Goal: Task Accomplishment & Management: Use online tool/utility

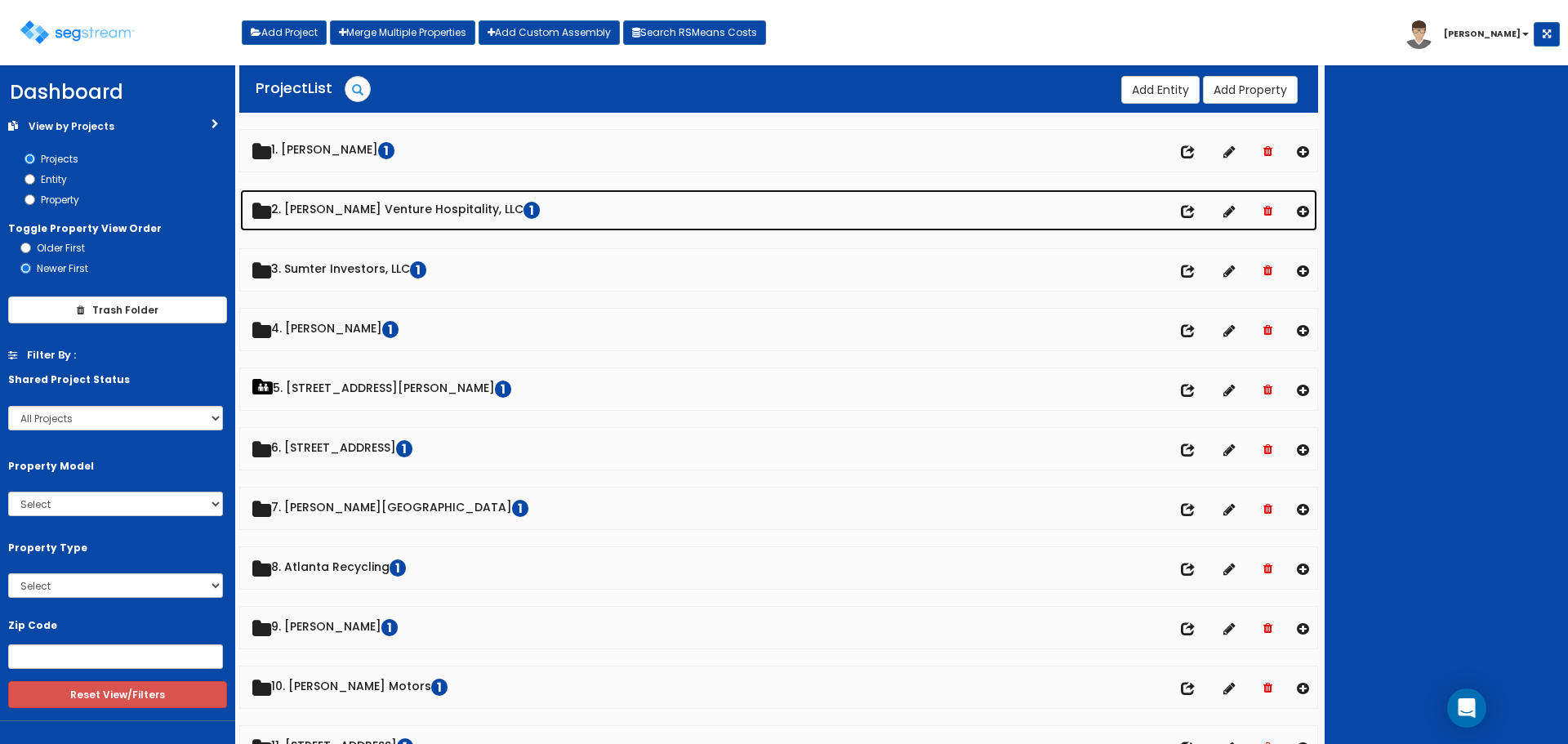
click at [348, 209] on link "2. Mayfield Venture Hospitality, LLC 1" at bounding box center [779, 210] width 1078 height 41
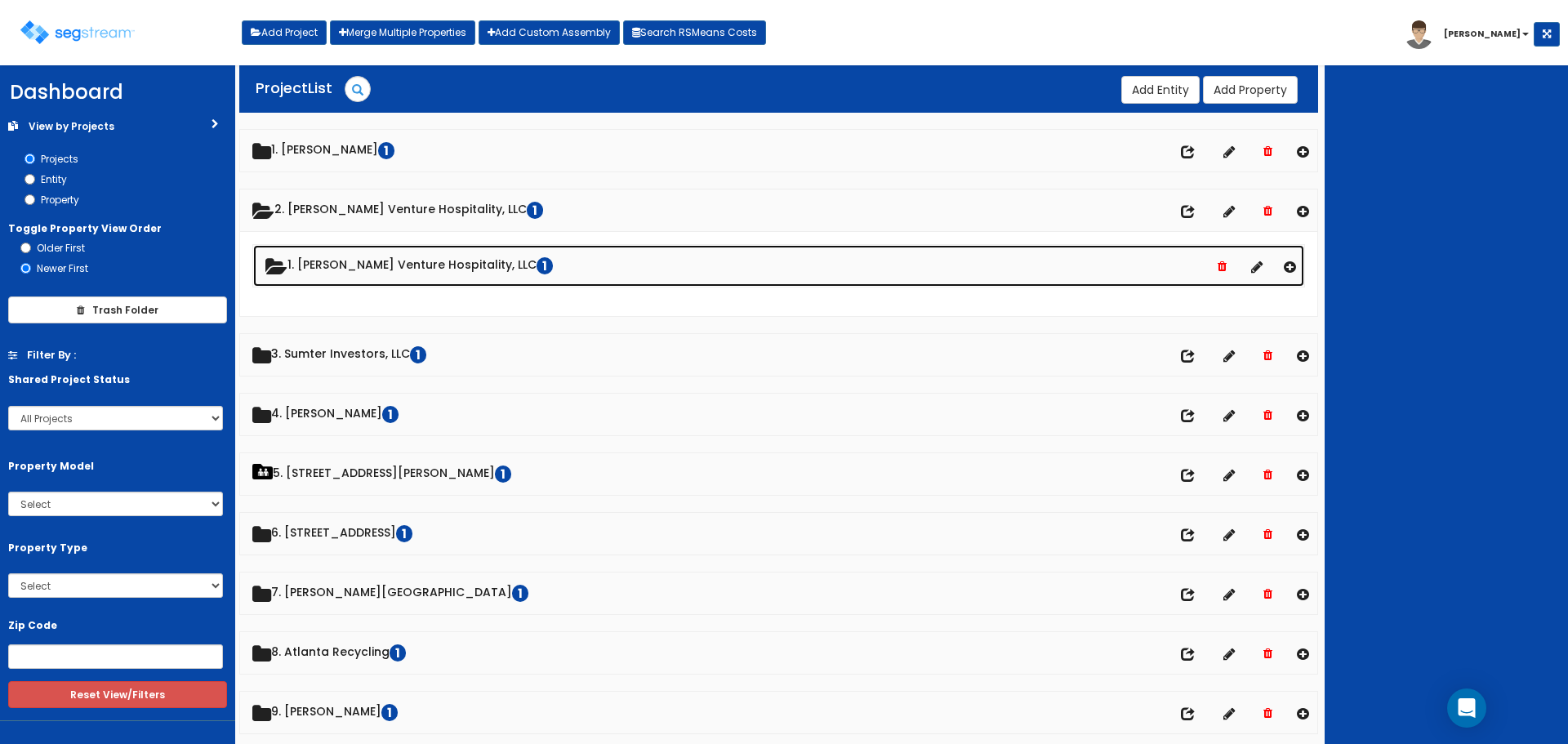
click at [362, 259] on link "1. Mayfield Venture Hospitality, LLC 1" at bounding box center [778, 266] width 1051 height 41
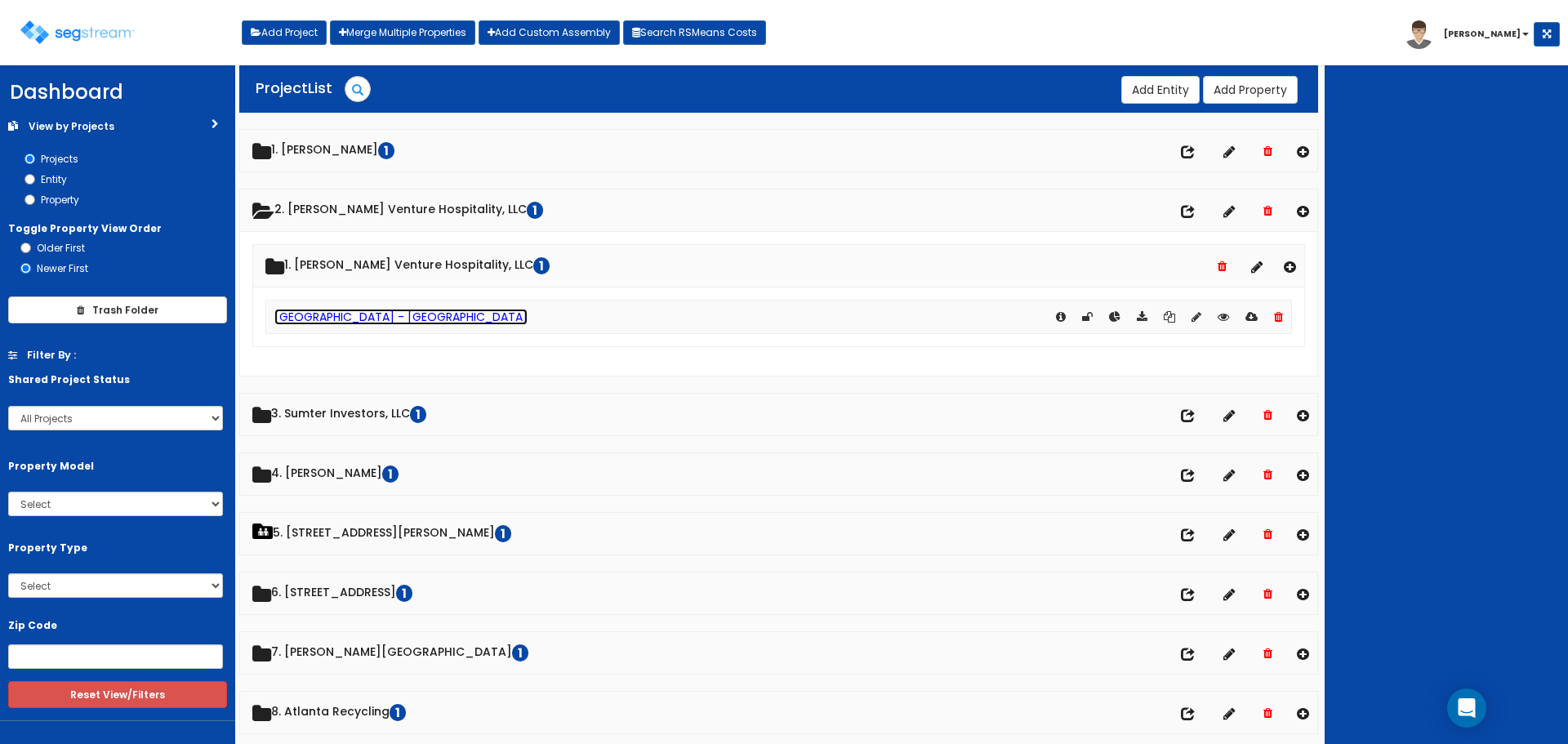
click at [386, 321] on link "Hampton Inn - Mayfield" at bounding box center [401, 316] width 253 height 17
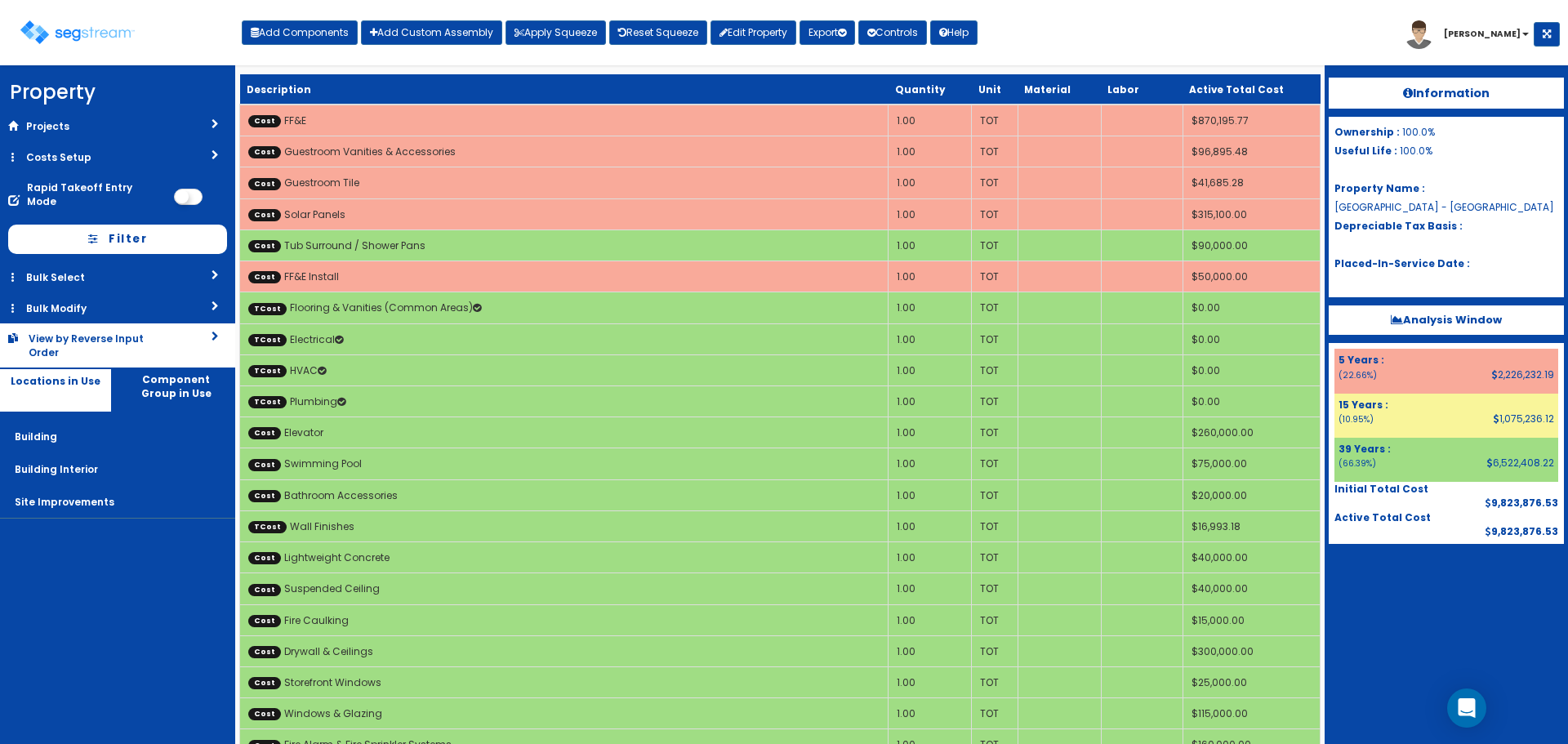
click at [58, 331] on div "View by Reverse Input Order" at bounding box center [94, 345] width 131 height 28
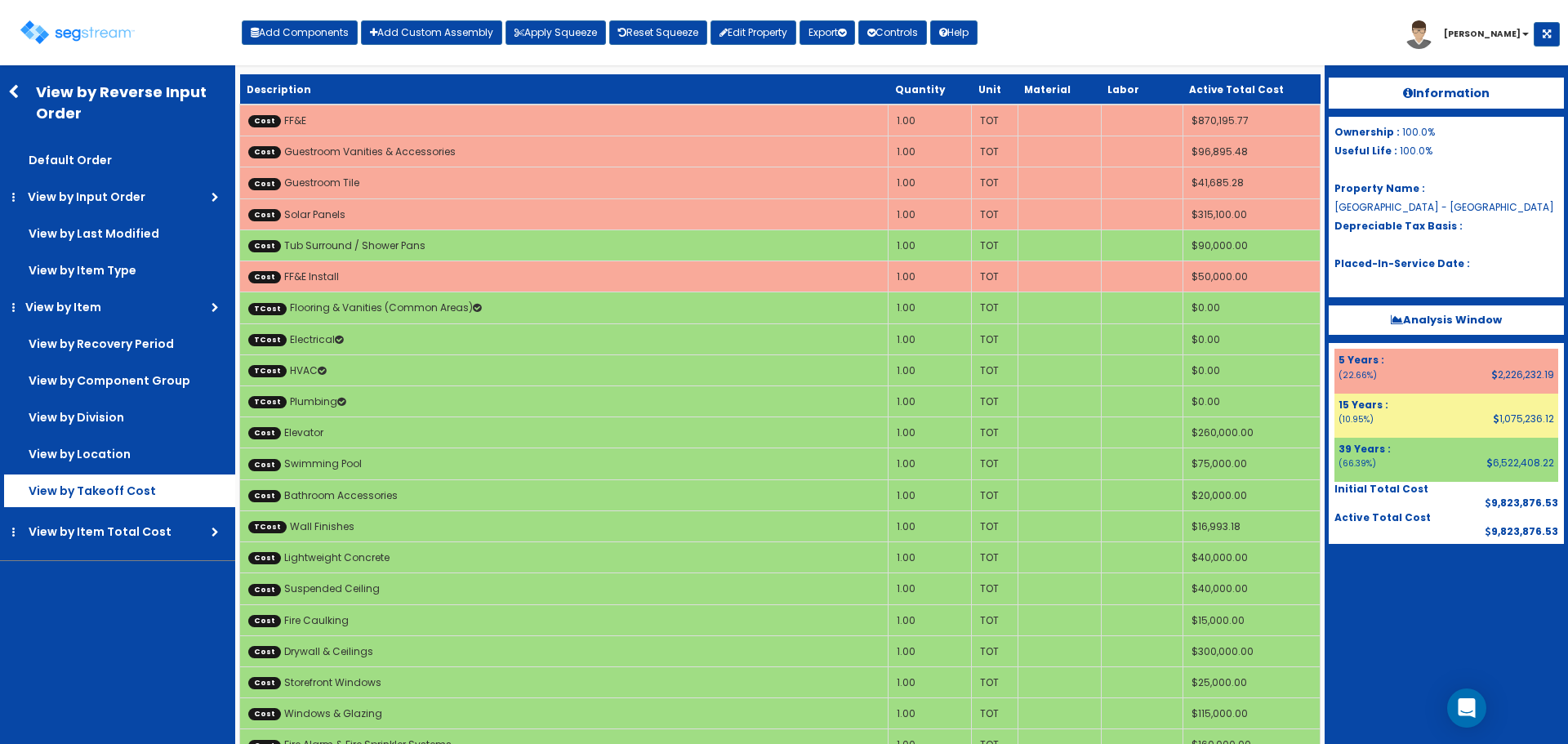
click at [79, 481] on label "View by Takeoff Cost" at bounding box center [120, 490] width 231 height 33
click at [0, 0] on input "View by Takeoff Cost" at bounding box center [0, 0] width 0 height 0
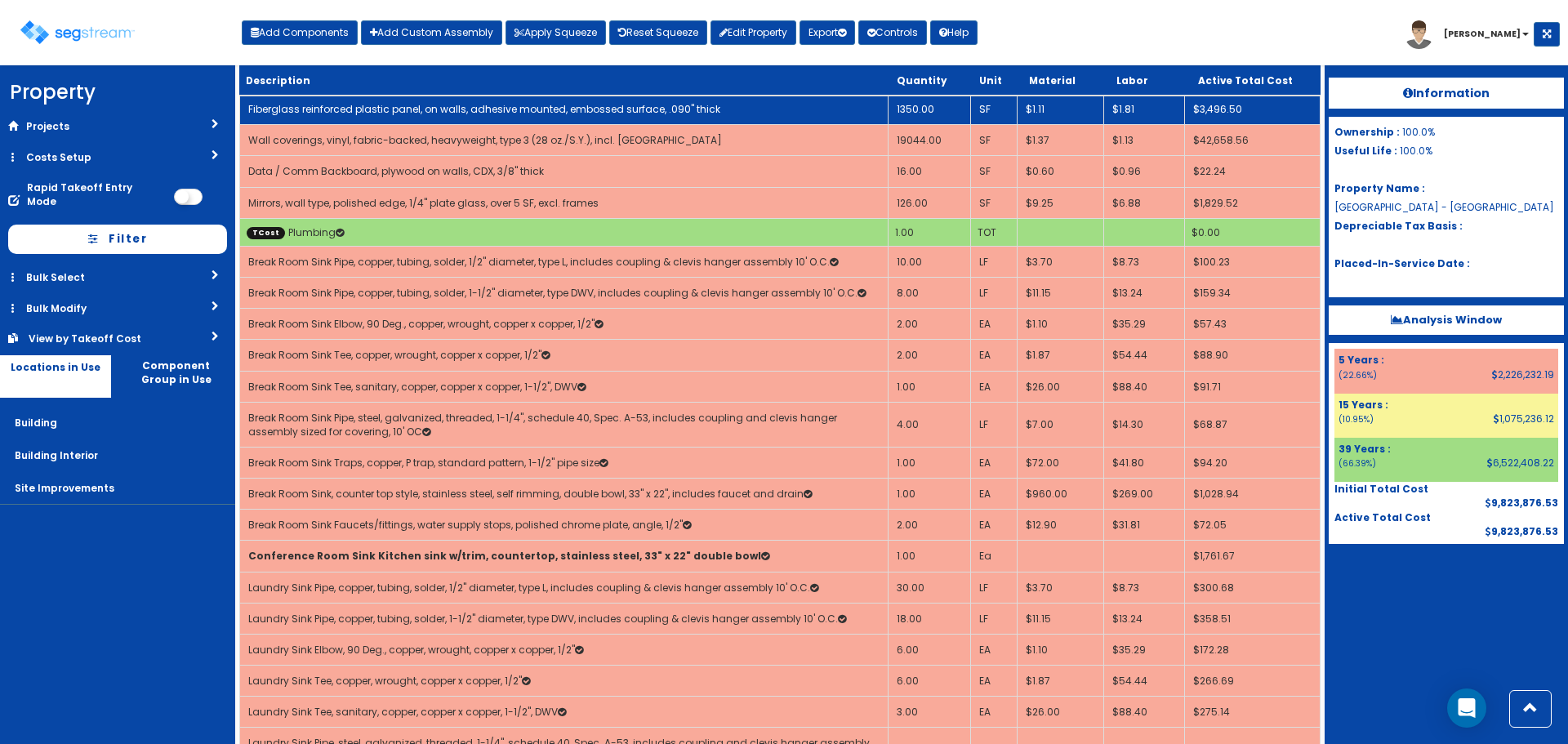
scroll to position [3347, 0]
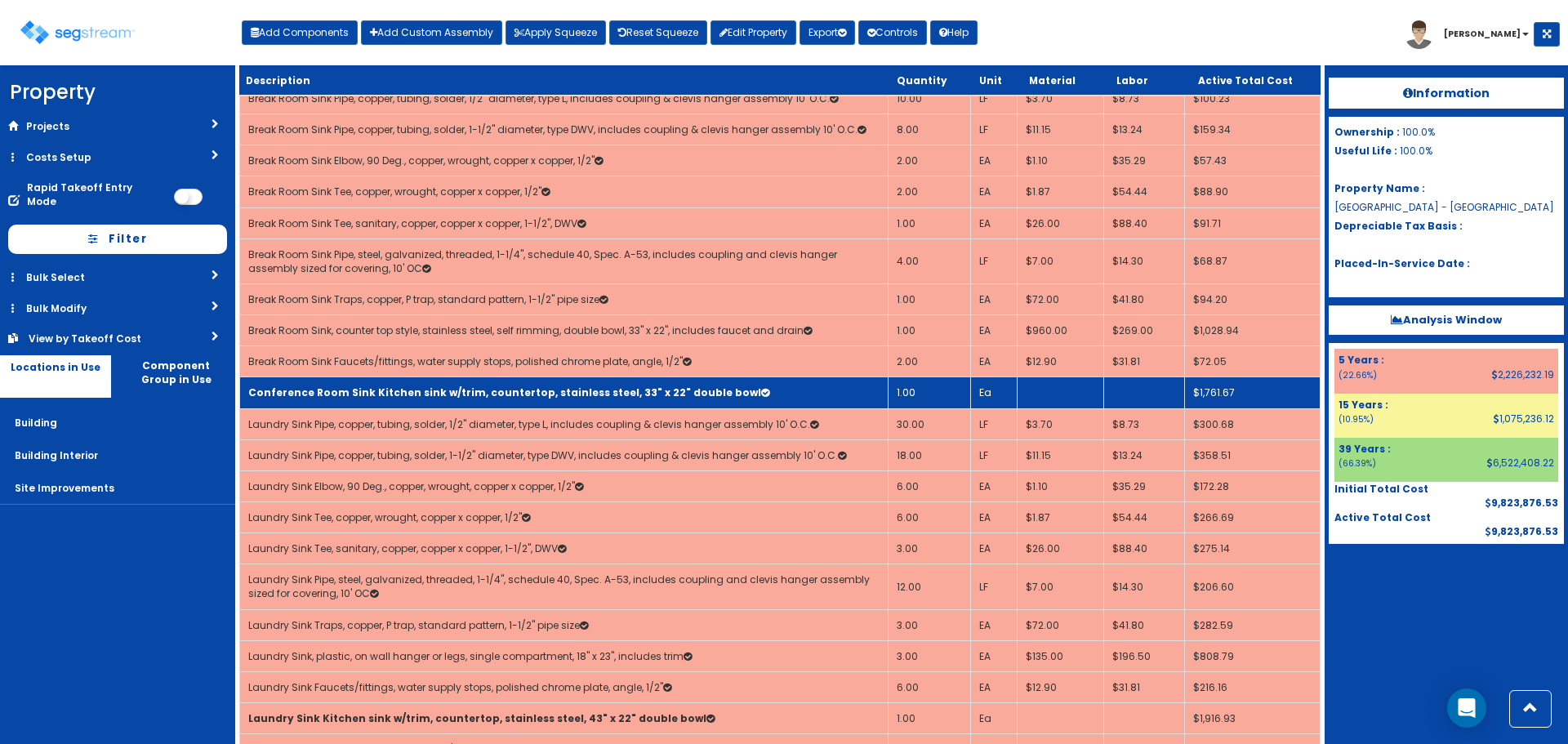
click at [421, 385] on b "Conference Room Sink Kitchen sink w/trim, countertop, stainless steel, 33" x 22…" at bounding box center [504, 392] width 513 height 14
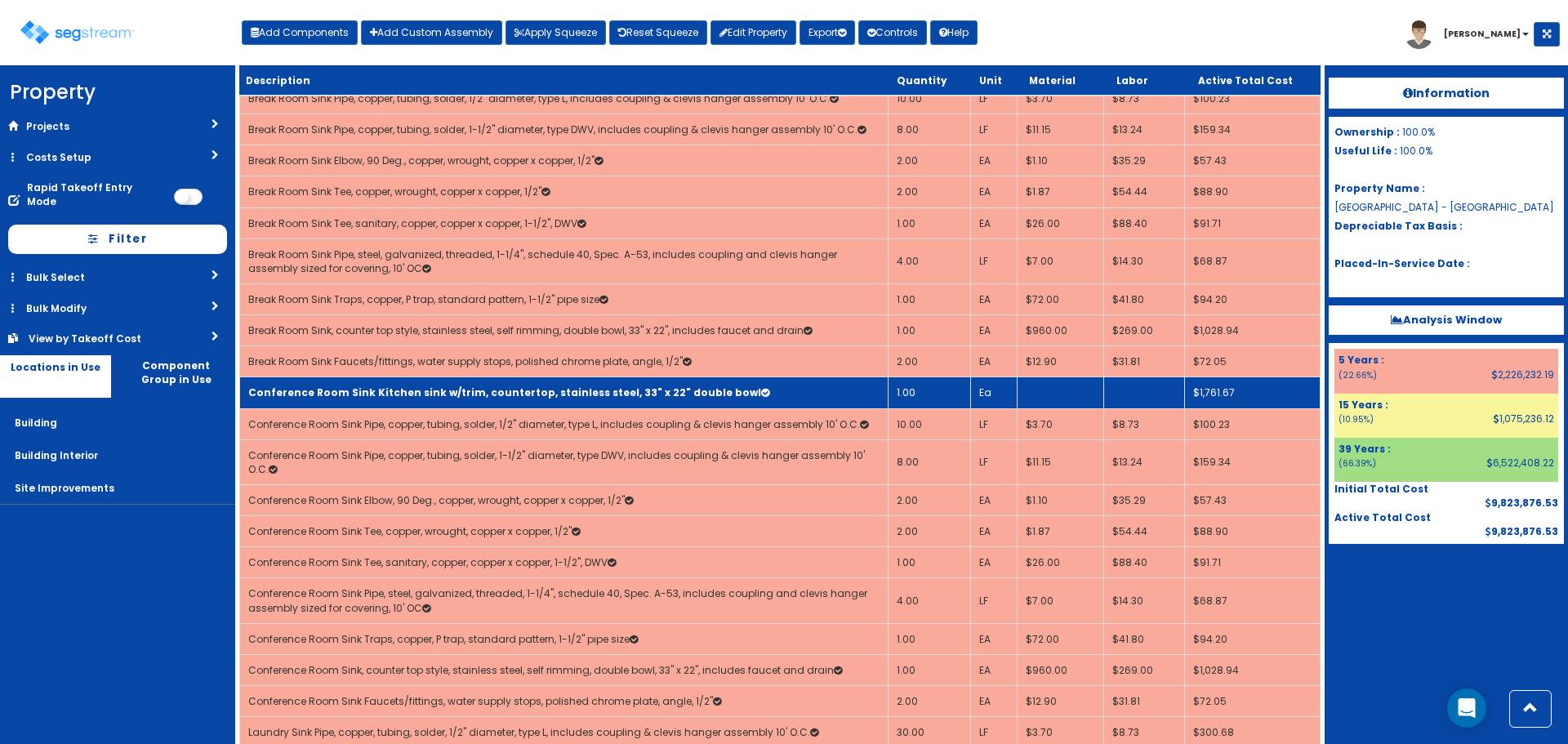
click at [425, 385] on b "Conference Room Sink Kitchen sink w/trim, countertop, stainless steel, 33" x 22…" at bounding box center [504, 392] width 513 height 14
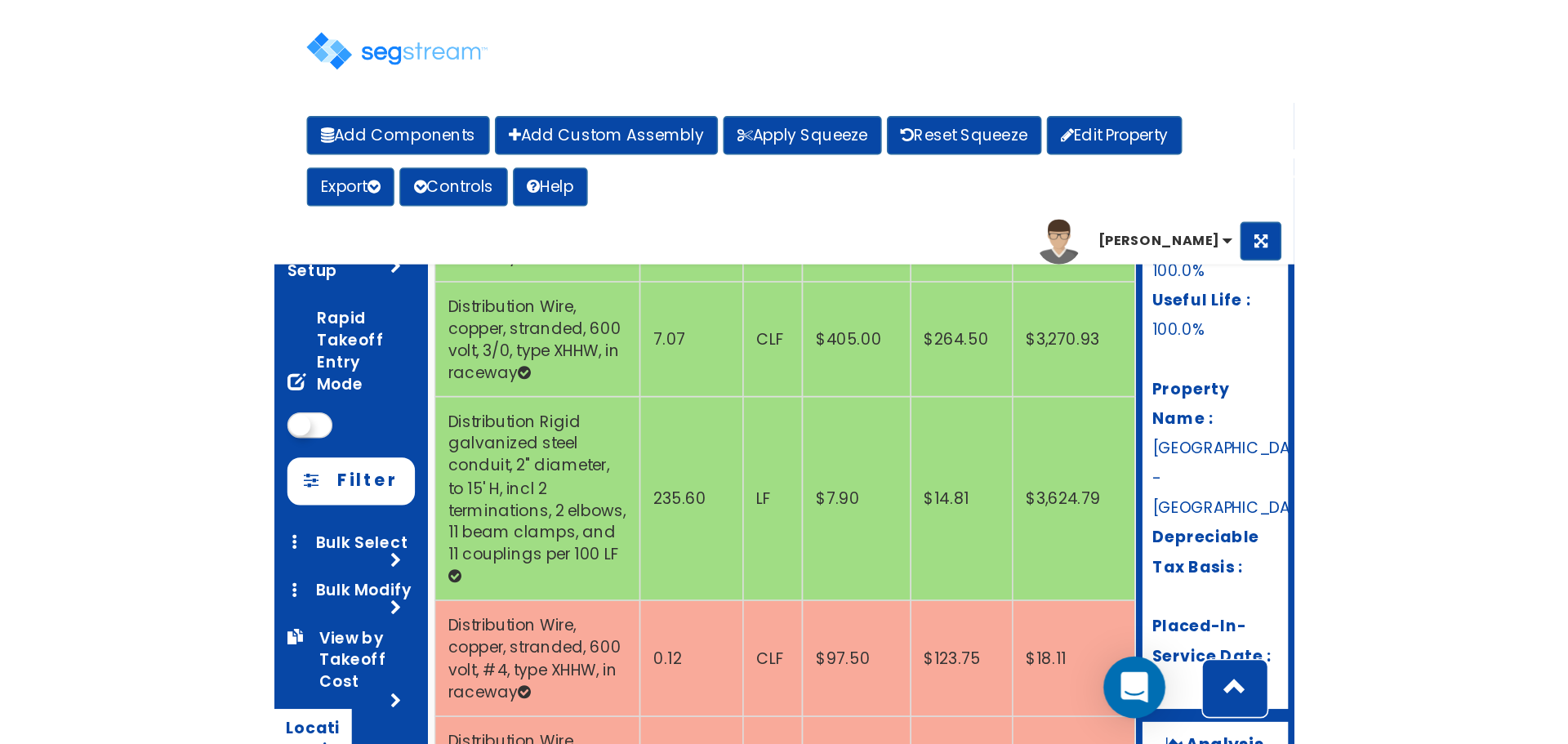
scroll to position [22609, 0]
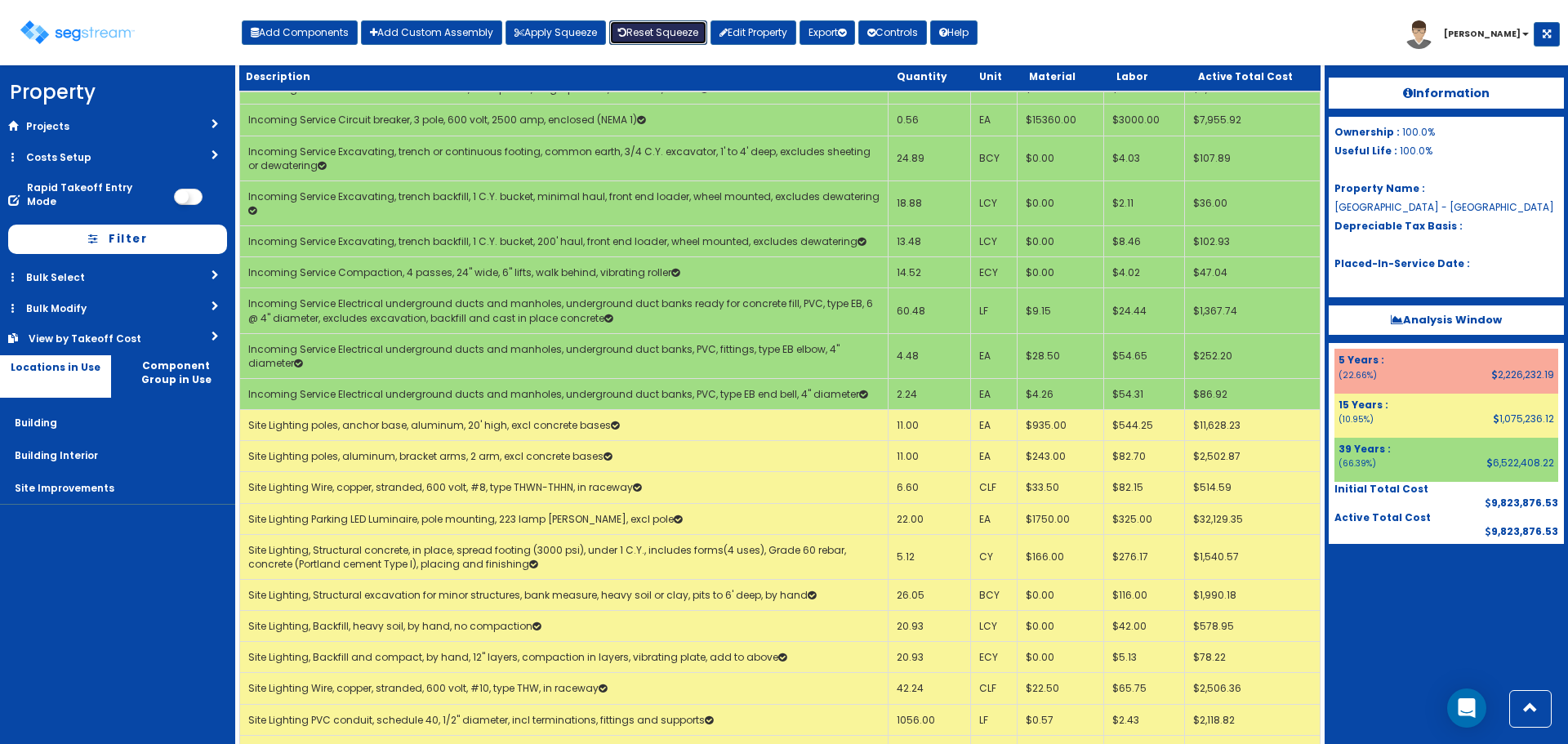
drag, startPoint x: 649, startPoint y: 36, endPoint x: 651, endPoint y: 44, distance: 8.2
click at [649, 36] on link "Reset Squeeze" at bounding box center [657, 33] width 98 height 25
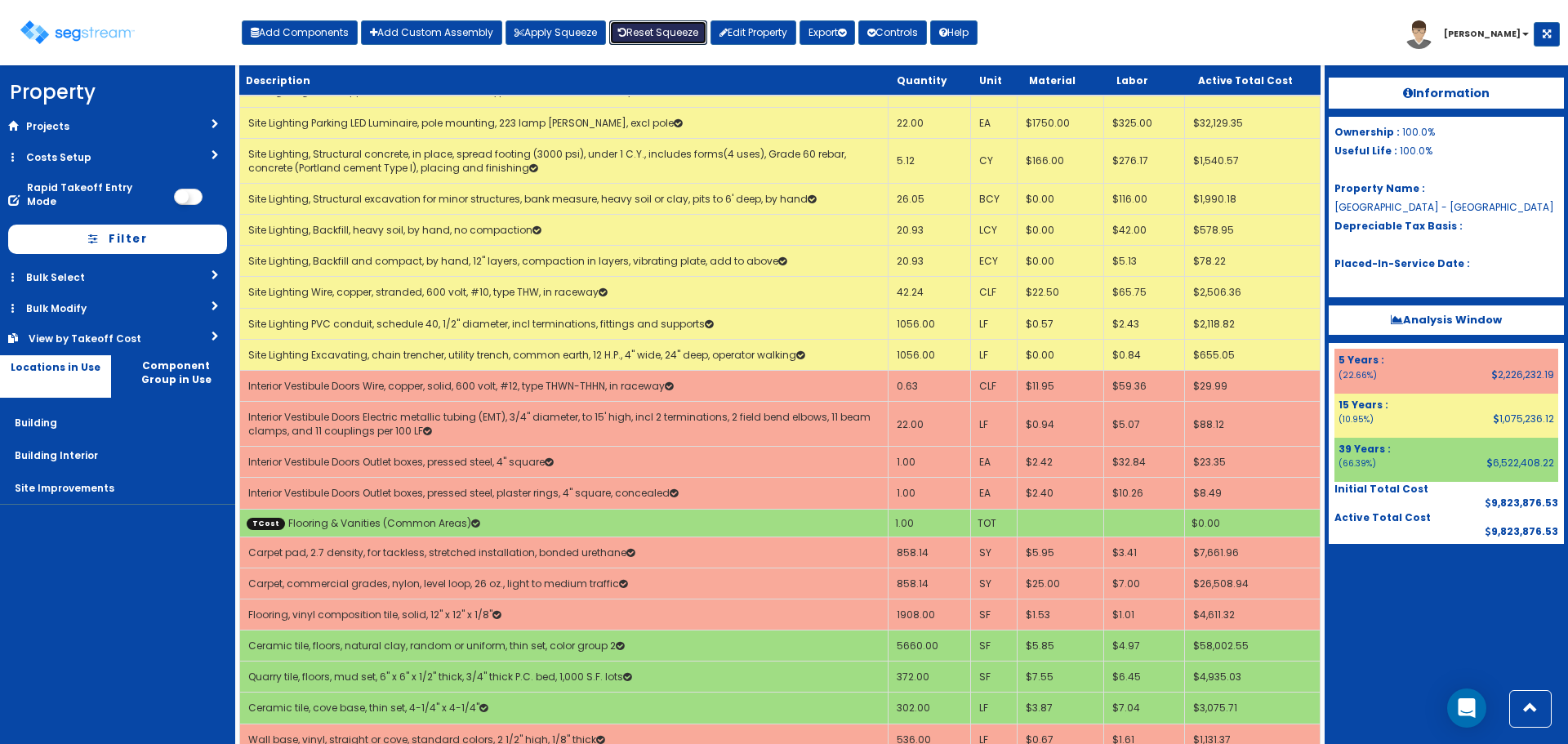
scroll to position [23017, 0]
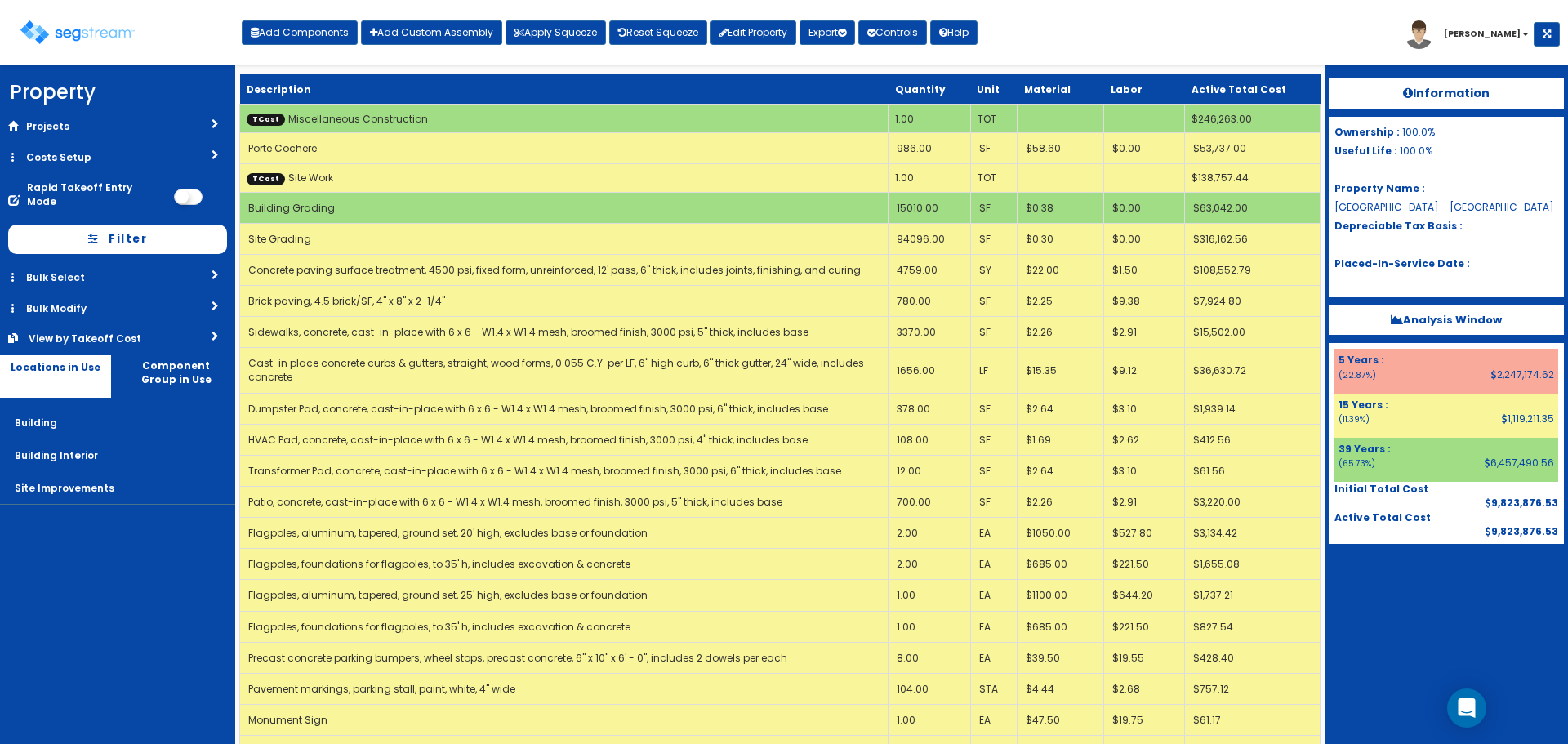
drag, startPoint x: 71, startPoint y: 157, endPoint x: 82, endPoint y: 157, distance: 11.0
click at [71, 157] on link "Costs Setup" at bounding box center [118, 157] width 235 height 31
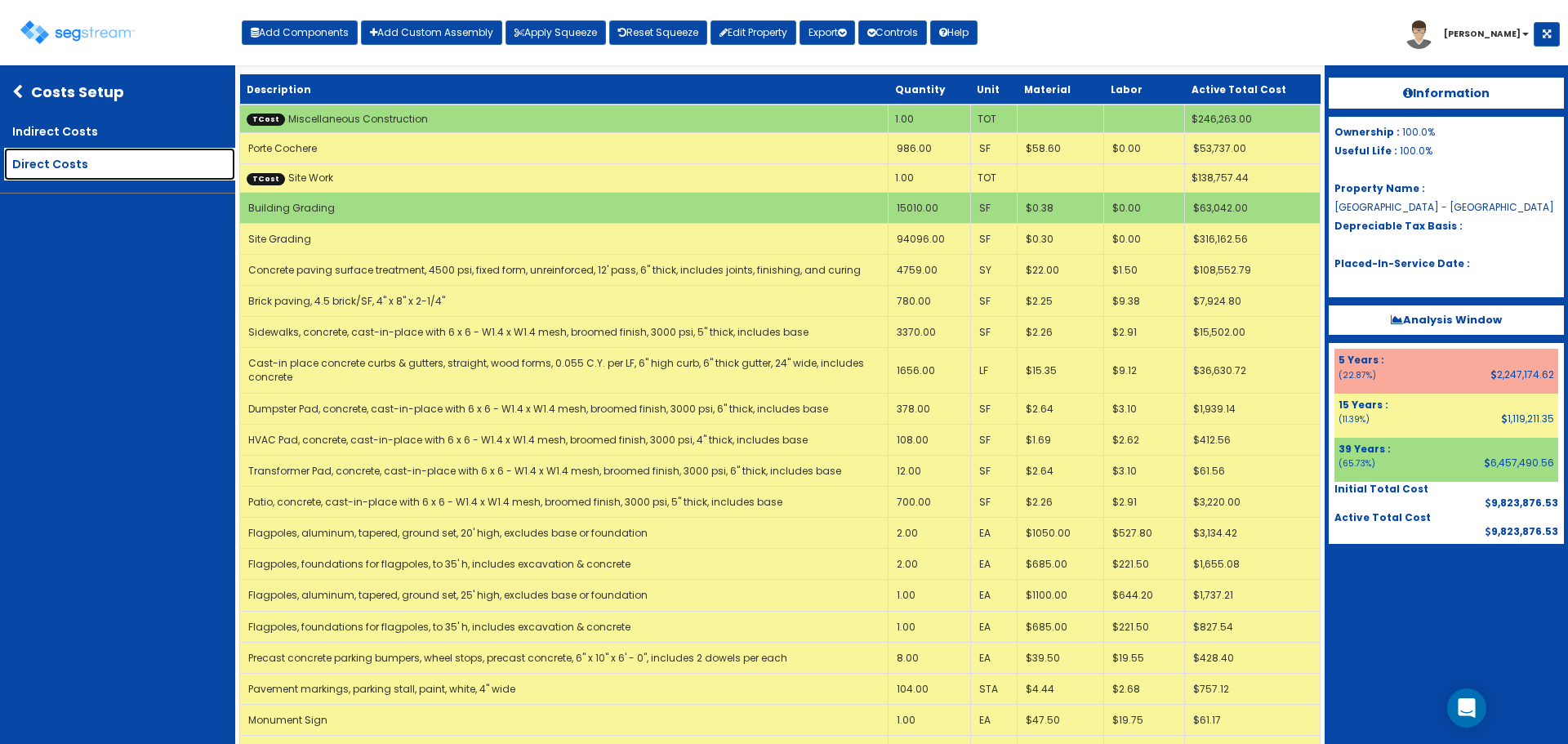
click at [96, 170] on link "Direct Costs" at bounding box center [120, 164] width 231 height 33
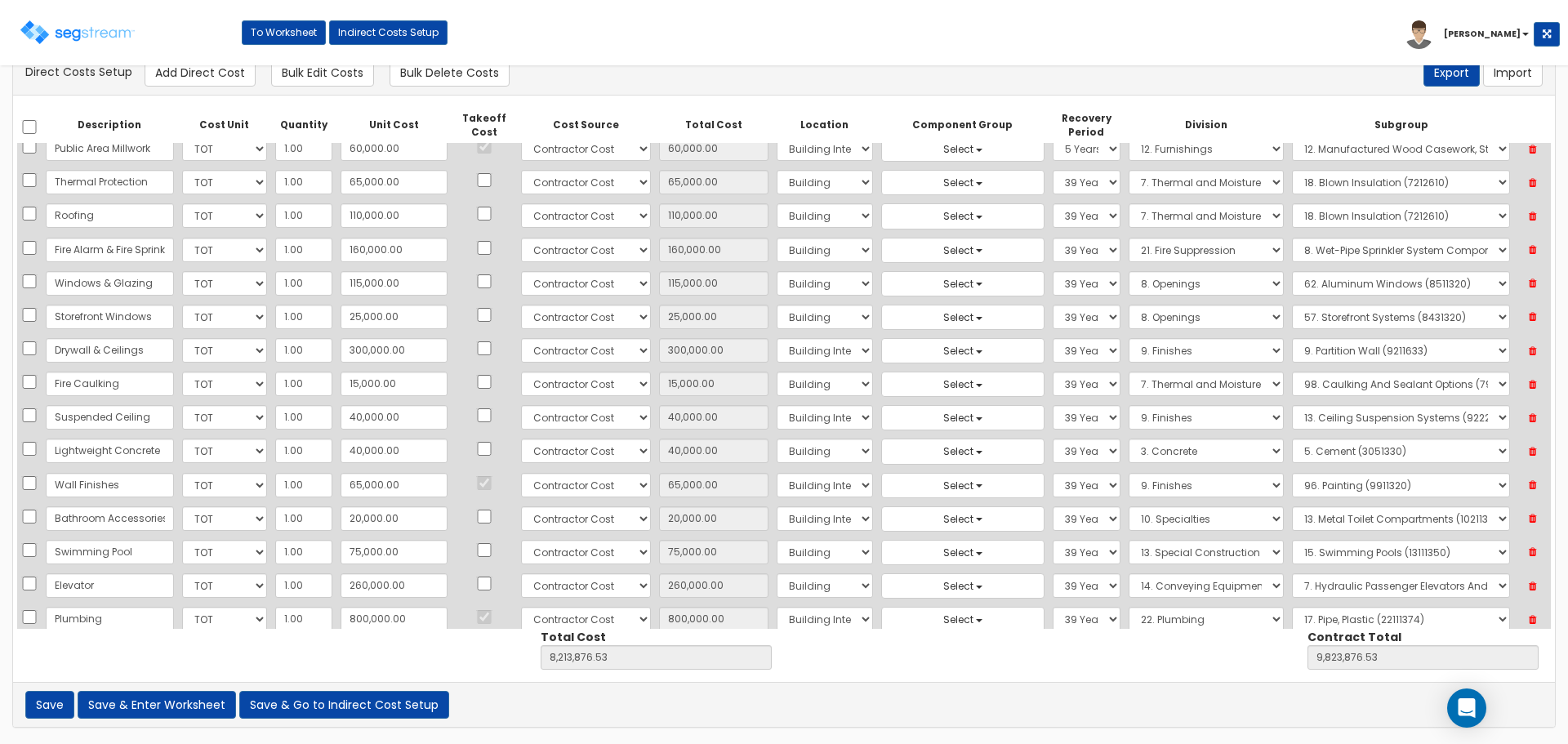
scroll to position [368, 0]
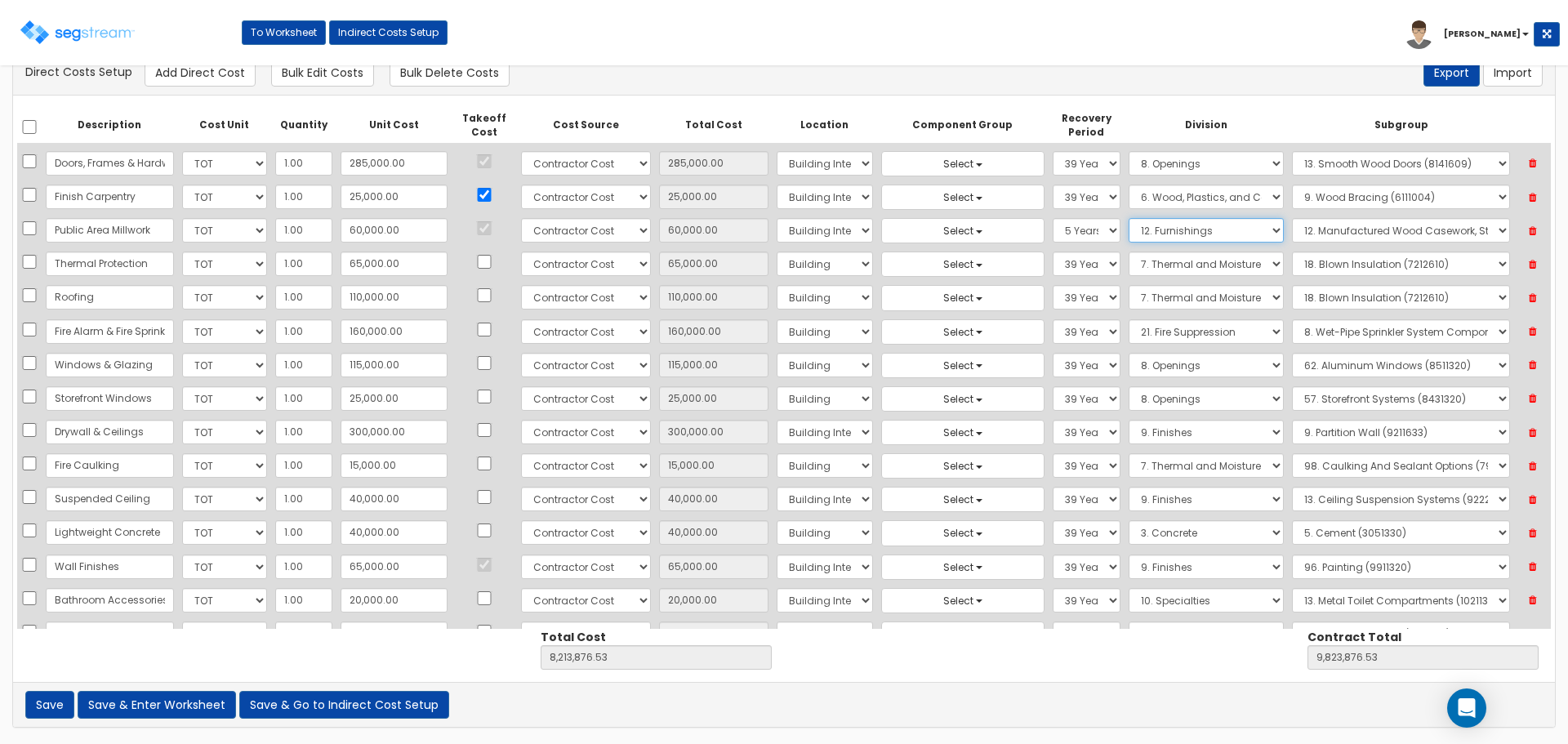
click at [1129, 225] on select "Select 1. General Requirements 2. Existing Conditions 3. Concrete 4. Masonry 5.…" at bounding box center [1206, 230] width 155 height 25
select select "6"
click at [1129, 218] on select "Select 1. General Requirements 2. Existing Conditions 3. Concrete 4. Masonry 5.…" at bounding box center [1206, 230] width 155 height 25
click at [1362, 227] on select "Select" at bounding box center [1401, 230] width 218 height 25
select select "6111002"
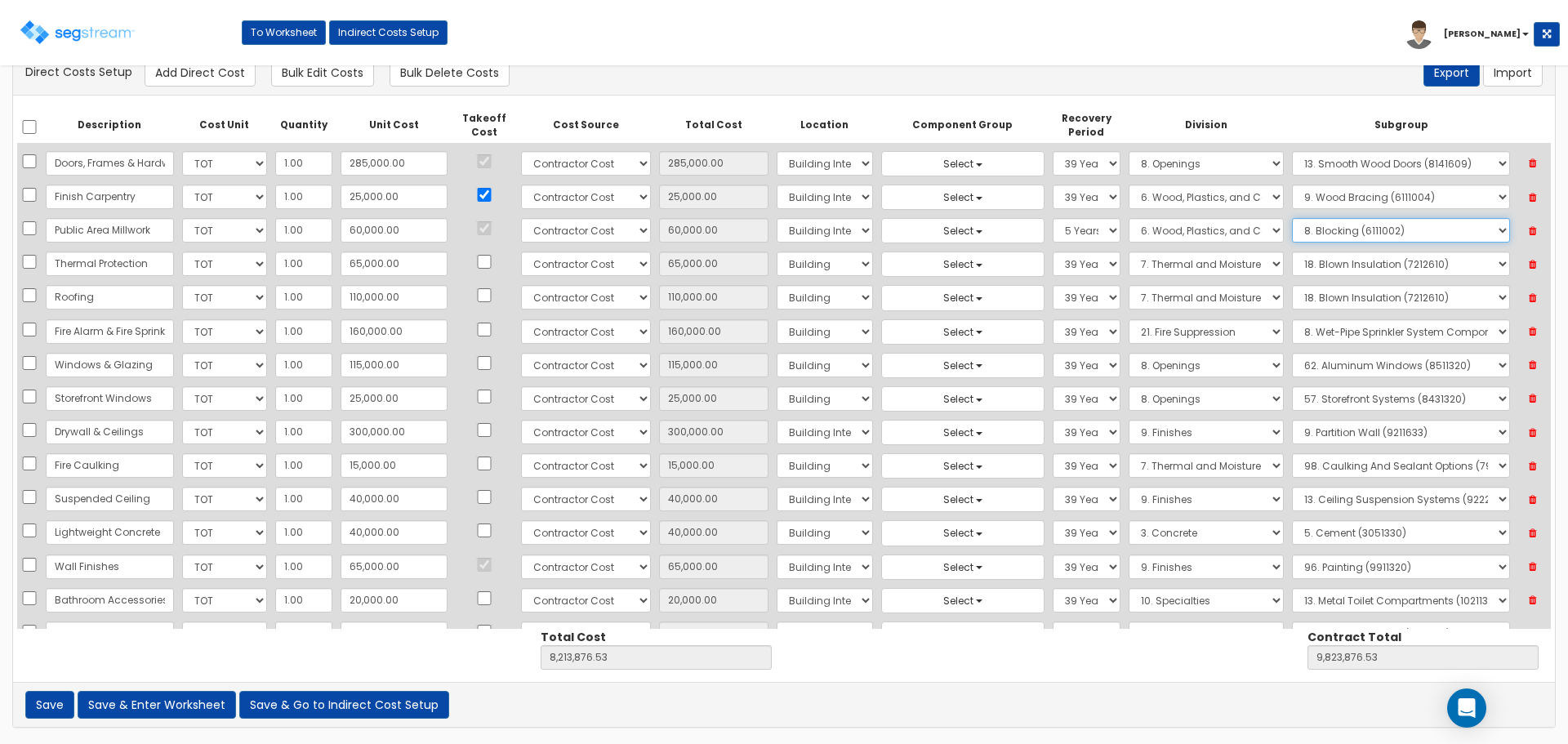
click at [1292, 218] on select "Select" at bounding box center [1401, 230] width 218 height 25
click at [62, 709] on button "Save" at bounding box center [50, 704] width 49 height 28
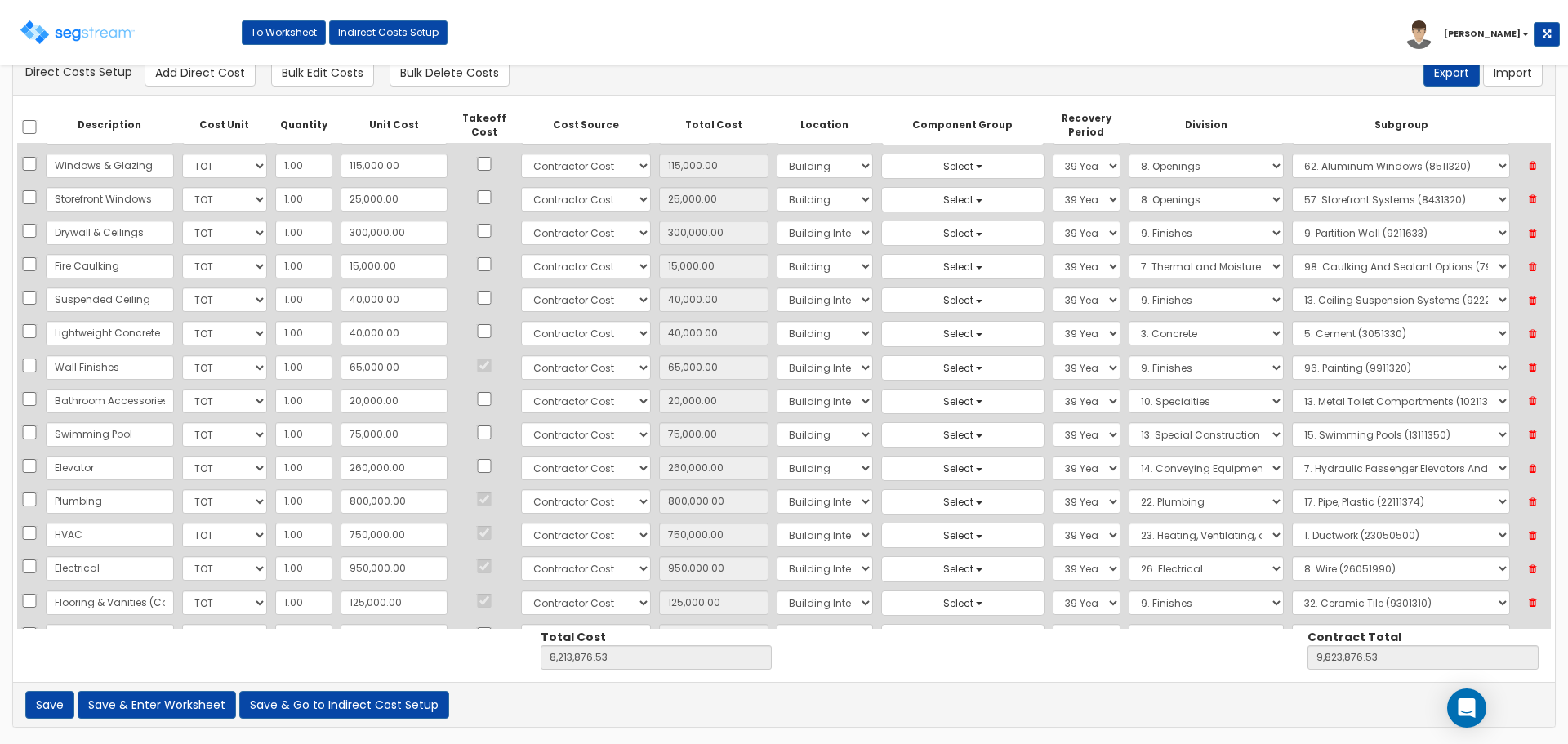
scroll to position [776, 0]
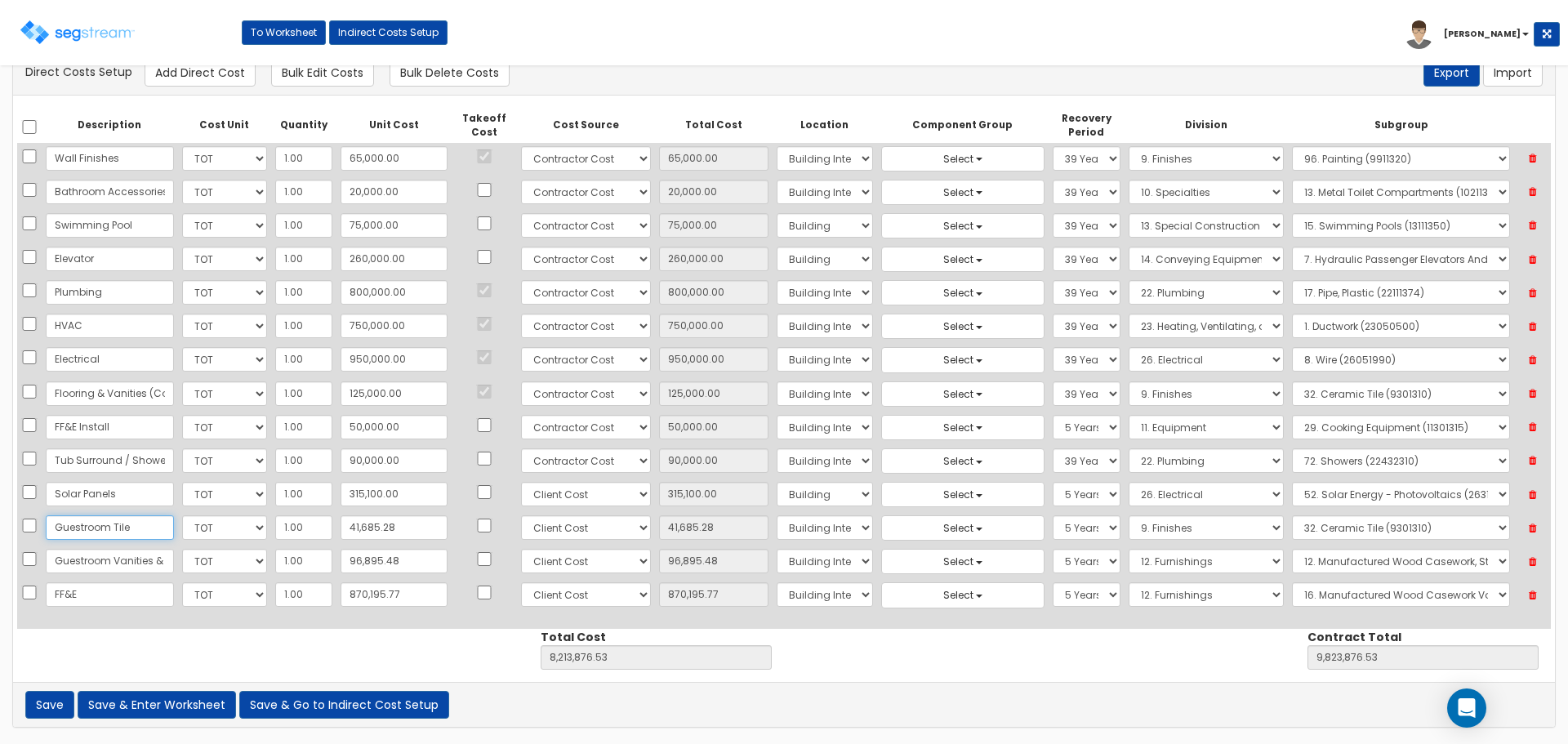
drag, startPoint x: 81, startPoint y: 525, endPoint x: 109, endPoint y: 519, distance: 28.6
click at [81, 525] on input "Guestroom Tile" at bounding box center [110, 527] width 129 height 25
click at [85, 524] on input "Guestroom Tile" at bounding box center [110, 527] width 129 height 25
type input "Guest Room Tile"
click at [86, 558] on input "Guestroom Vanities & Accessories" at bounding box center [110, 560] width 129 height 25
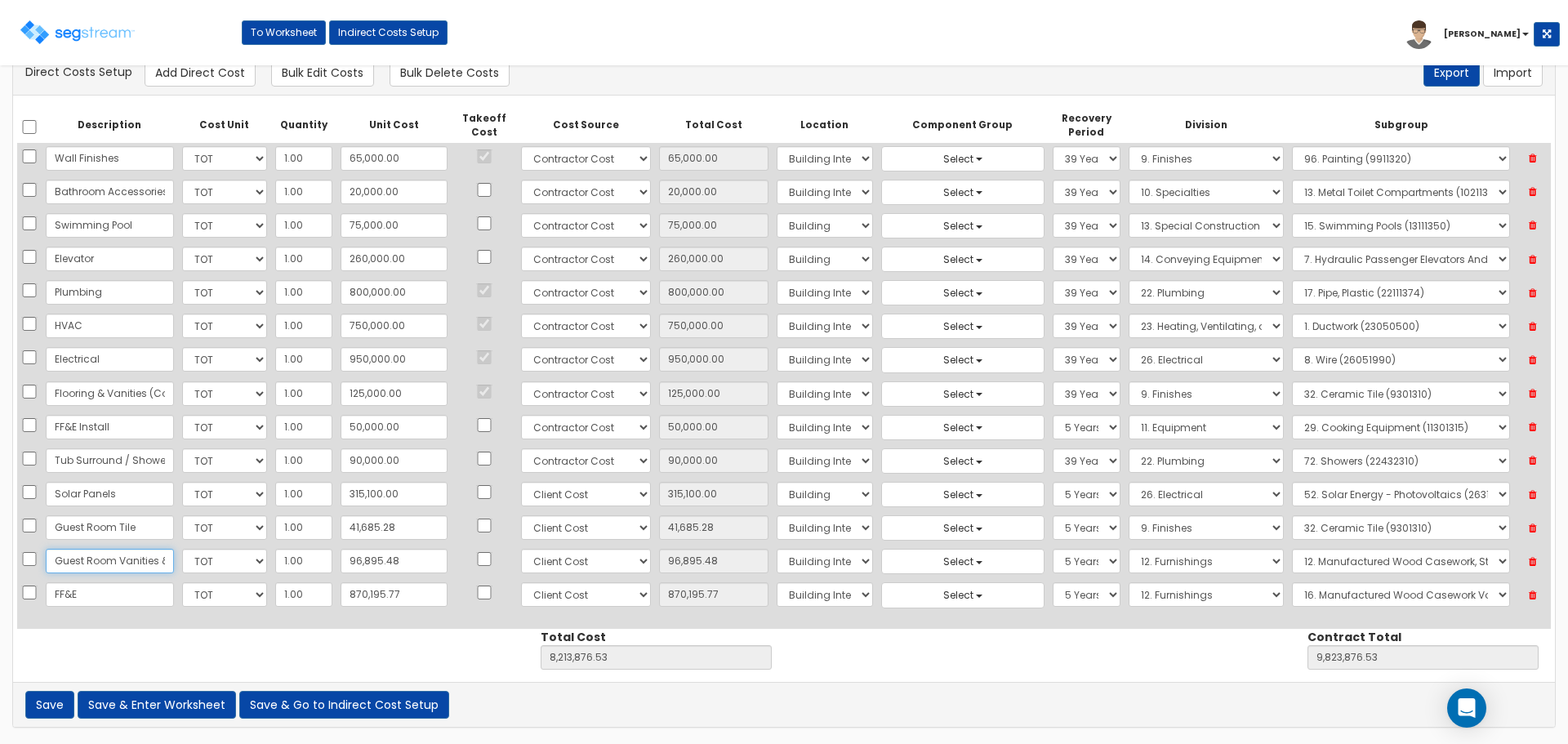
type input "Guest Room Vanities & Accessories"
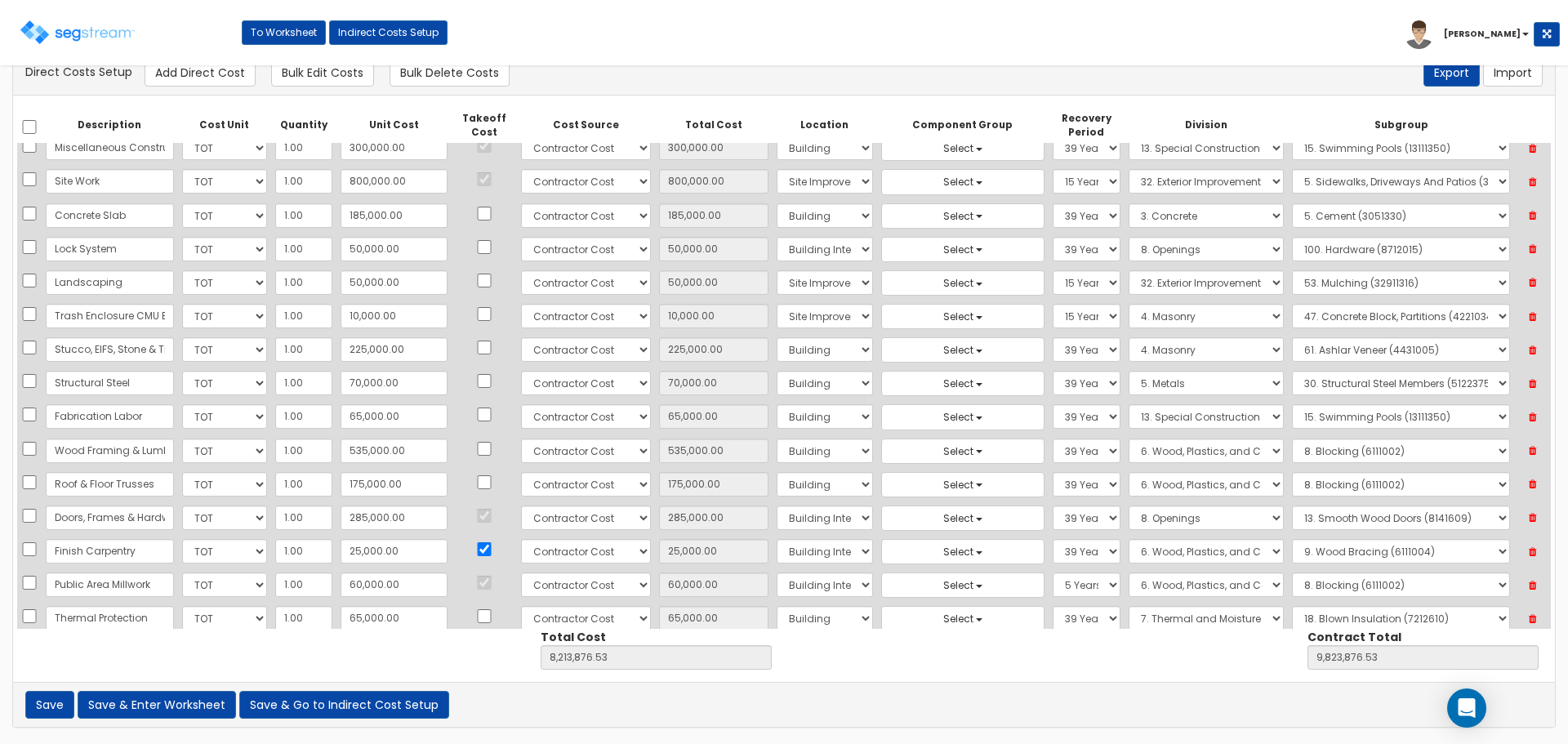
scroll to position [0, 0]
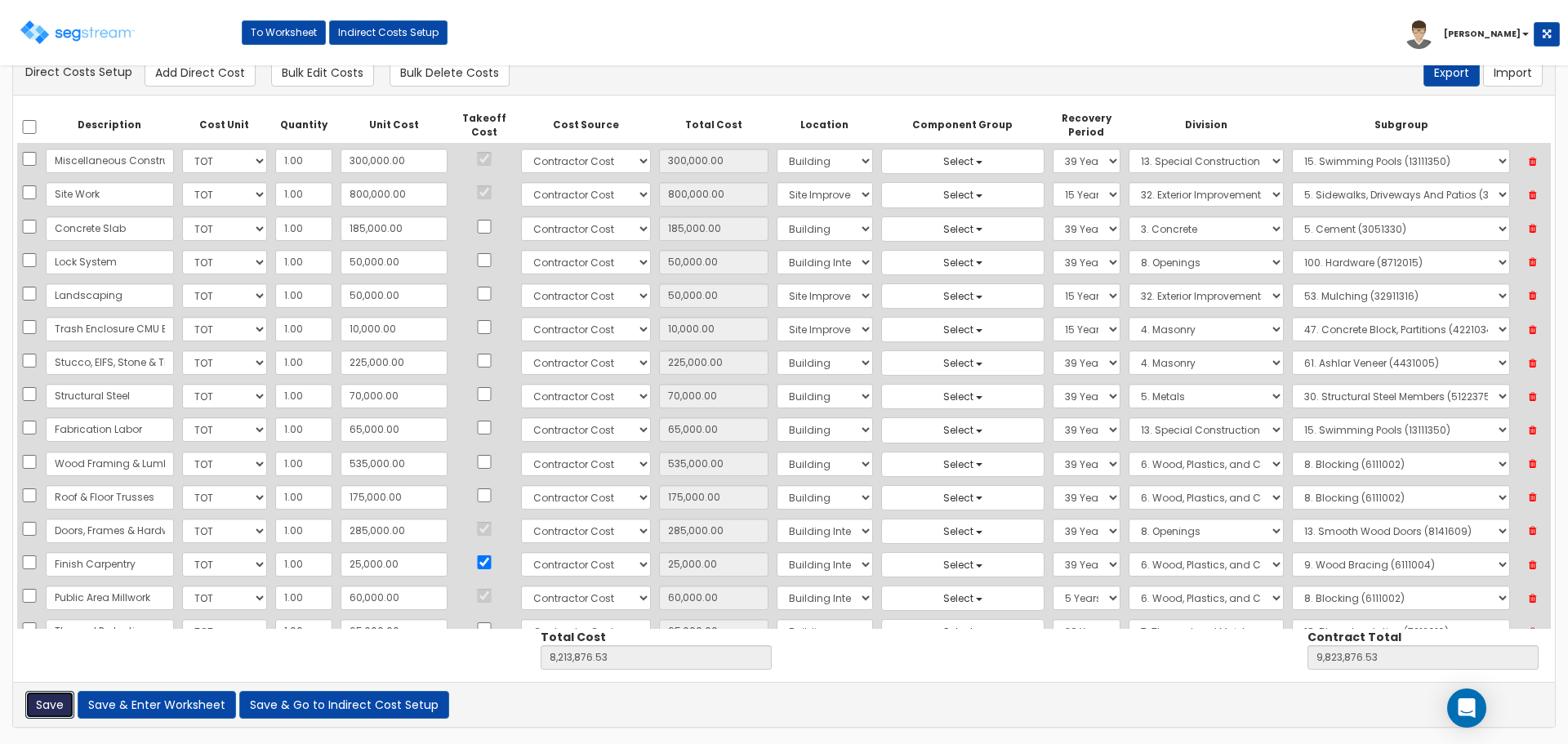
click at [72, 703] on button "Save" at bounding box center [50, 704] width 49 height 28
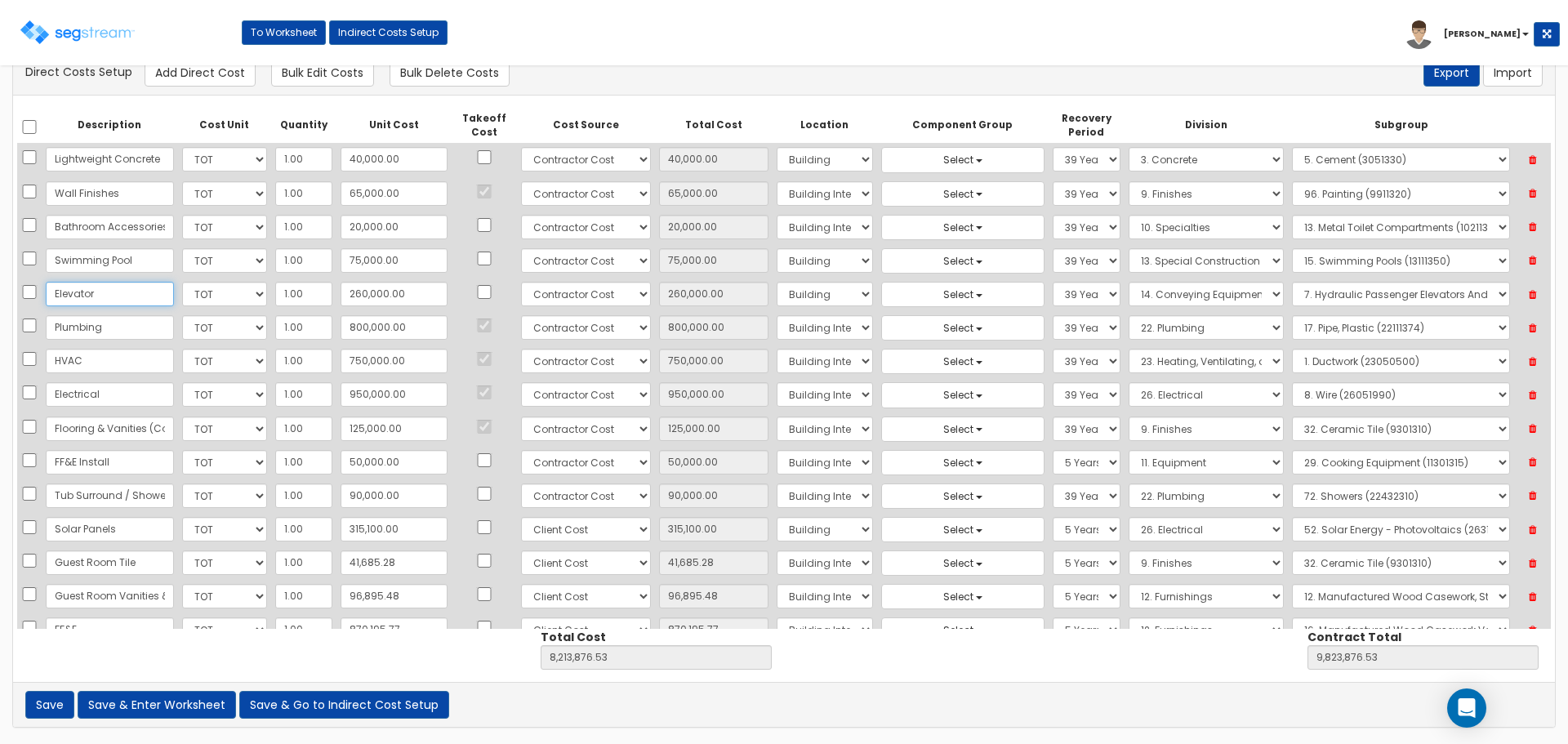
click at [99, 299] on input "Elevator" at bounding box center [110, 293] width 129 height 25
type input "Elevators"
click at [52, 702] on button "Save" at bounding box center [50, 704] width 49 height 28
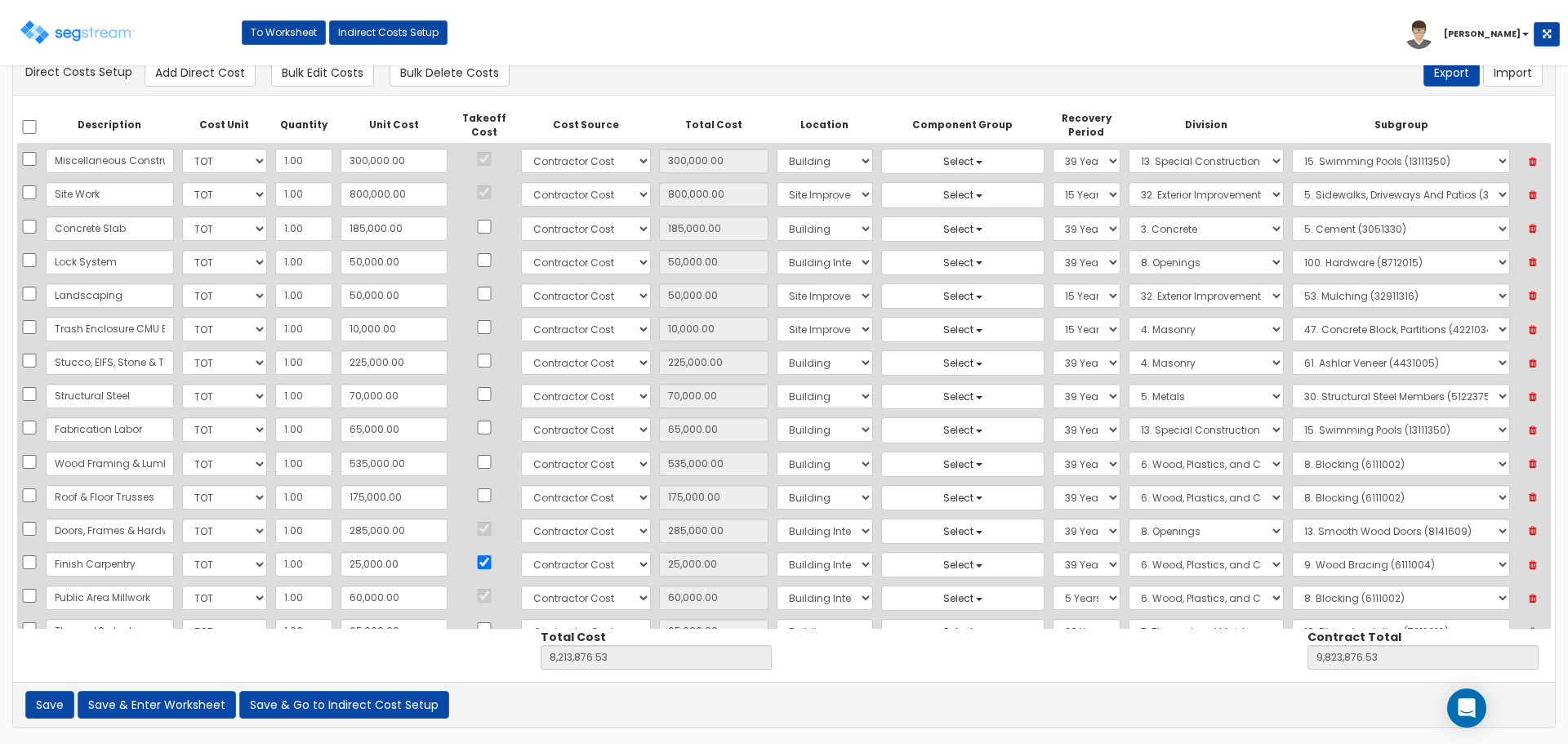
scroll to position [740, 0]
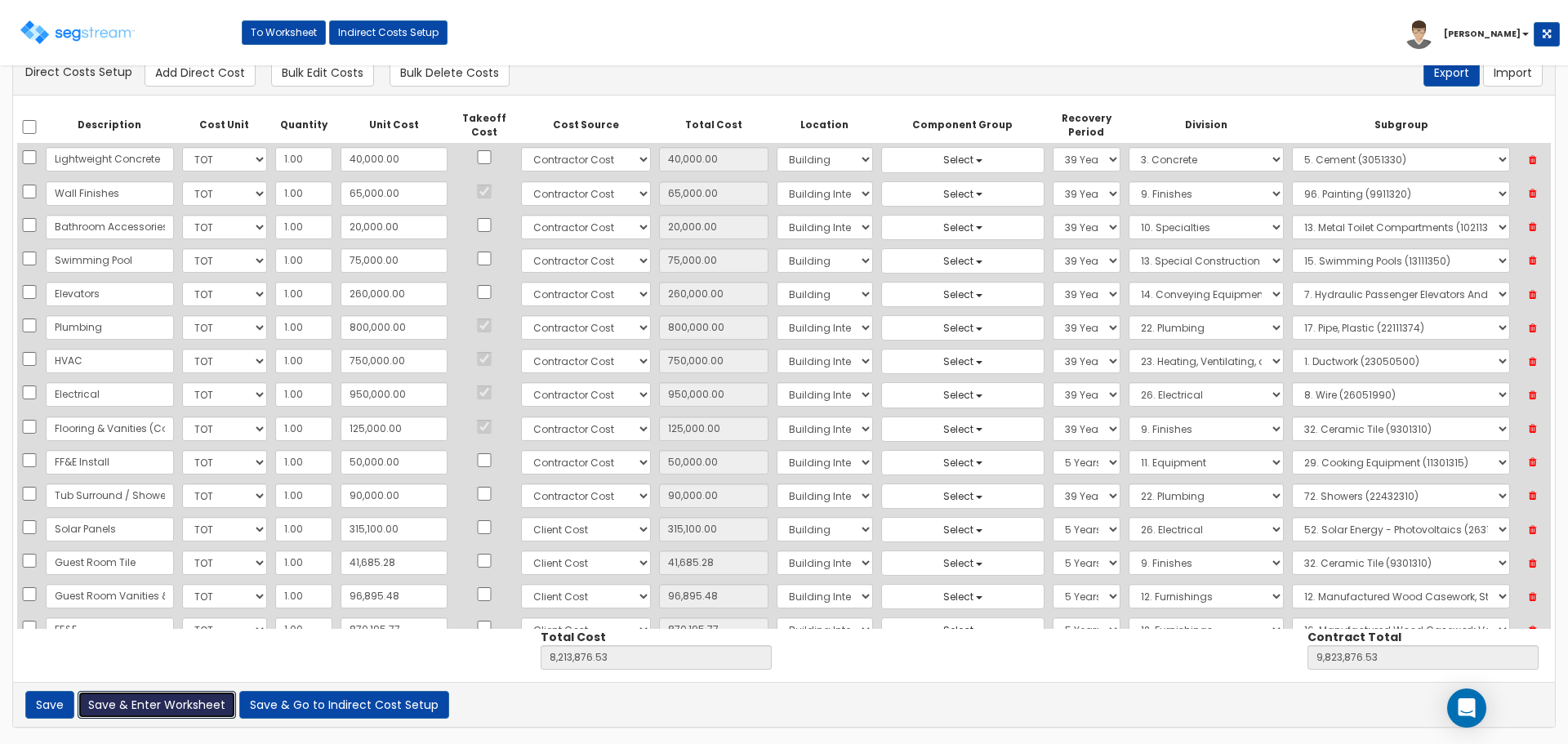
click at [152, 703] on button "Save & Enter Worksheet" at bounding box center [156, 704] width 158 height 28
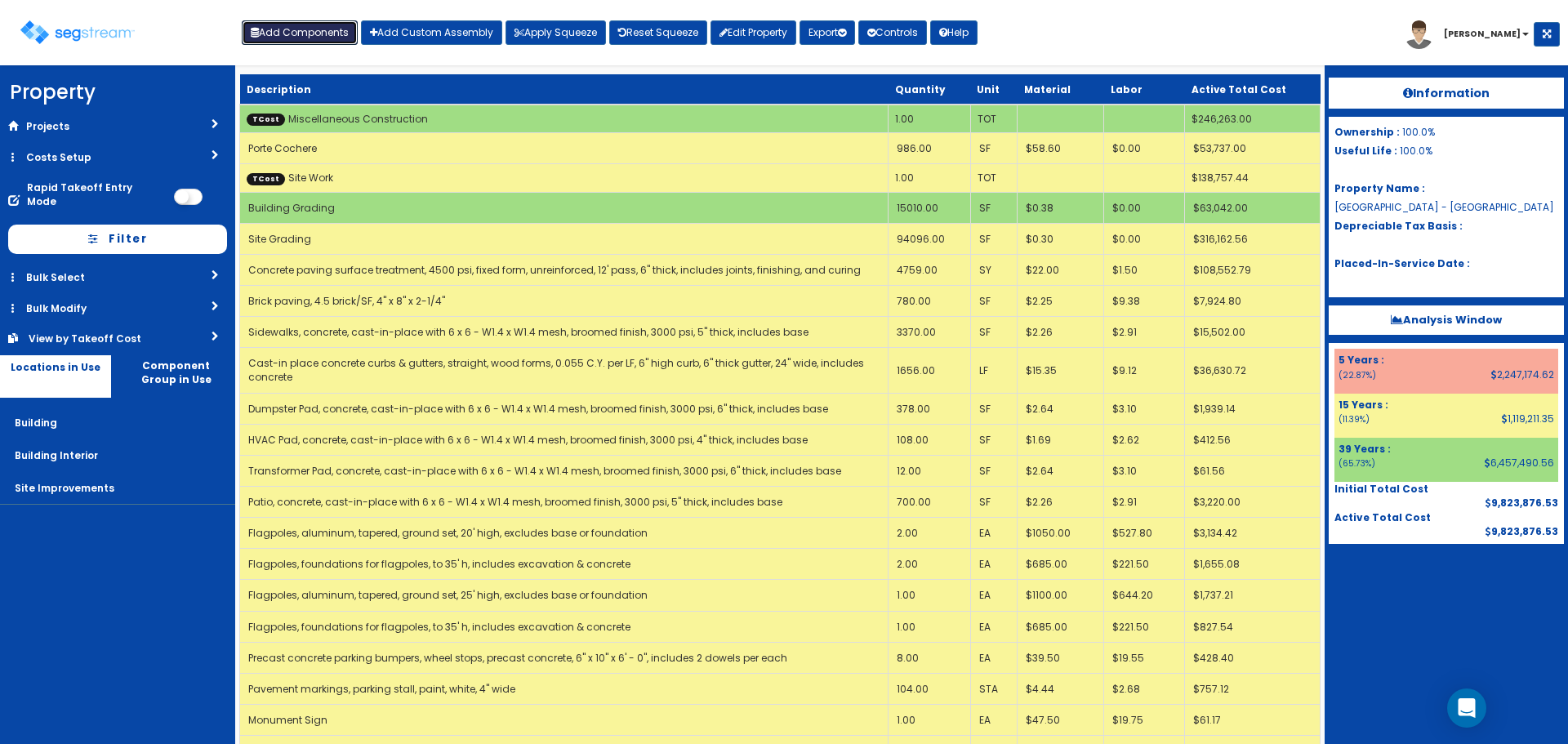
click at [303, 36] on button "Add Components" at bounding box center [300, 33] width 116 height 25
select select "275Y"
select select "default"
select select "6"
select select
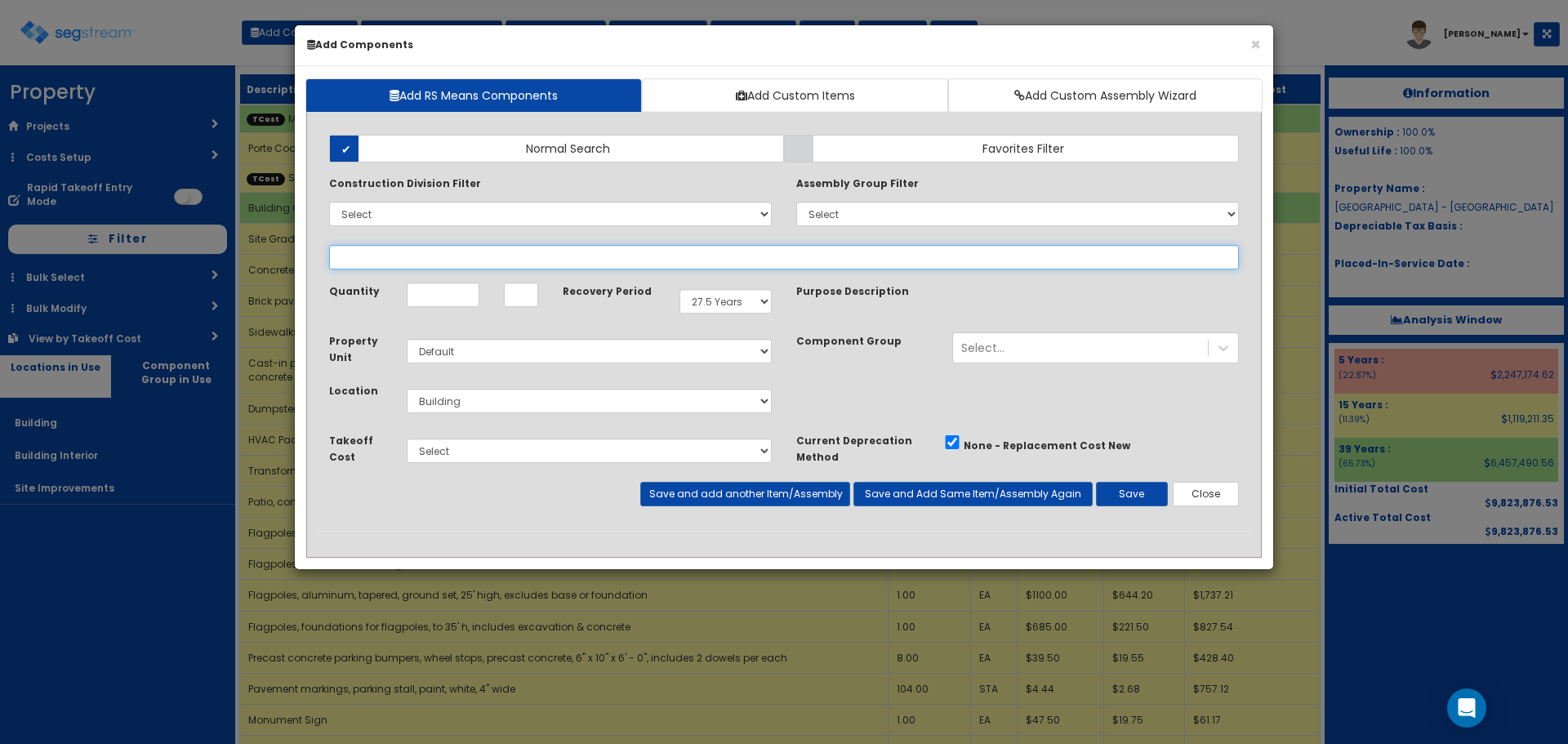
select select
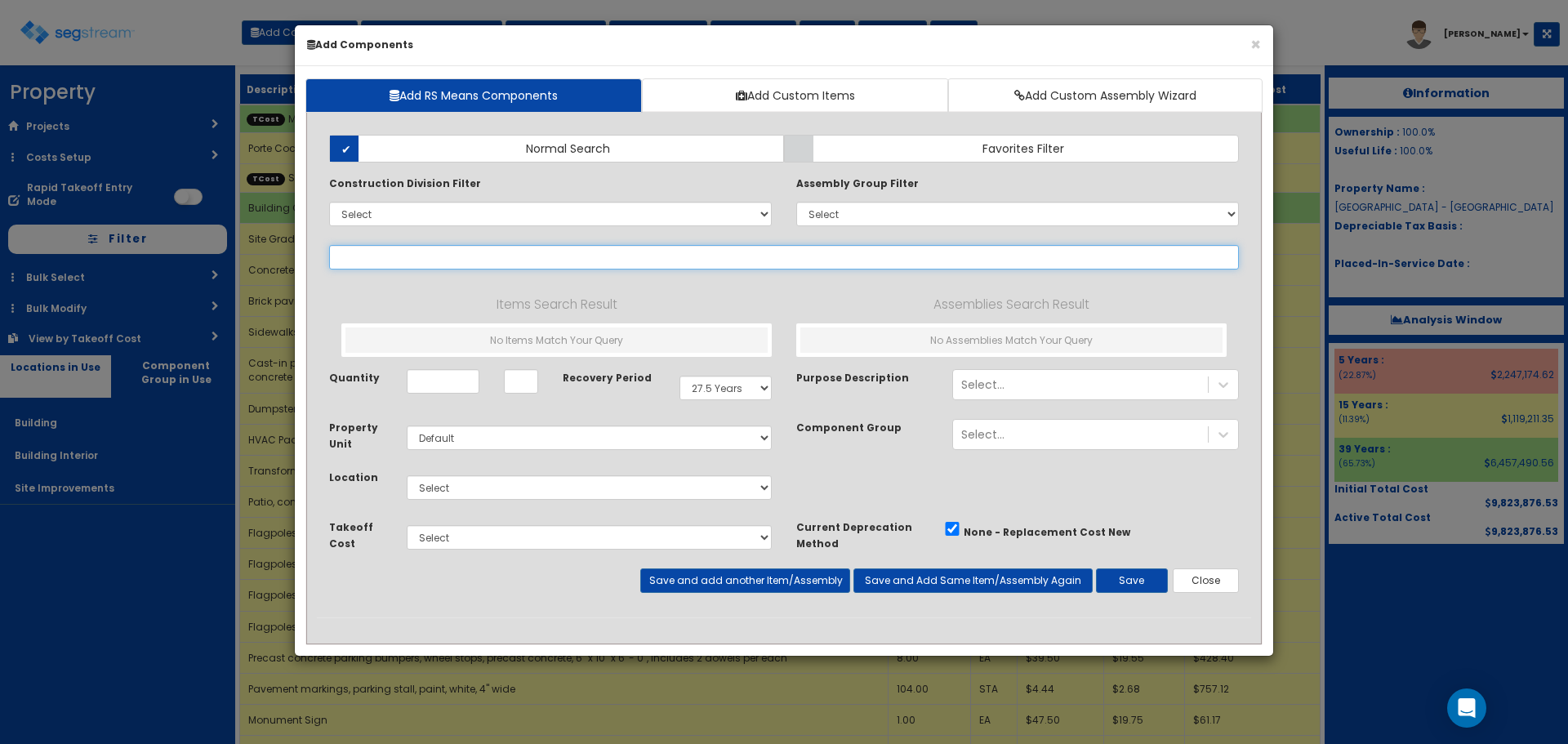
click at [425, 264] on input "text" at bounding box center [784, 257] width 910 height 25
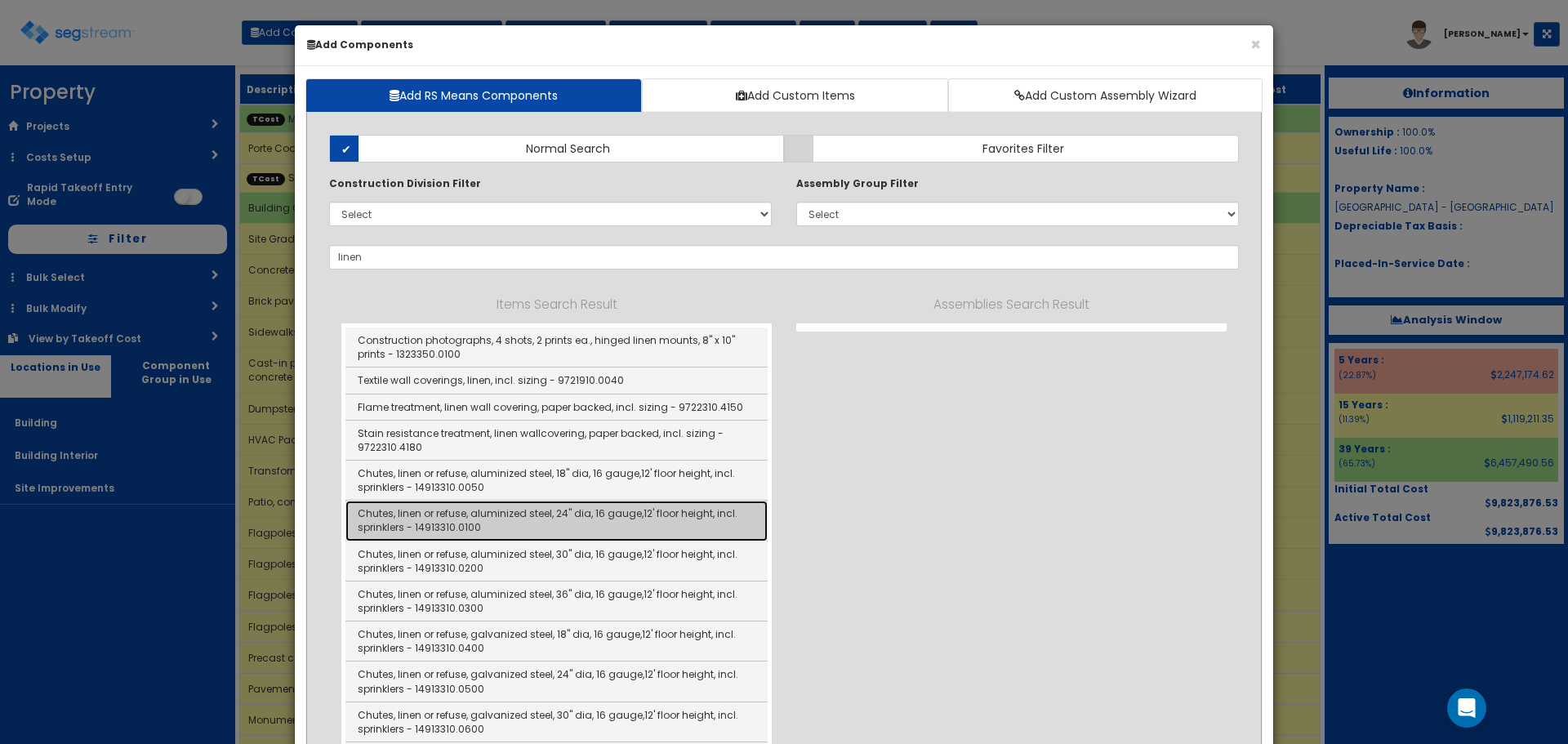
click at [648, 512] on link "Chutes, linen or refuse, aluminized steel, 24" dia, 16 gauge,12' floor height, …" at bounding box center [556, 520] width 422 height 40
type input "Chutes, linen or refuse, aluminized steel, 24" dia, 16 gauge,12' floor height, …"
checkbox input "false"
type input "FLO"
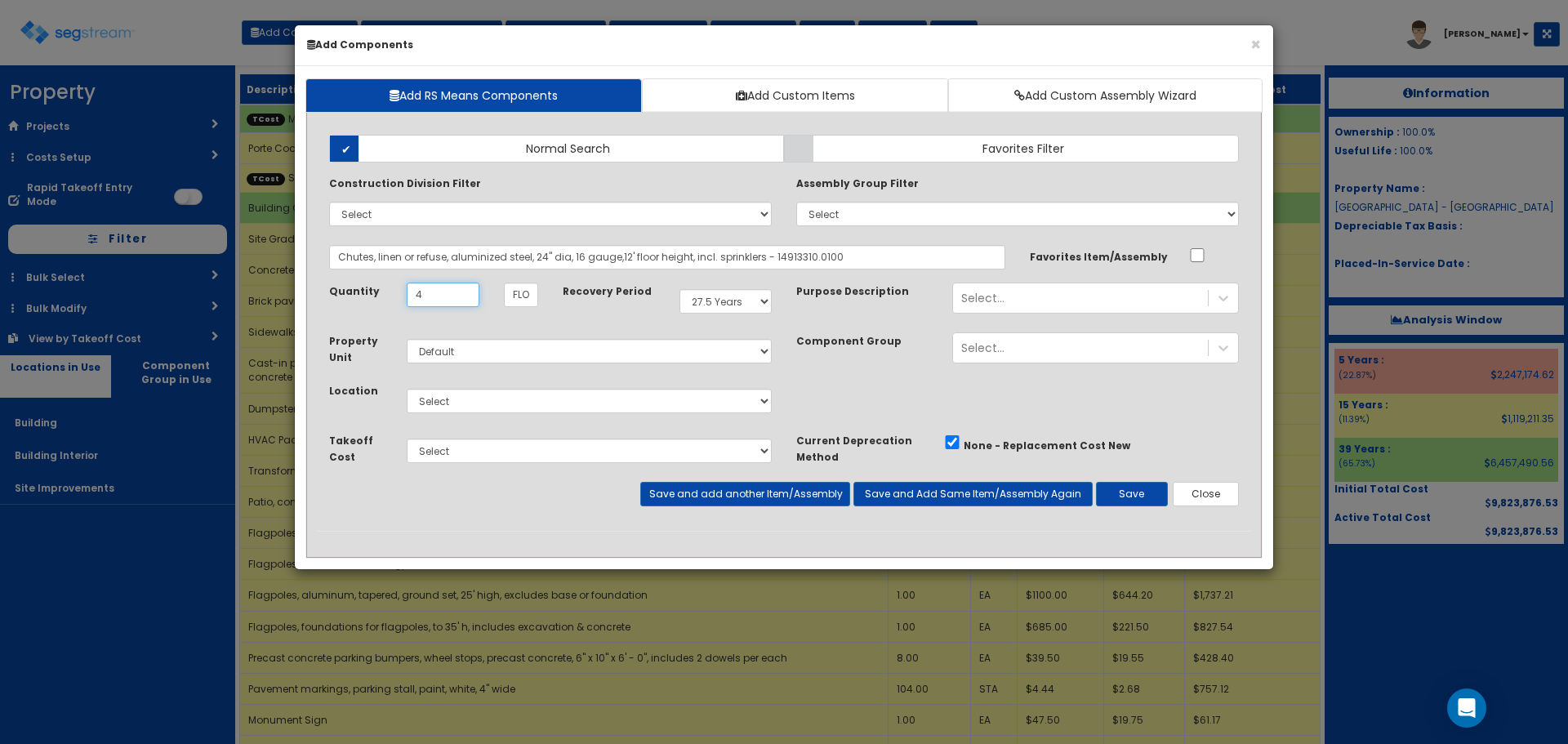
type input "4"
click at [712, 303] on select "Select 5 Years 7 Years 9 Years 10 Years 15 Years 15 Year QLI 15 Year QRP 15 Yea…" at bounding box center [725, 300] width 92 height 25
select select "5Y"
click at [679, 289] on select "Select 5 Years 7 Years 9 Years 10 Years 15 Years 15 Year QLI 15 Year QRP 15 Yea…" at bounding box center [725, 300] width 92 height 25
click at [432, 406] on select "Select Building Building Interior Site Improvements Add Additional Location" at bounding box center [588, 400] width 365 height 25
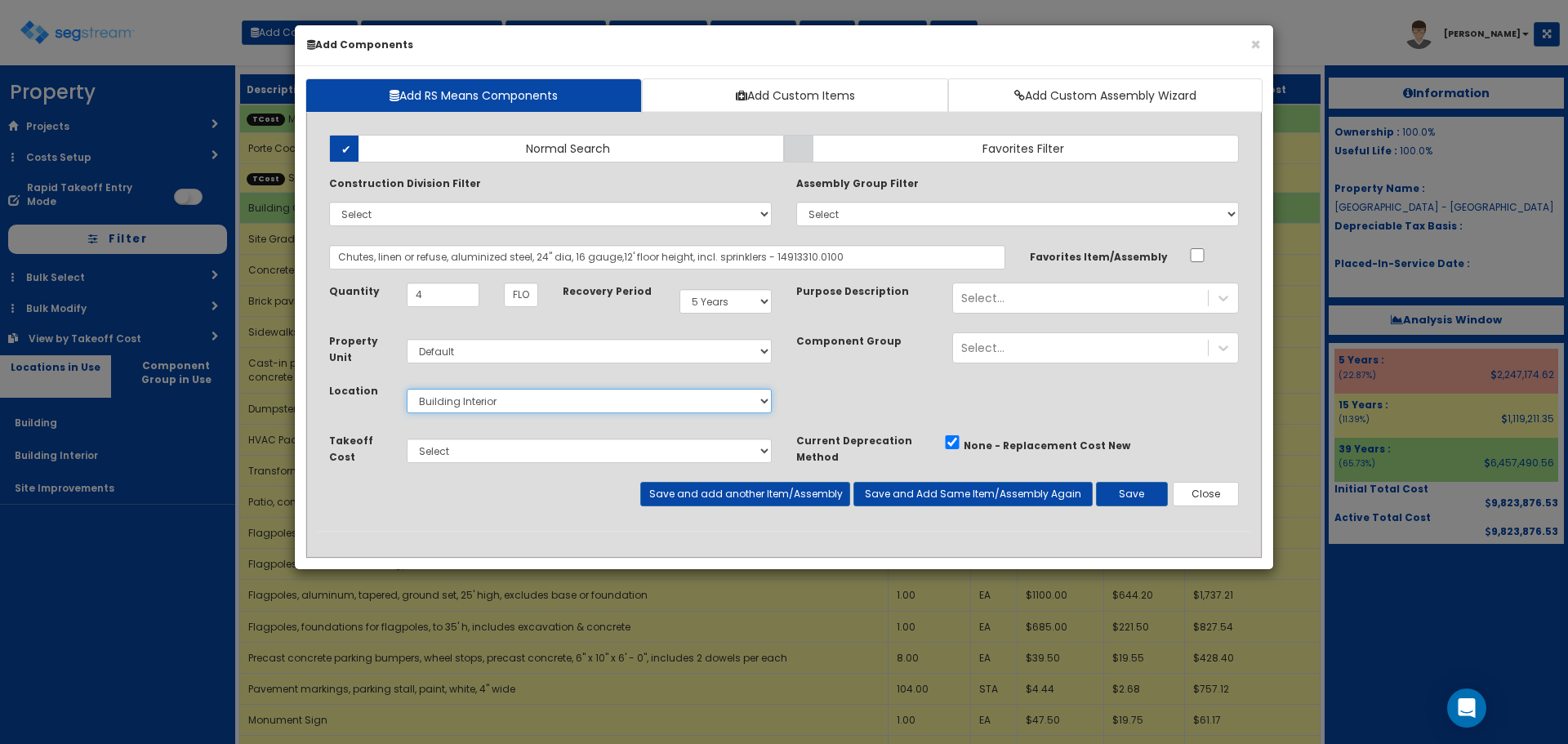
click at [406, 388] on select "Select Building Building Interior Site Improvements Add Additional Location" at bounding box center [588, 400] width 365 height 25
click at [449, 449] on select "Select Miscellaneous Construction Site Work Doors, Frames & Hardware Finish Car…" at bounding box center [588, 451] width 365 height 25
click at [463, 402] on select "Select Building Building Interior Site Improvements Add Additional Location" at bounding box center [588, 400] width 365 height 25
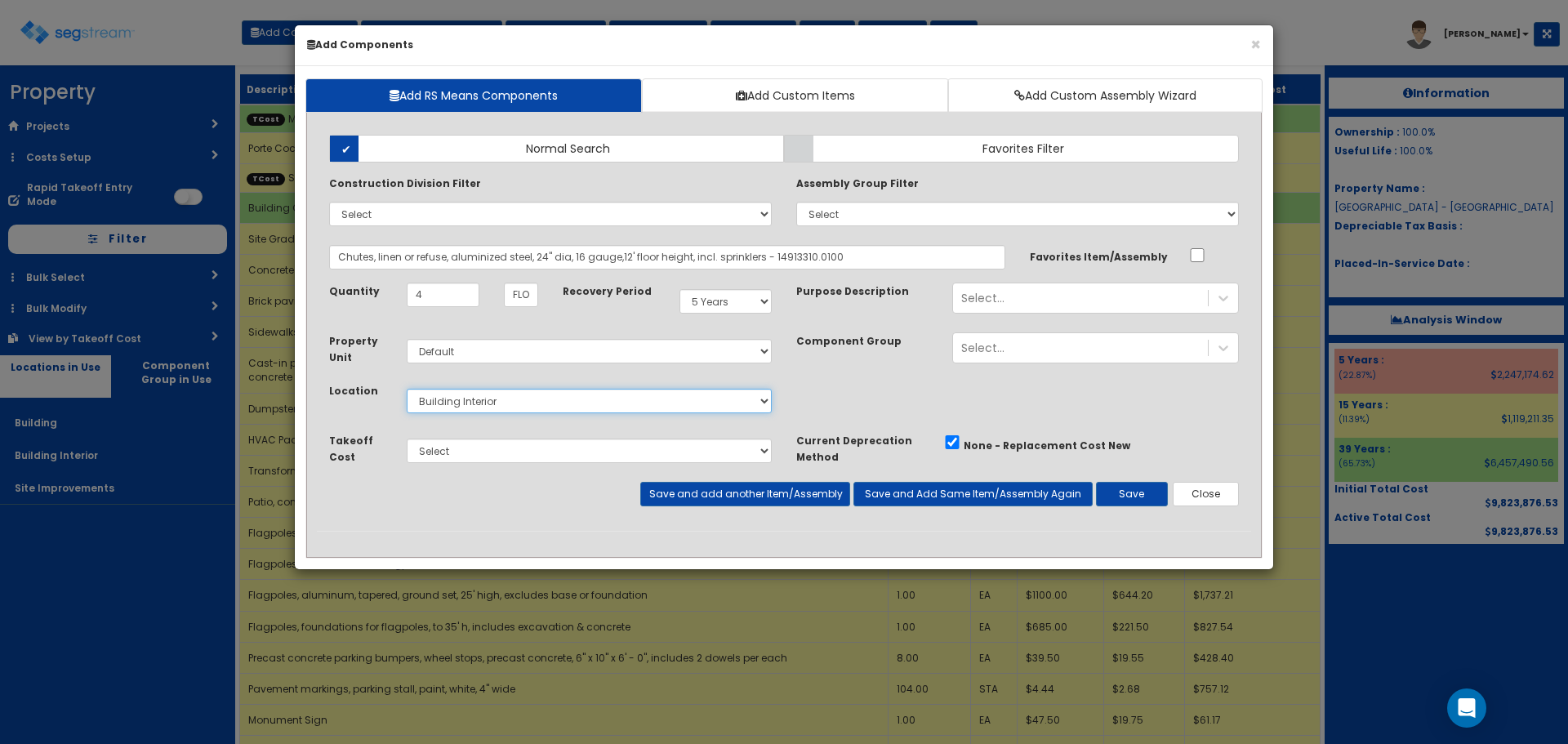
select select "6"
click at [406, 388] on select "Select Building Building Interior Site Improvements Add Additional Location" at bounding box center [588, 400] width 365 height 25
click at [449, 460] on select "Select Miscellaneous Construction Site Work Doors, Frames & Hardware Finish Car…" at bounding box center [588, 451] width 365 height 25
select select "5281436"
click at [406, 439] on select "Select Miscellaneous Construction Site Work Doors, Frames & Hardware Finish Car…" at bounding box center [588, 451] width 365 height 25
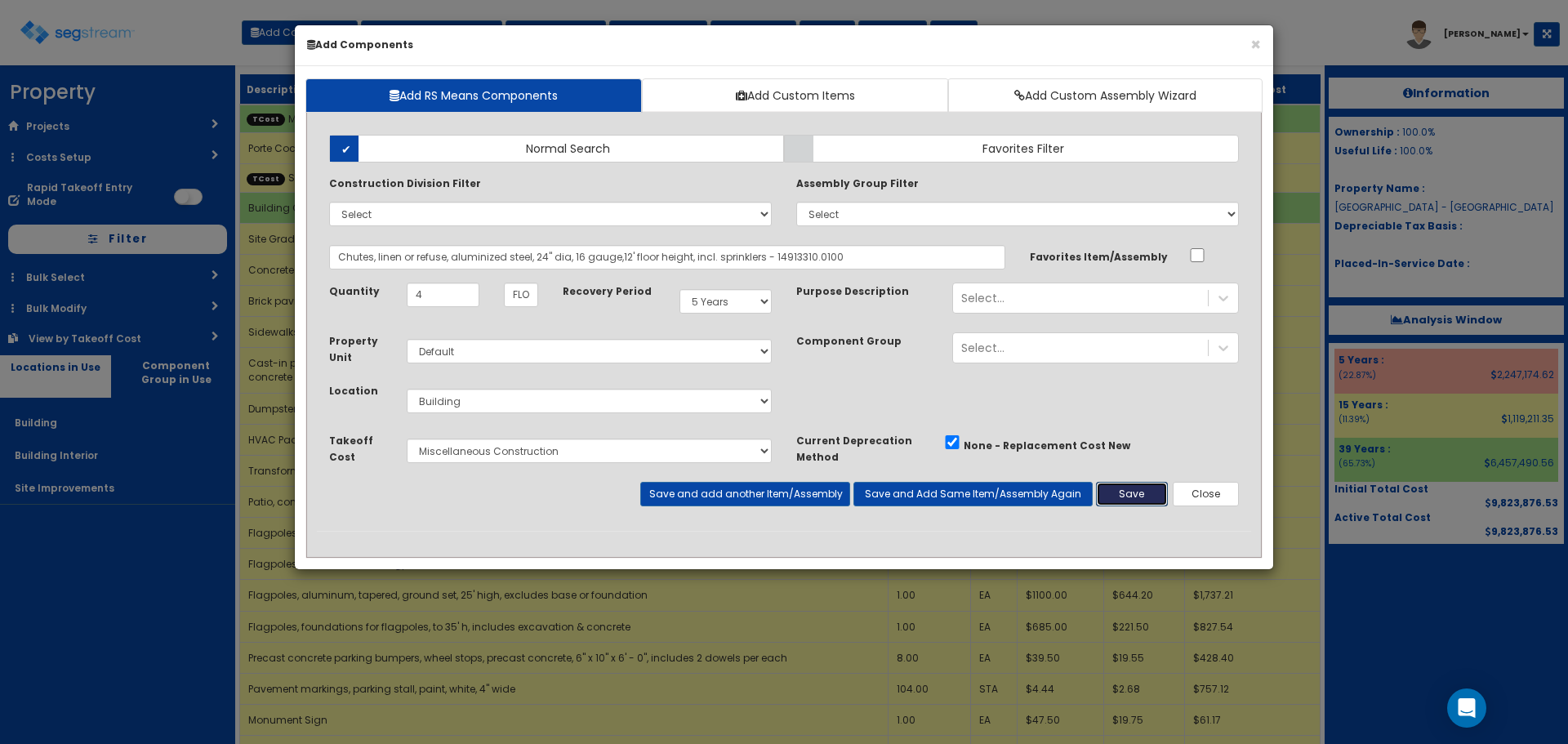
click at [1154, 490] on button "Save" at bounding box center [1132, 493] width 72 height 25
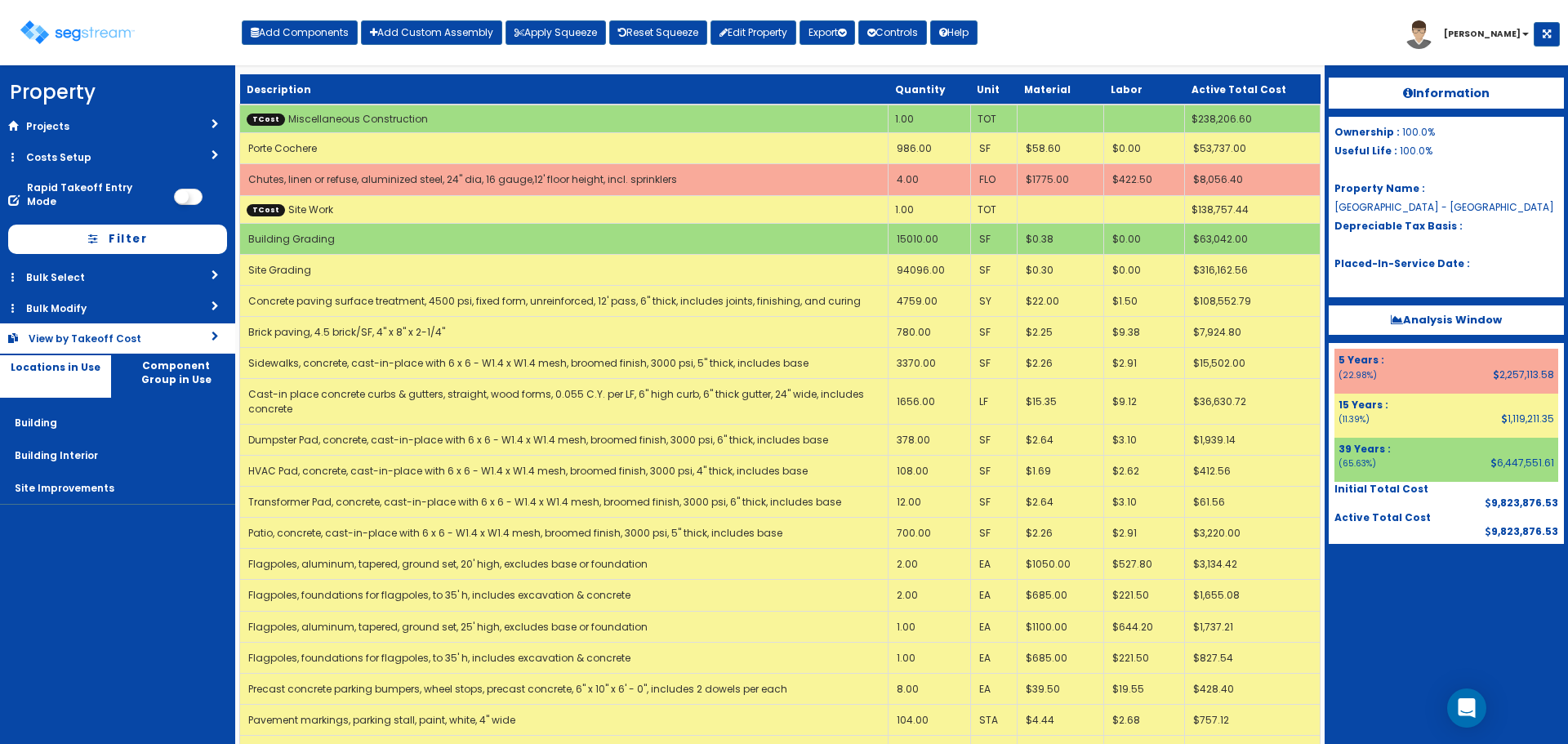
click at [85, 331] on div "View by Takeoff Cost" at bounding box center [94, 338] width 131 height 14
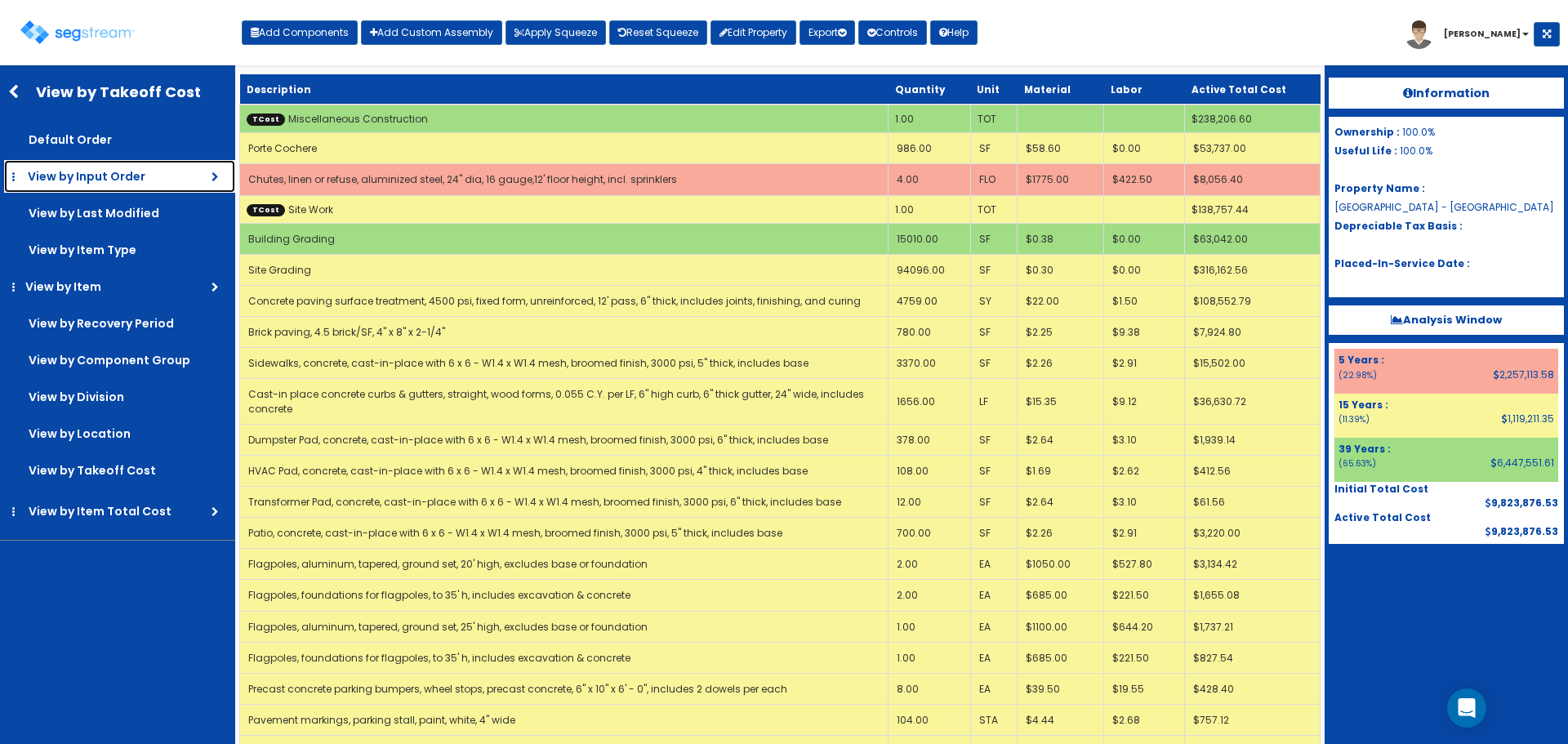
click at [106, 175] on span "View by Input Order" at bounding box center [86, 176] width 118 height 17
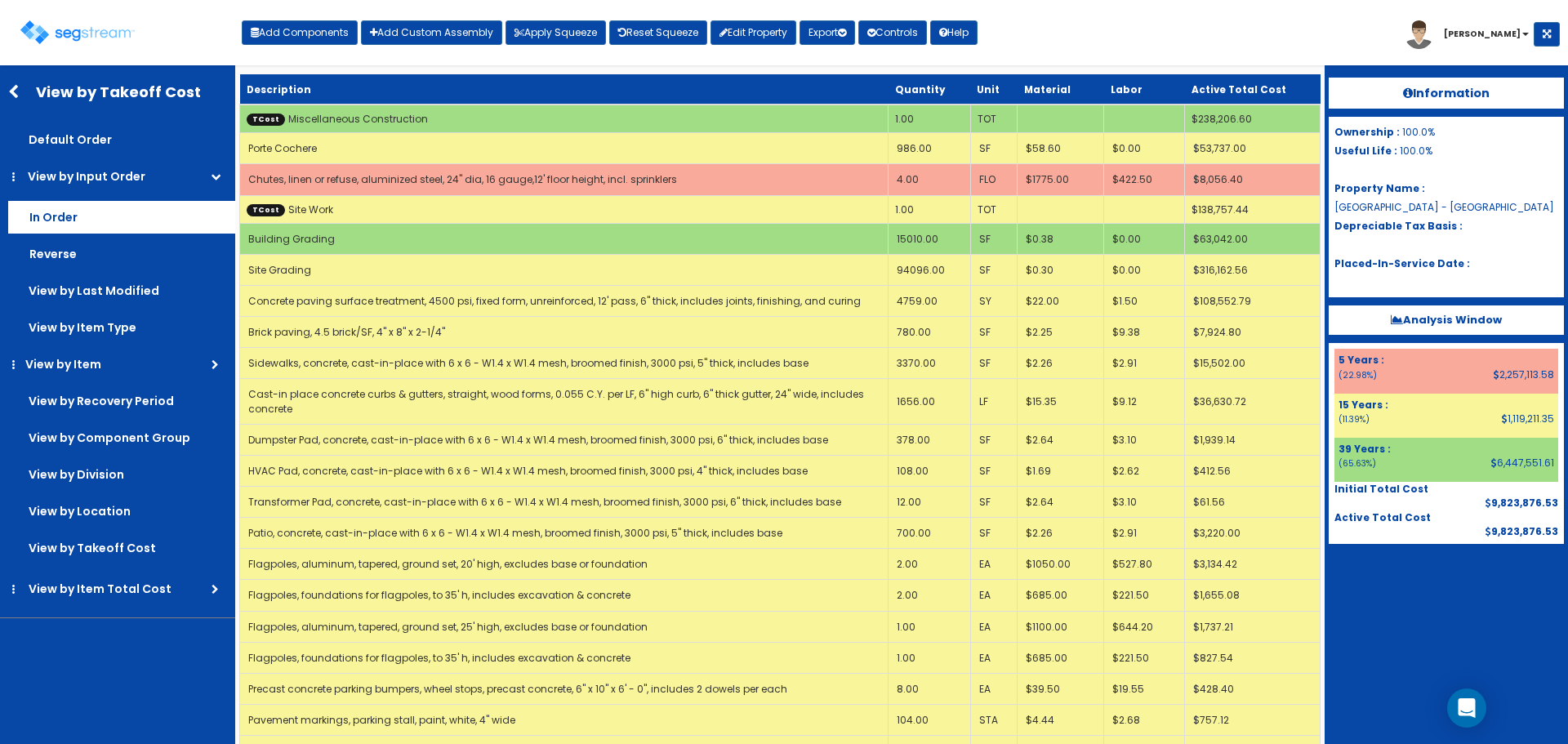
click at [71, 225] on label "In Order" at bounding box center [122, 216] width 227 height 33
click at [0, 0] on input "In Order" at bounding box center [0, 0] width 0 height 0
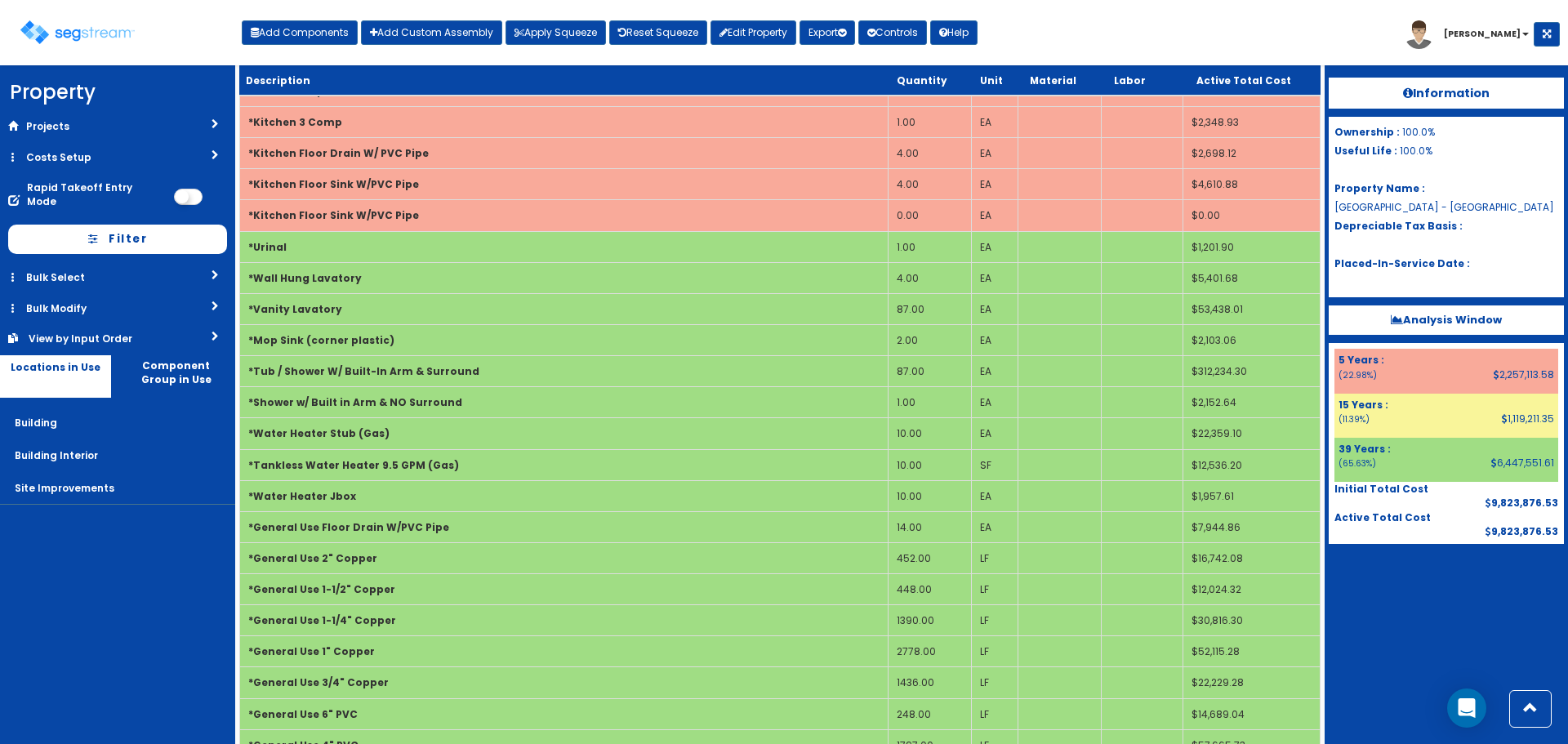
scroll to position [1992, 0]
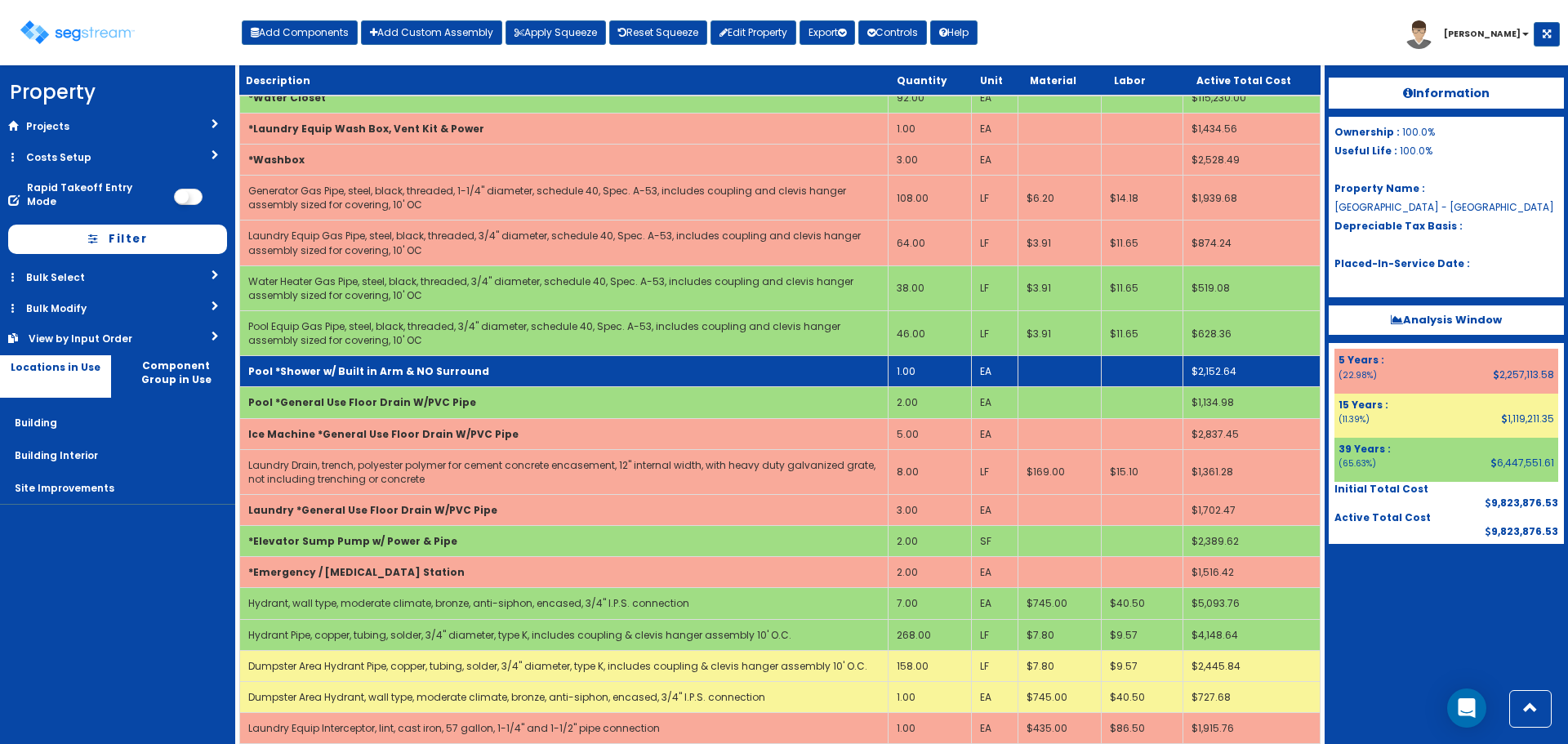
click at [926, 369] on td "1.00" at bounding box center [930, 371] width 83 height 31
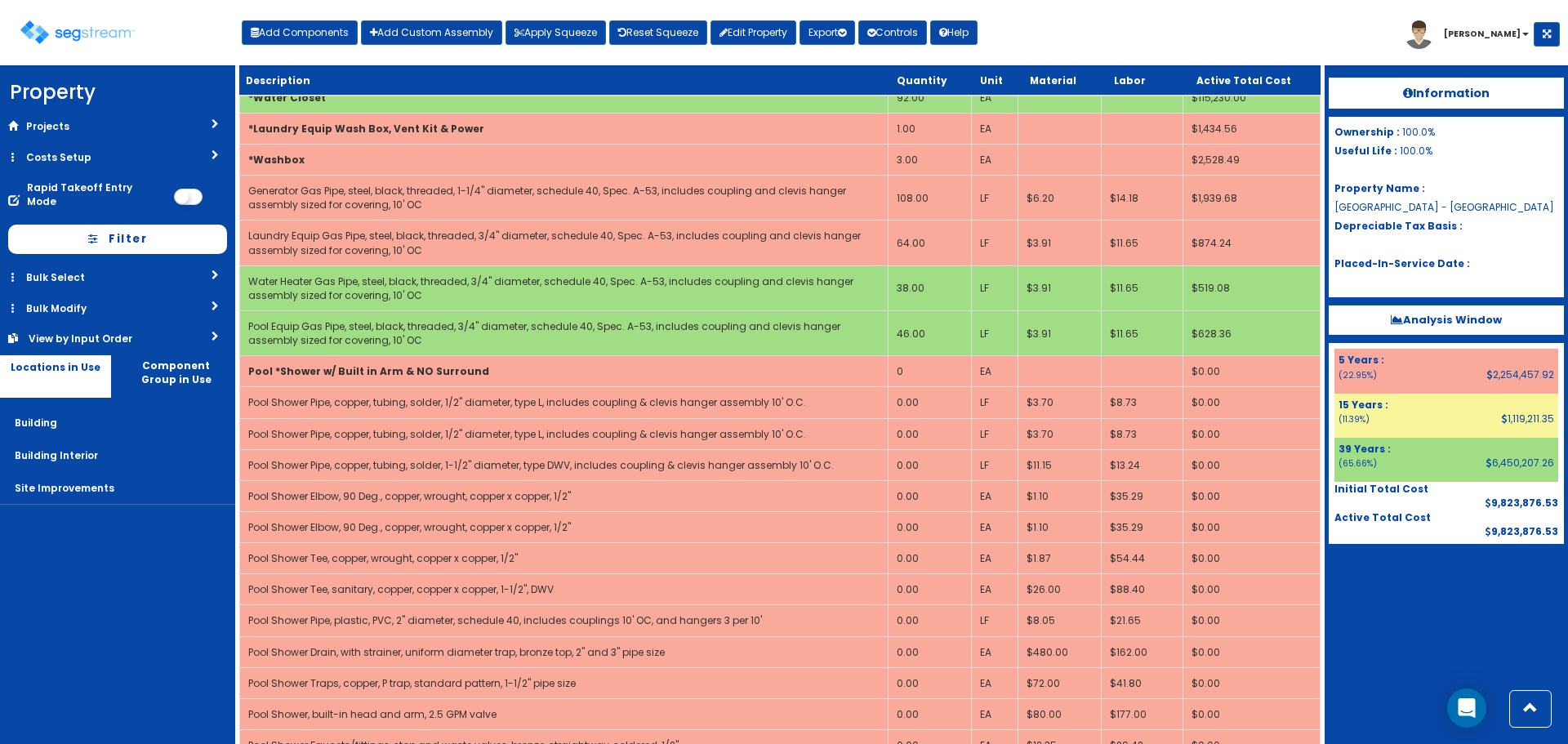
scroll to position [692, 0]
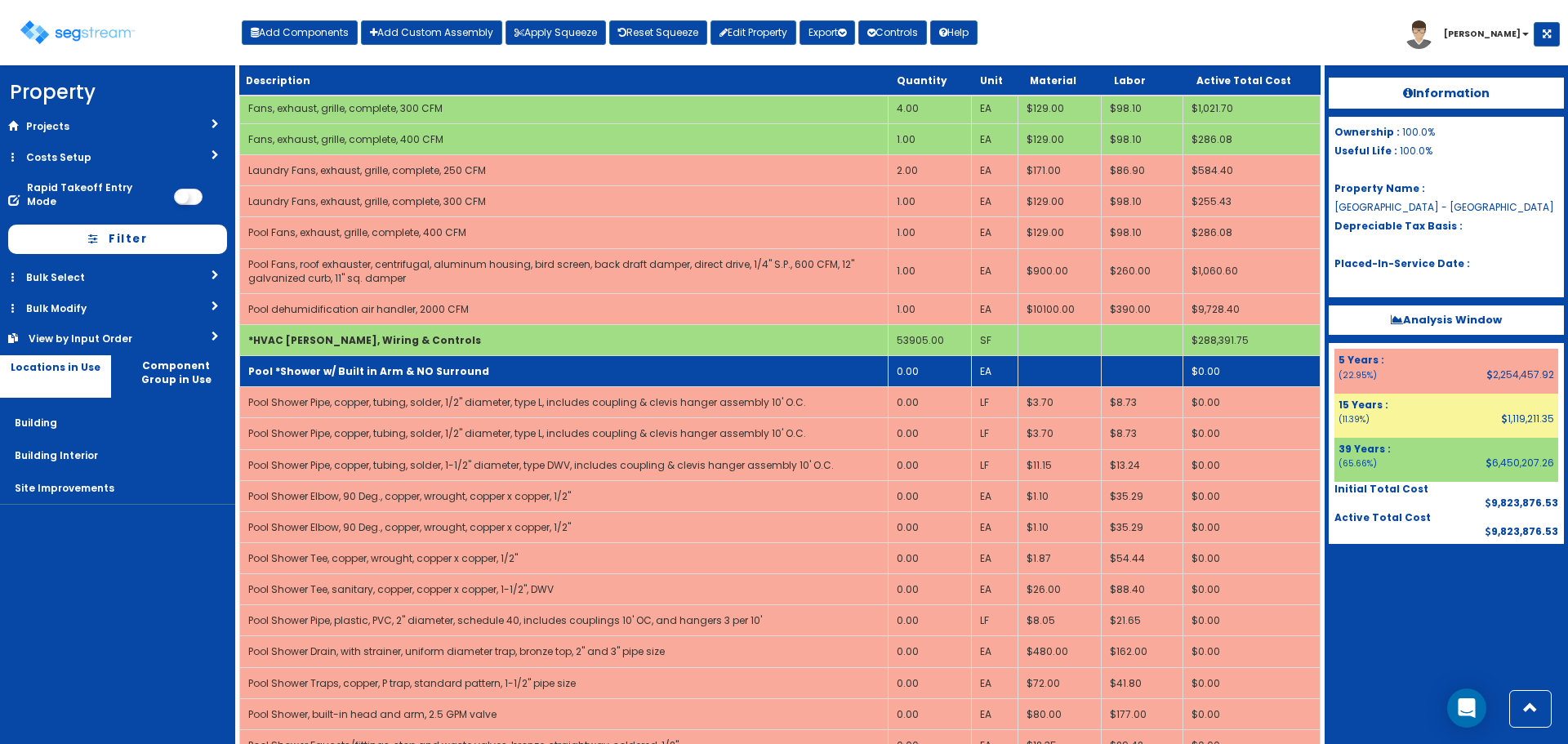
click at [461, 370] on b "Pool *Shower w/ Built in Arm & NO Surround" at bounding box center [369, 371] width 241 height 14
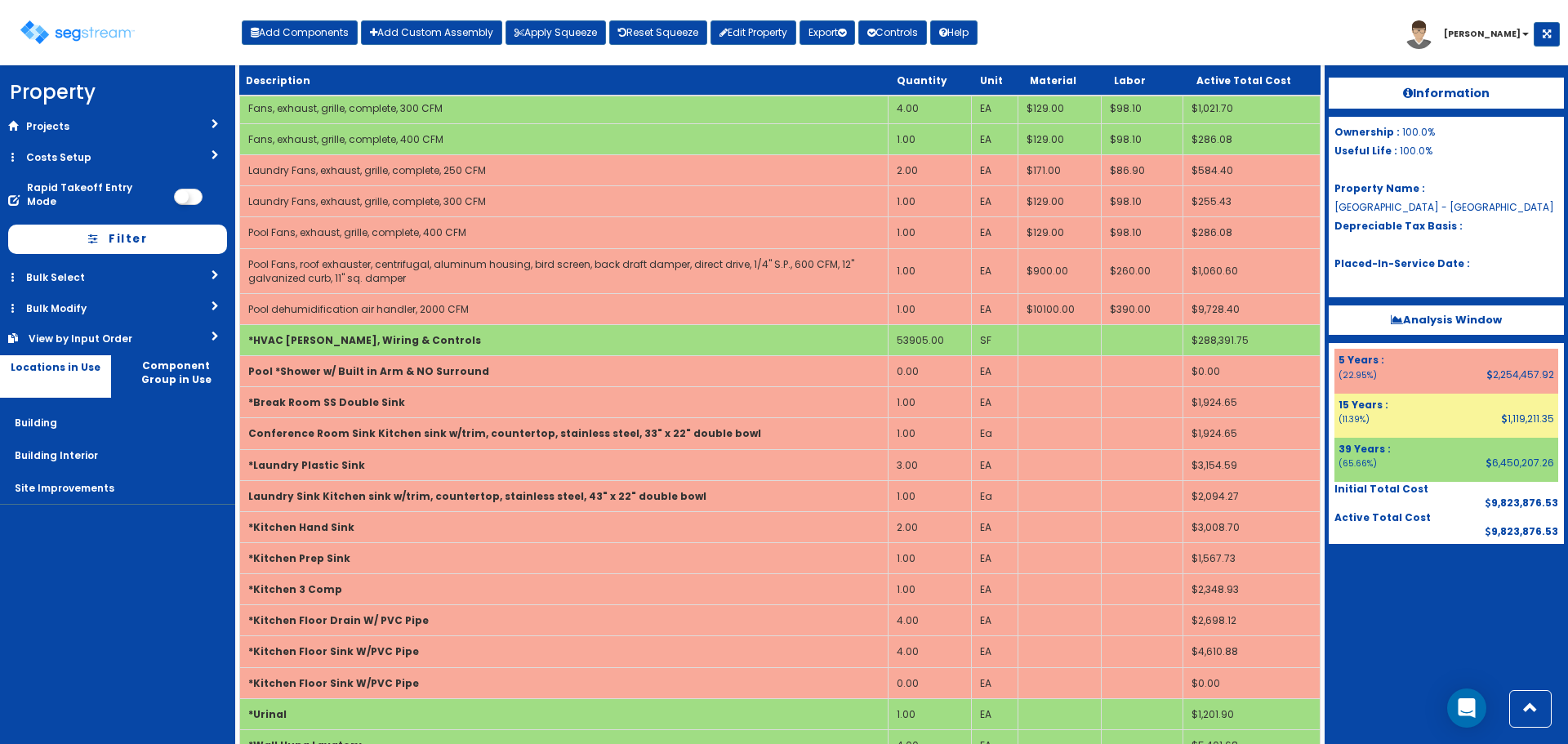
scroll to position [1978, 0]
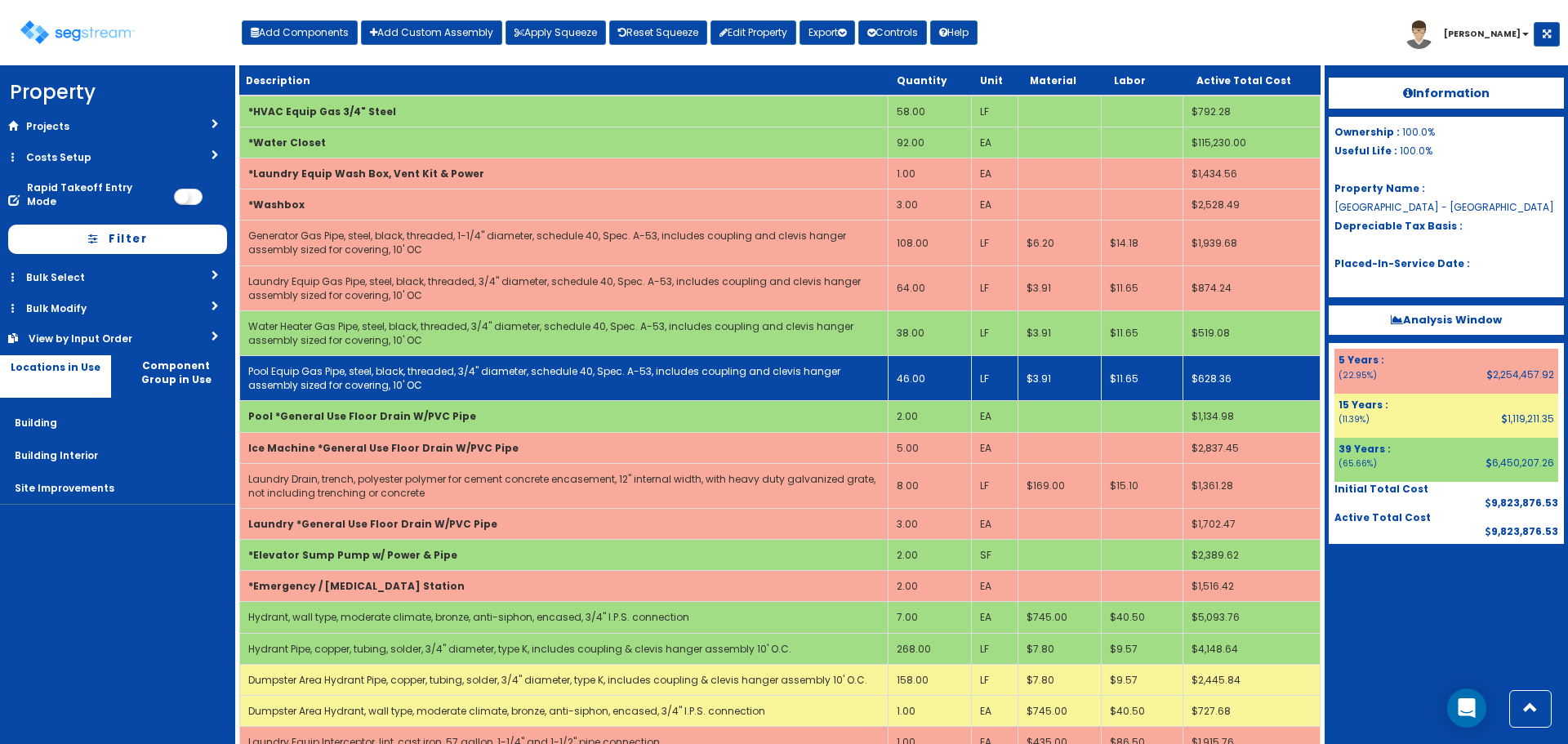
click at [468, 367] on link "Pool Equip Gas Pipe, steel, black, threaded, 3/4" diameter, schedule 40, Spec. …" at bounding box center [544, 377] width 592 height 28
select select "5281463"
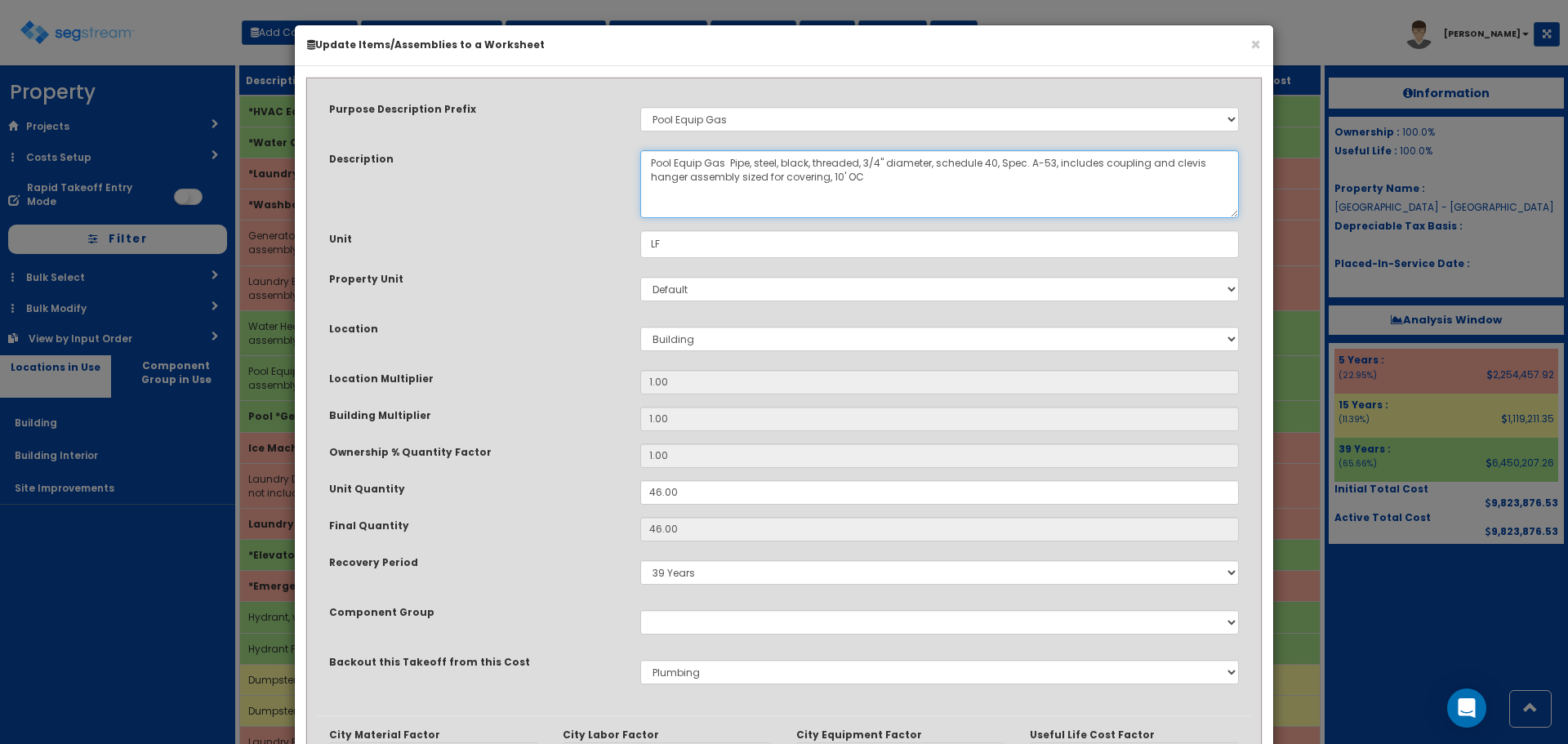
click at [726, 162] on textarea "Pool Equip Gas Pipe, steel, black, threaded, 3/4" diameter, schedule 40, Spec. …" at bounding box center [940, 184] width 599 height 68
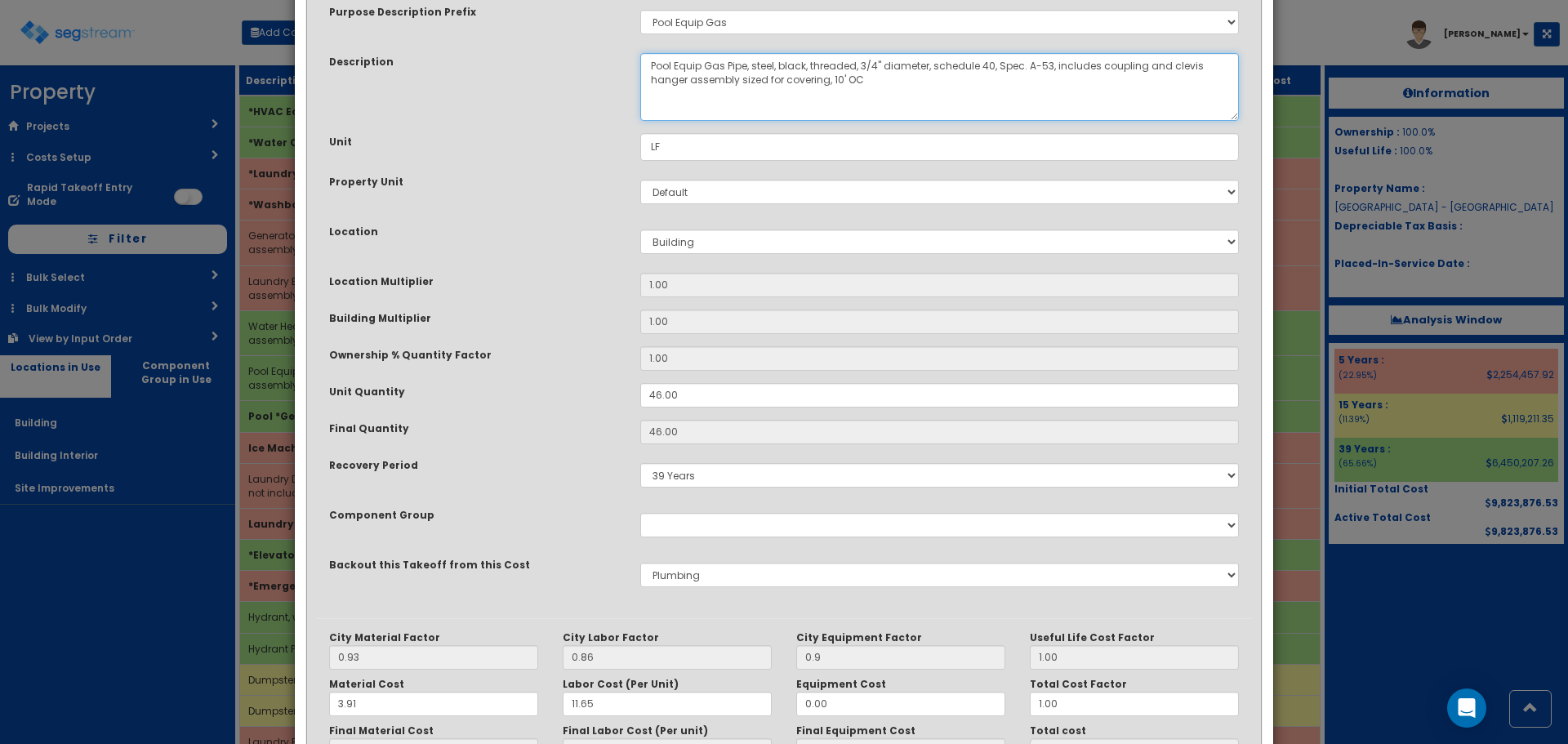
scroll to position [254, 0]
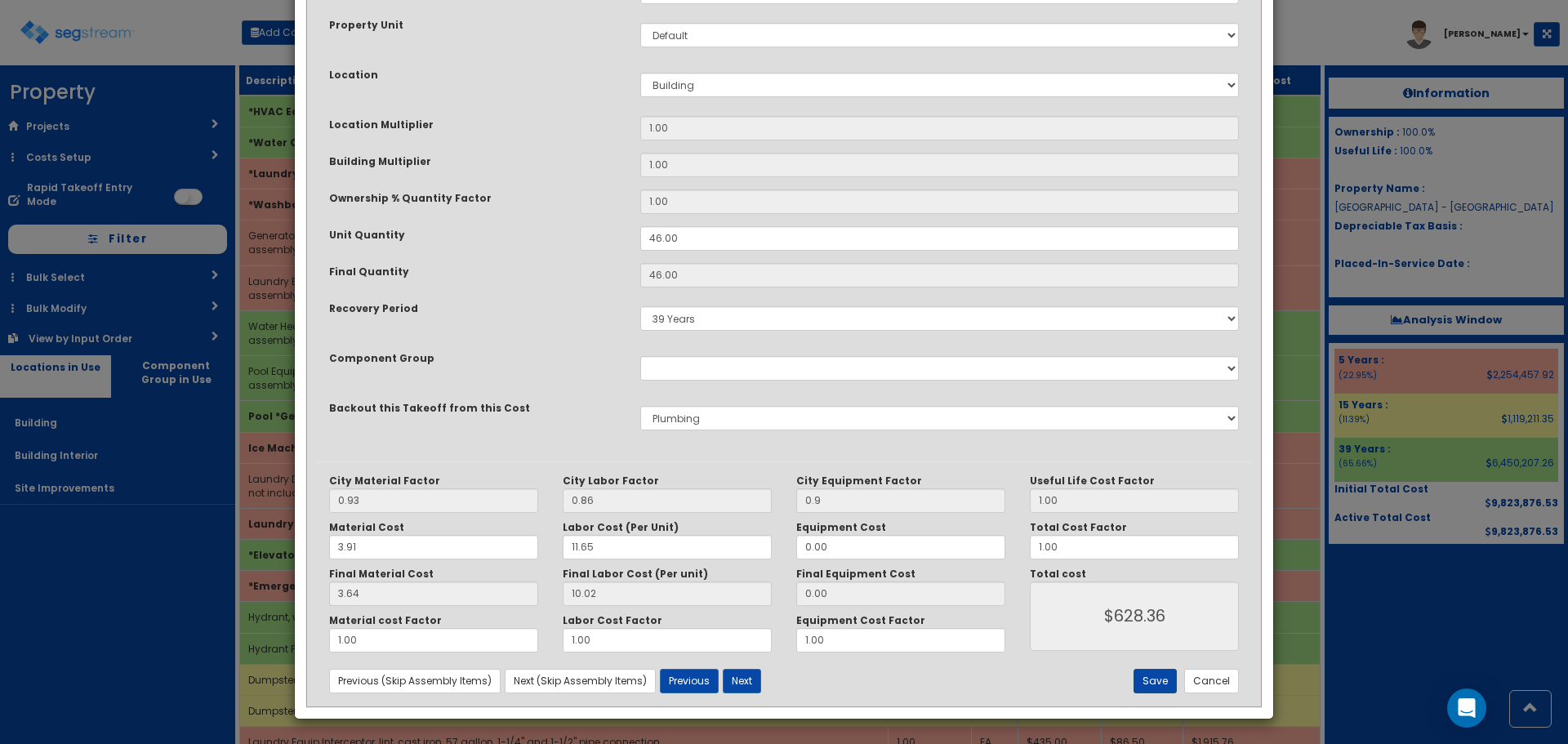
type textarea "Pool Equip Gas Pipe, steel, black, threaded, 3/4" diameter, schedule 40, Spec. …"
click at [1155, 688] on button "Save" at bounding box center [1156, 681] width 44 height 25
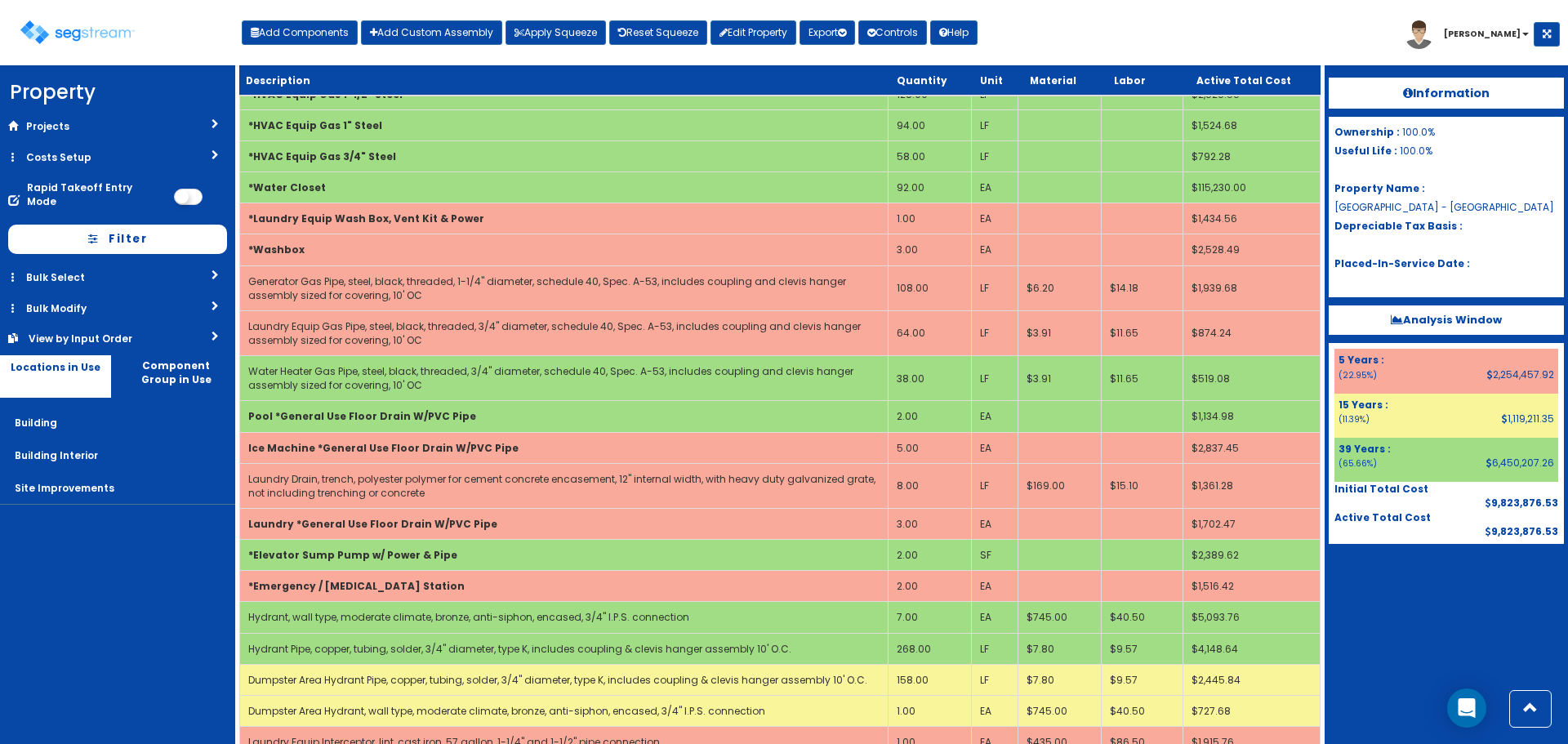
scroll to position [692, 0]
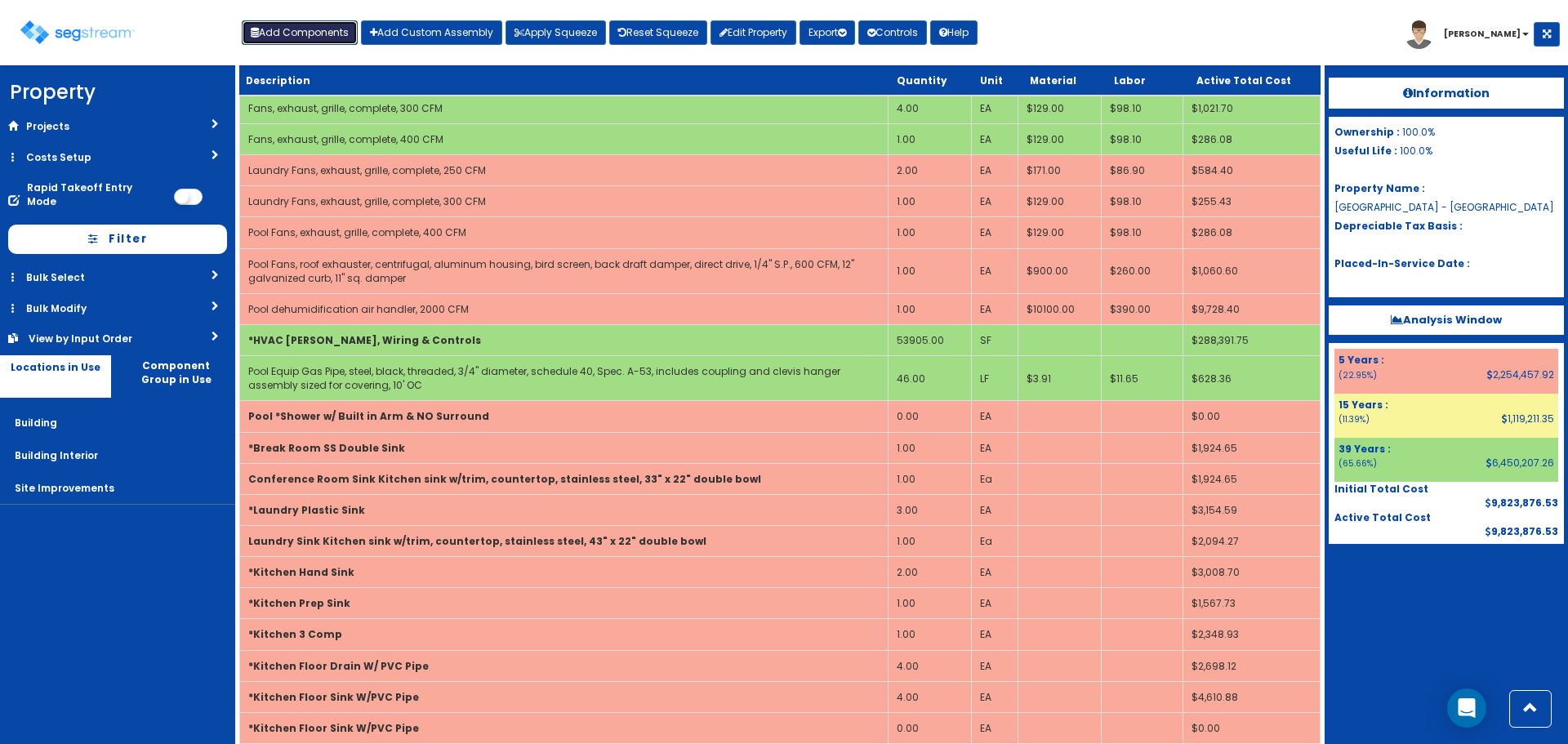
click at [297, 36] on button "Add Components" at bounding box center [300, 33] width 116 height 25
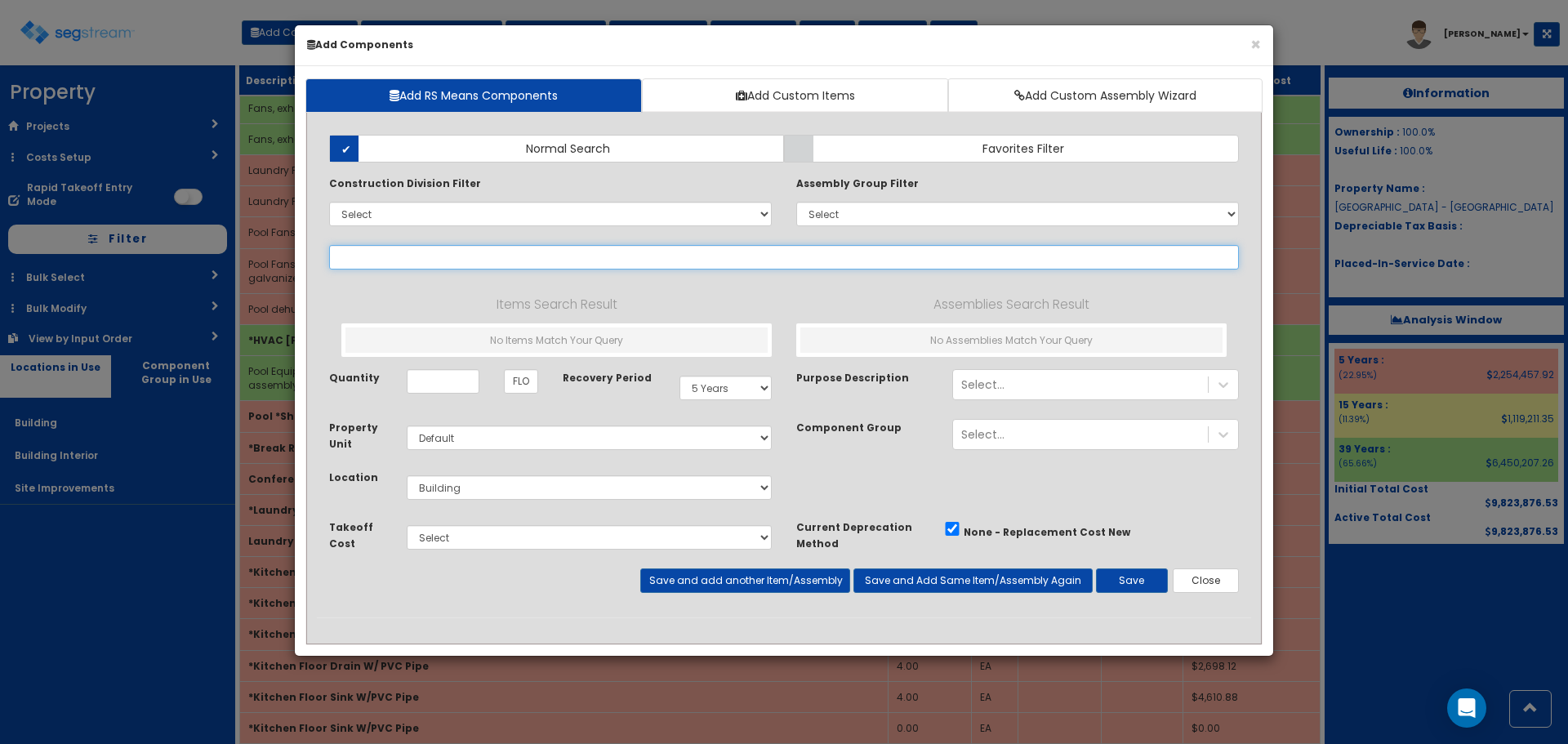
select select
click at [417, 256] on input "text" at bounding box center [784, 257] width 910 height 25
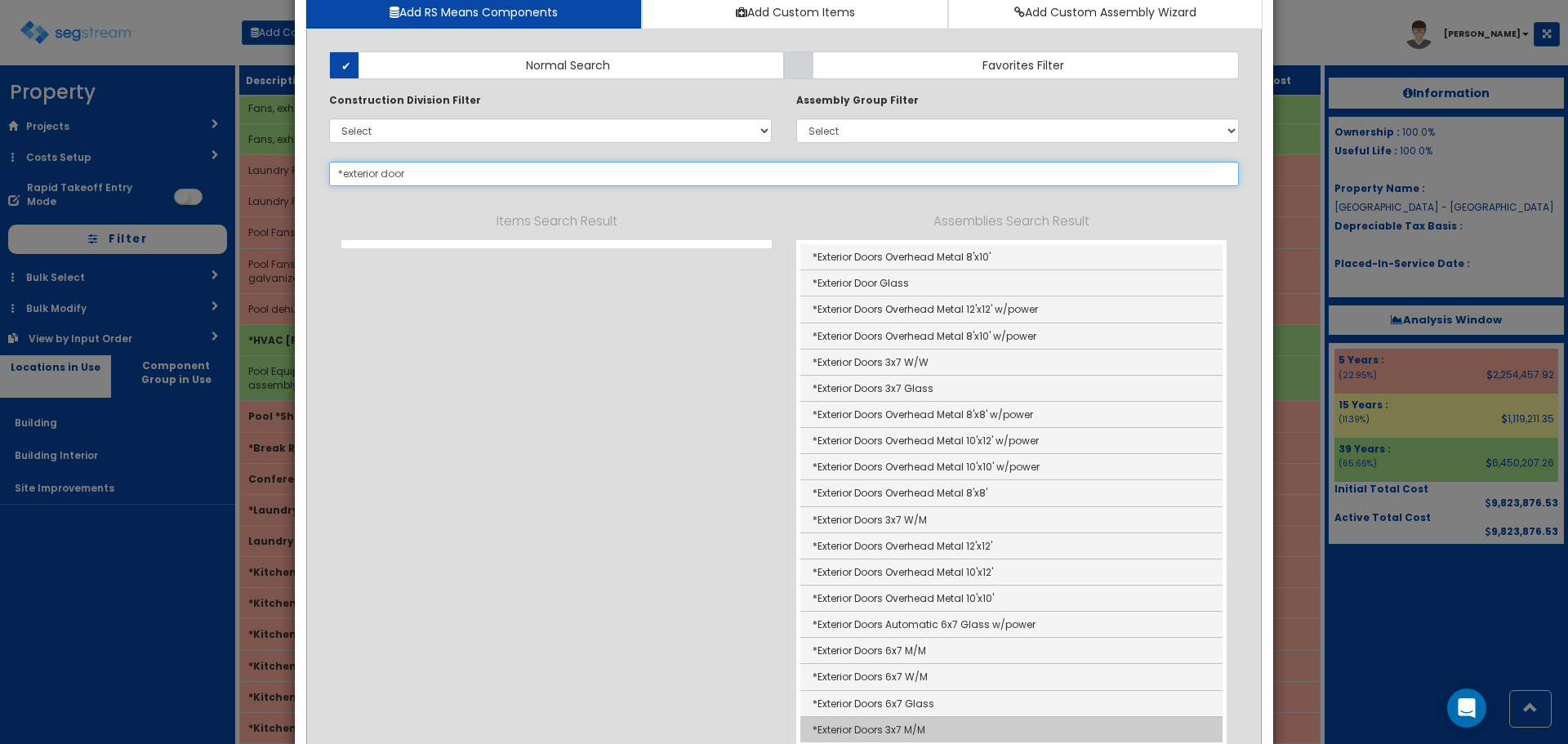
scroll to position [82, 0]
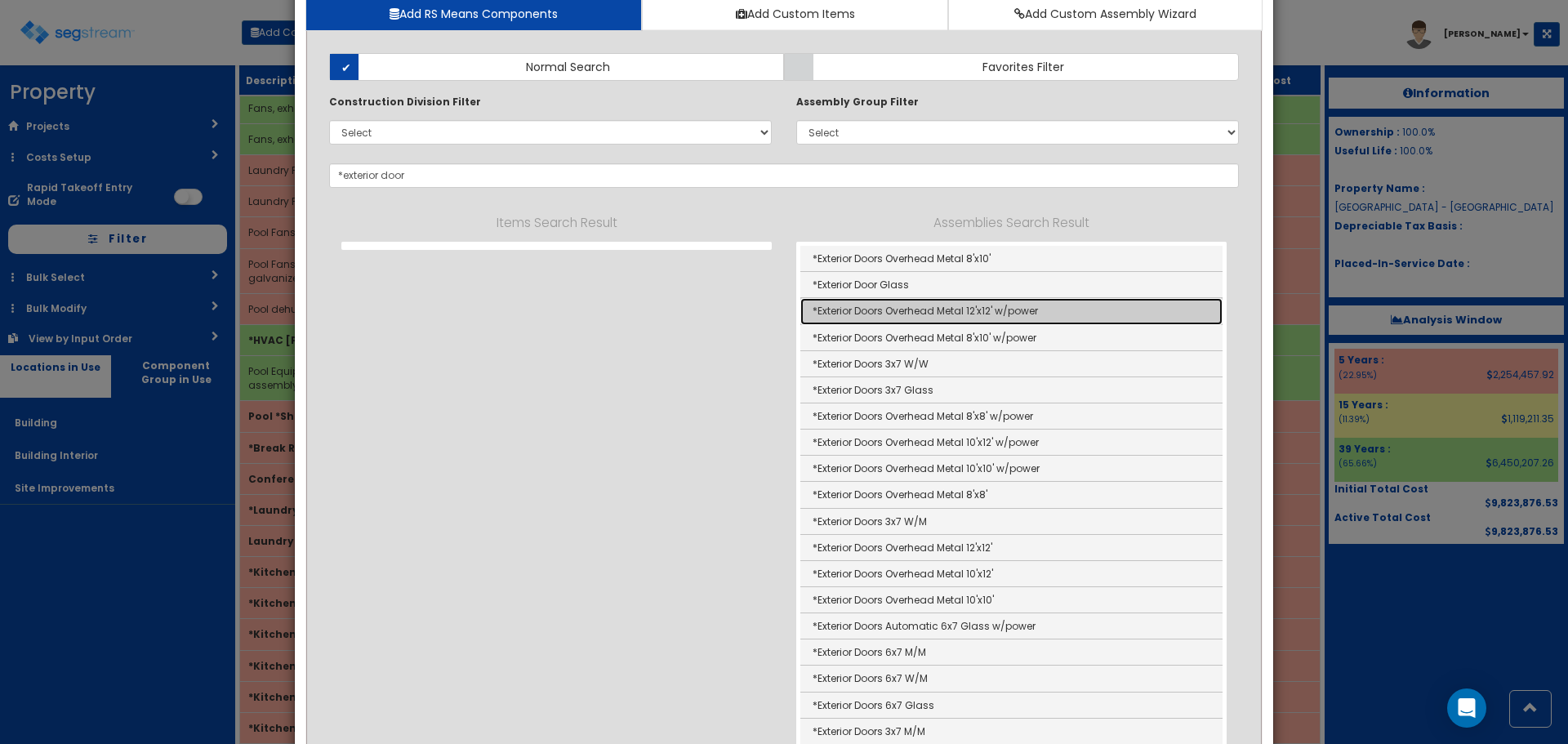
click at [986, 309] on link "*Exterior Doors Overhead Metal 12'x12' w/power" at bounding box center [1011, 311] width 422 height 26
type input "*Exterior Doors Overhead Metal 12'x12' w/power"
checkbox input "true"
type input "EA"
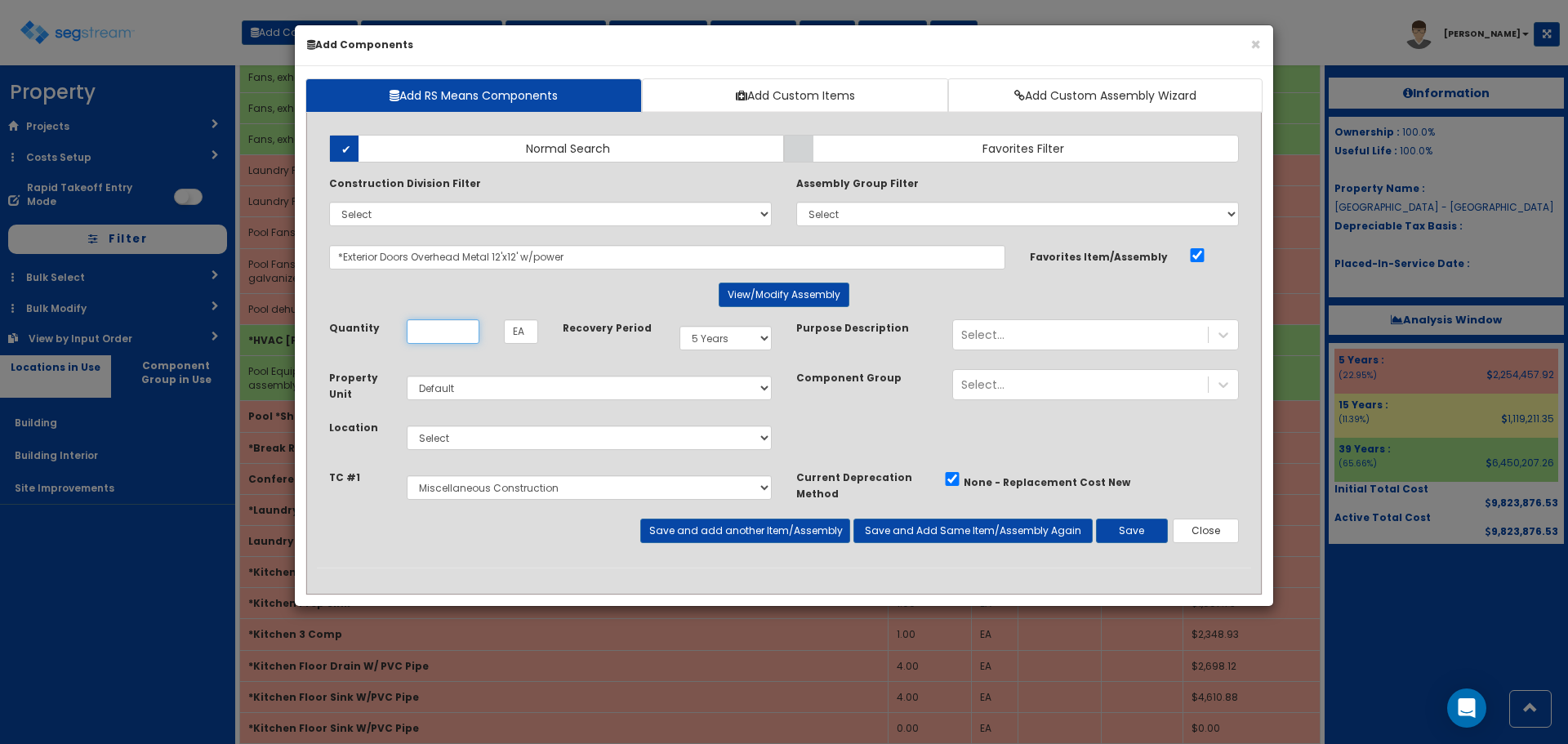
scroll to position [0, 0]
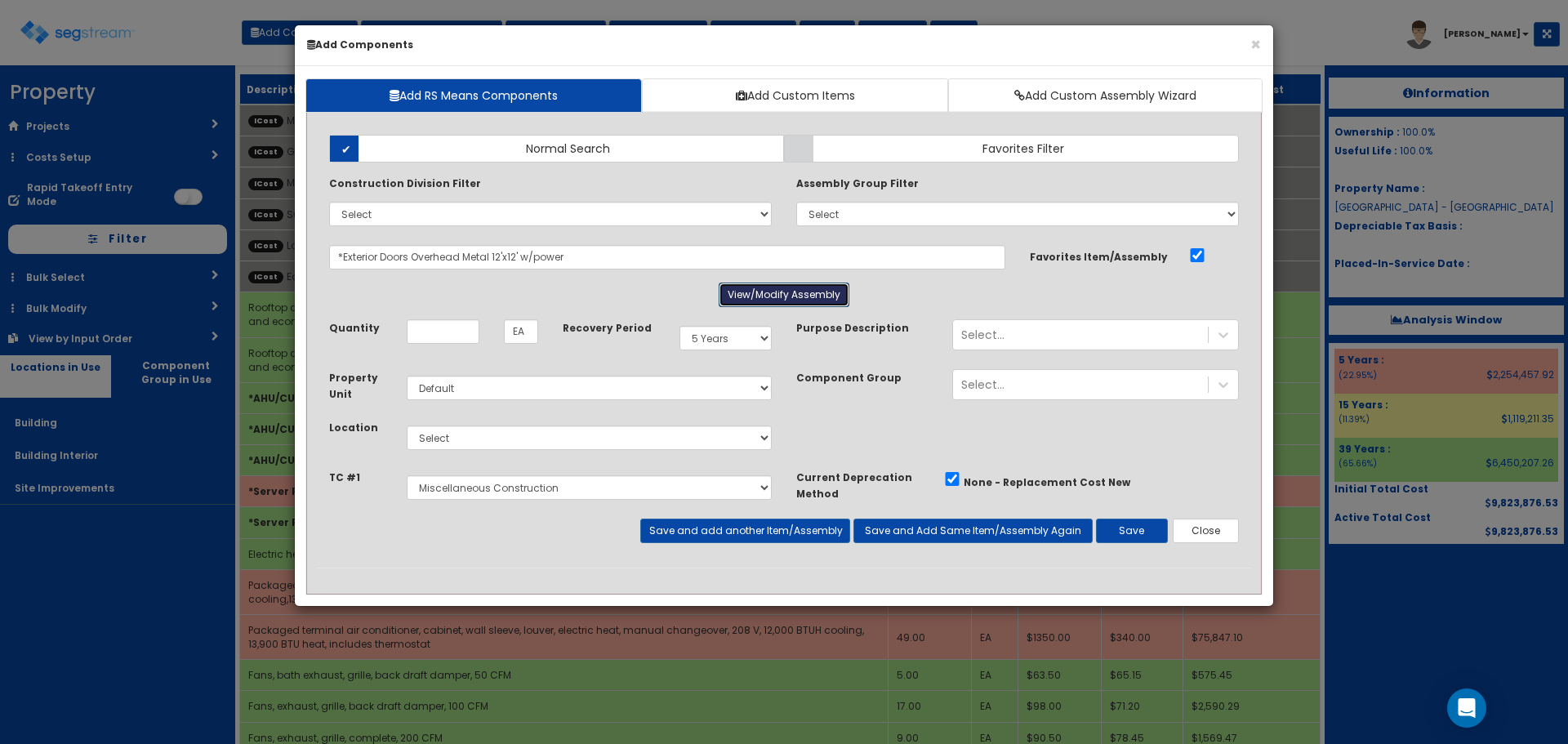
click at [773, 298] on button "View/Modify Assembly" at bounding box center [784, 294] width 131 height 25
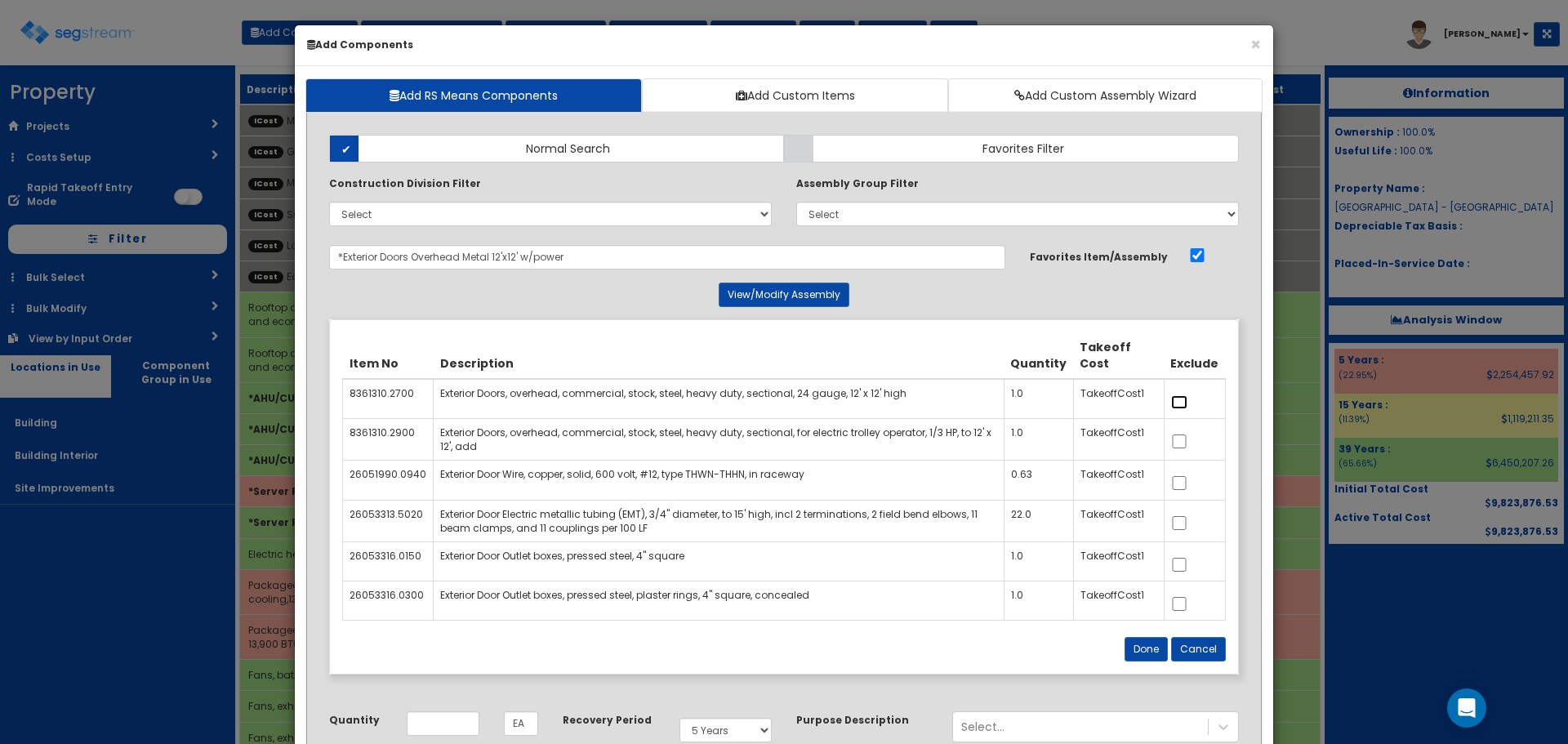
click at [1179, 401] on input "checkbox" at bounding box center [1179, 402] width 17 height 14
checkbox input "true"
click at [1181, 440] on input "checkbox" at bounding box center [1179, 441] width 17 height 14
checkbox input "true"
click at [1140, 645] on button "Done" at bounding box center [1147, 648] width 44 height 25
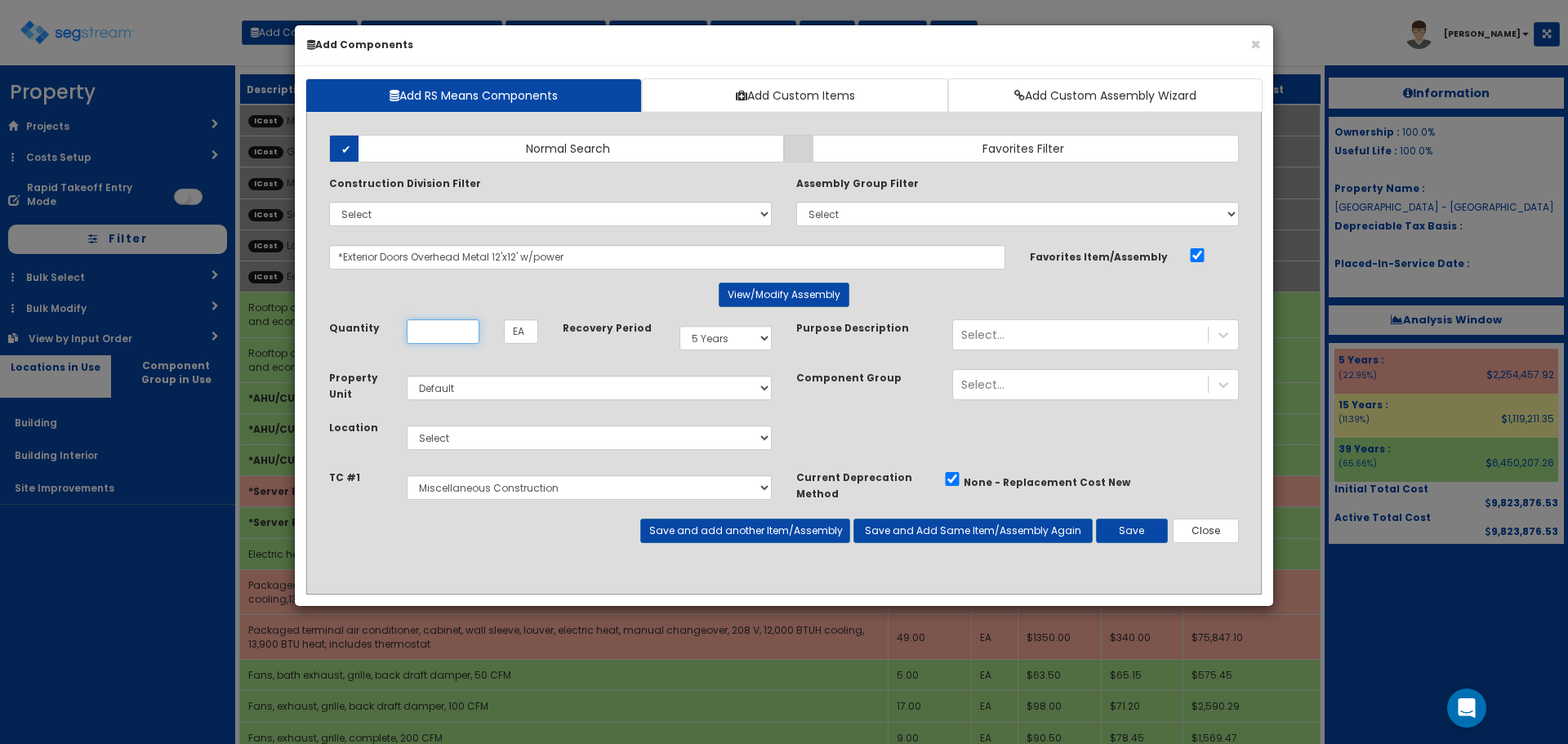
click at [418, 336] on input "Unit Quantity" at bounding box center [443, 331] width 73 height 25
type input "4"
type input "1"
click at [463, 436] on select "Select Building Building Interior Site Improvements Add Additional Location" at bounding box center [588, 437] width 365 height 25
select select "6"
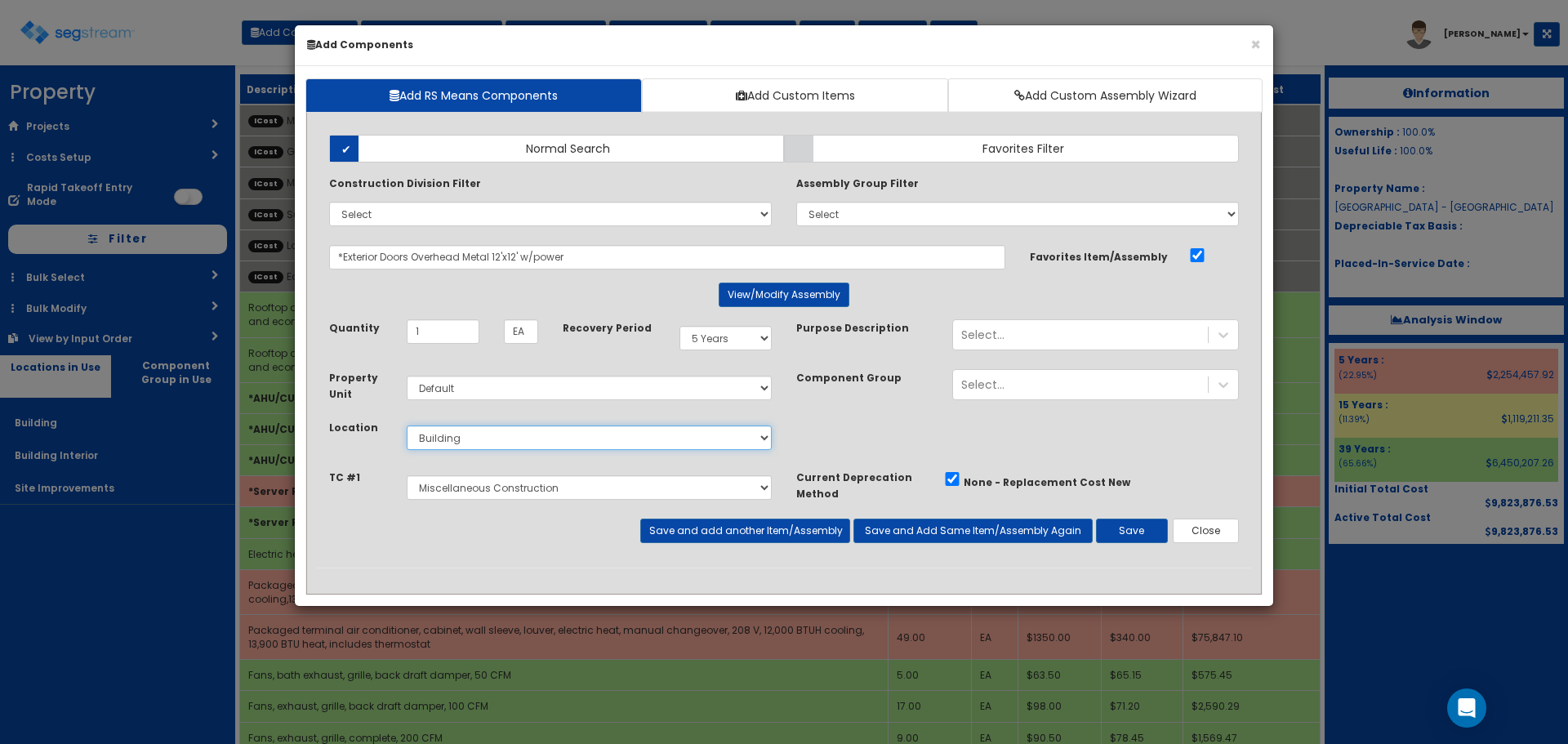
click at [406, 425] on select "Select Building Building Interior Site Improvements Add Additional Location" at bounding box center [588, 437] width 365 height 25
click at [463, 490] on select "Select Miscellaneous Construction Site Work Doors, Frames & Hardware Finish Car…" at bounding box center [588, 487] width 365 height 25
select select "5281465"
click at [406, 475] on select "Select Miscellaneous Construction Site Work Doors, Frames & Hardware Finish Car…" at bounding box center [588, 487] width 365 height 25
click at [720, 333] on select "Select 5 Years 7 Years 9 Years 10 Years 15 Years 15 Year QLI 15 Year QRP 15 Yea…" at bounding box center [725, 338] width 92 height 25
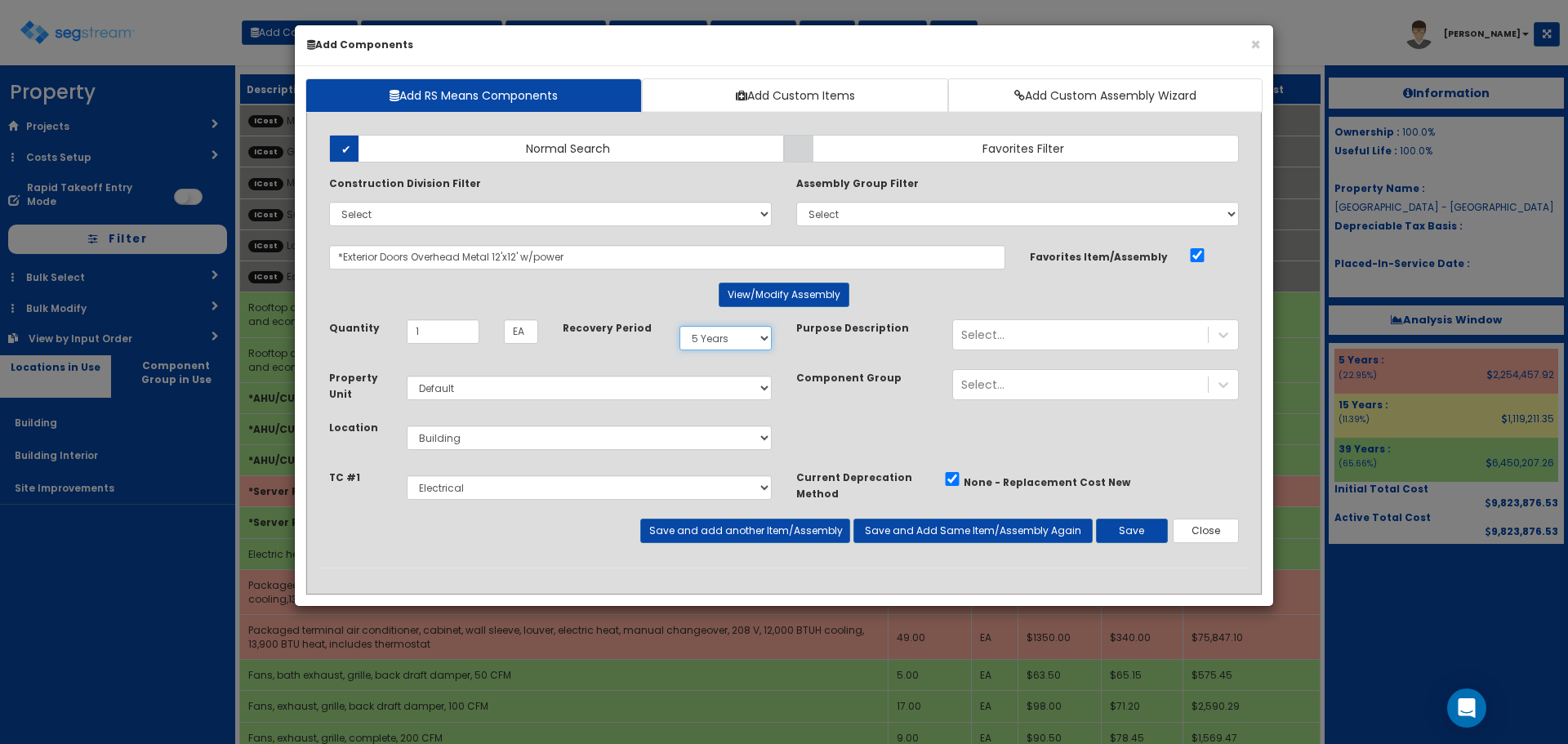
select select "39Y"
click at [679, 326] on select "Select 5 Years 7 Years 9 Years 10 Years 15 Years 15 Year QLI 15 Year QRP 15 Yea…" at bounding box center [725, 338] width 92 height 25
click at [1125, 532] on button "Save" at bounding box center [1132, 531] width 72 height 25
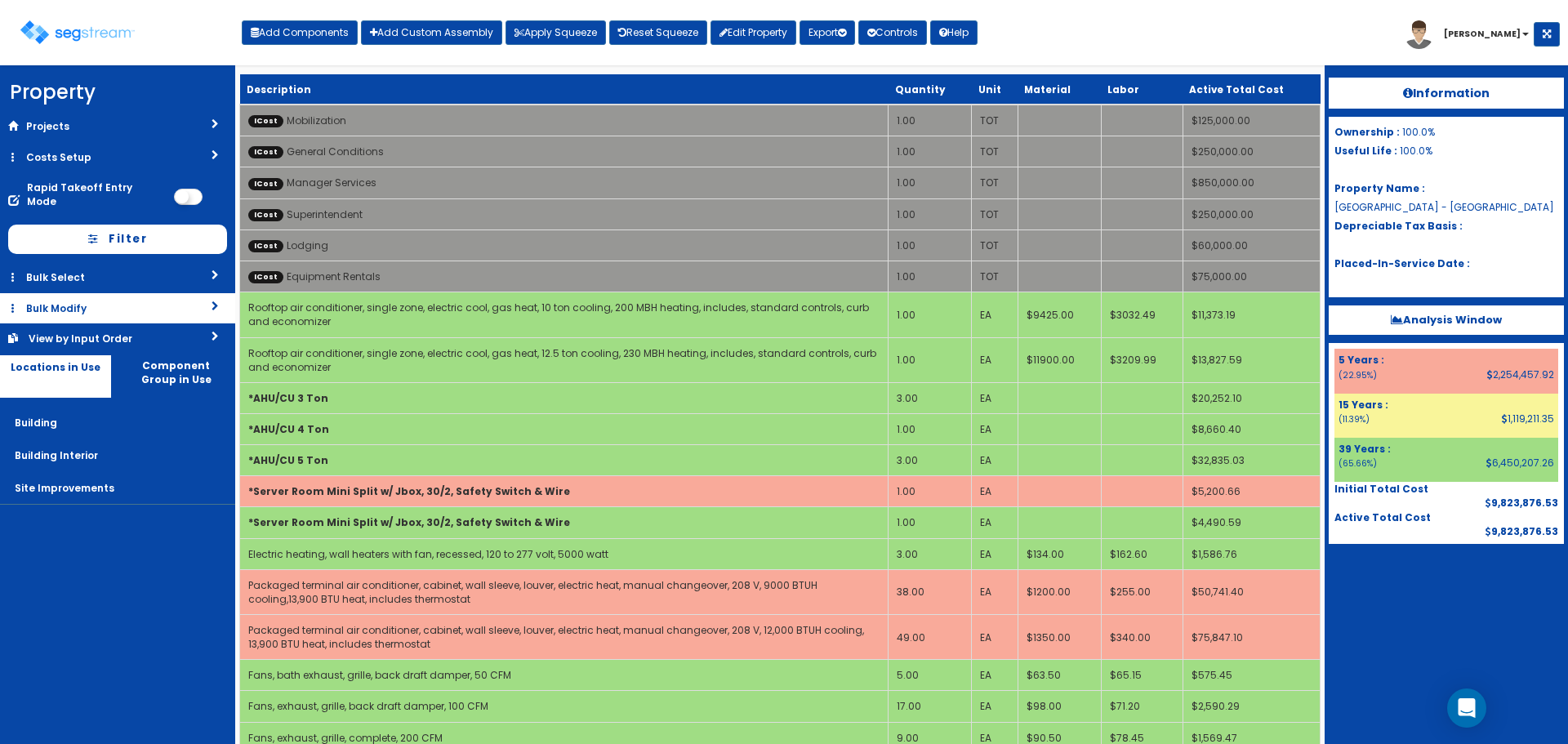
click at [52, 293] on link "Bulk Modify" at bounding box center [118, 308] width 235 height 31
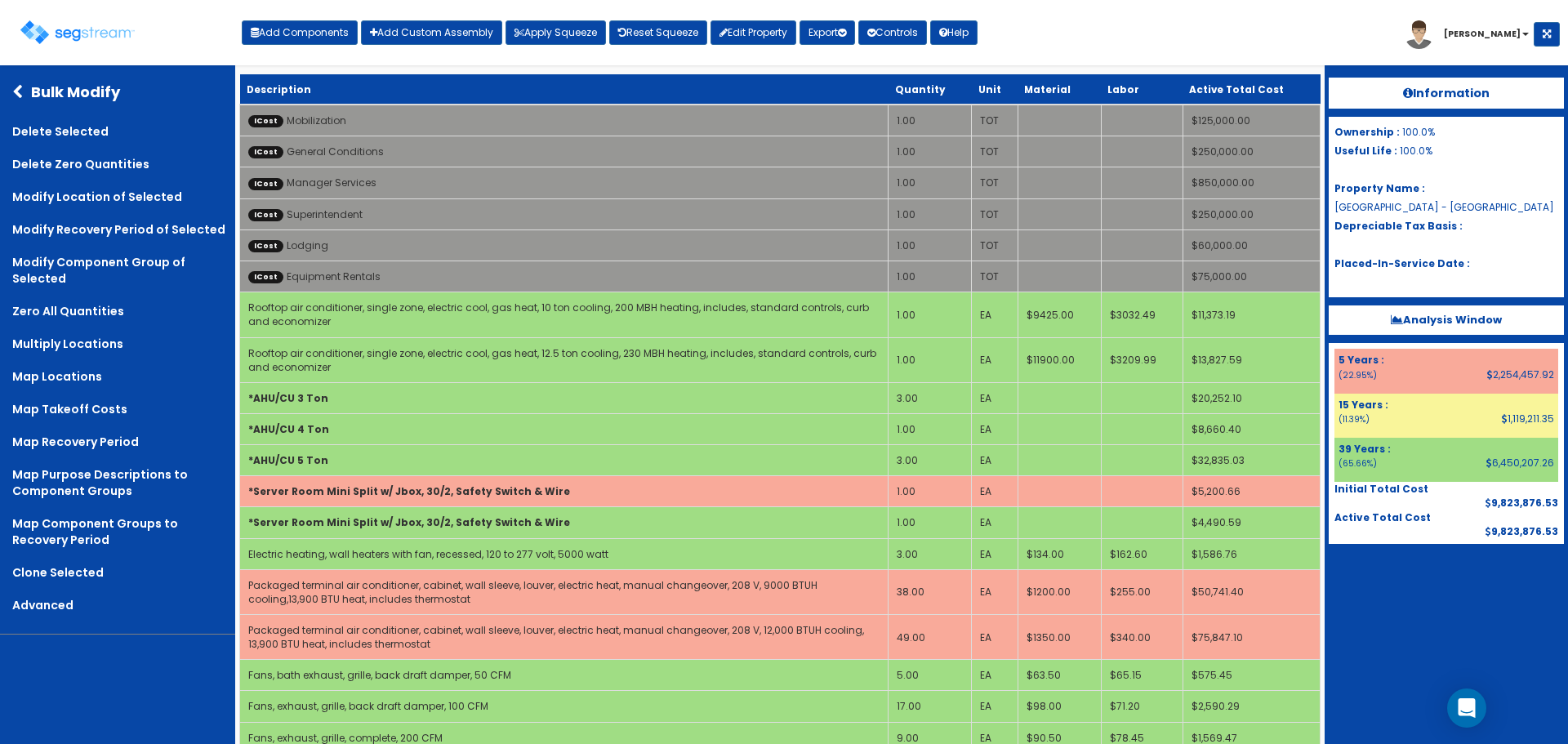
click at [18, 90] on icon at bounding box center [21, 92] width 19 height 15
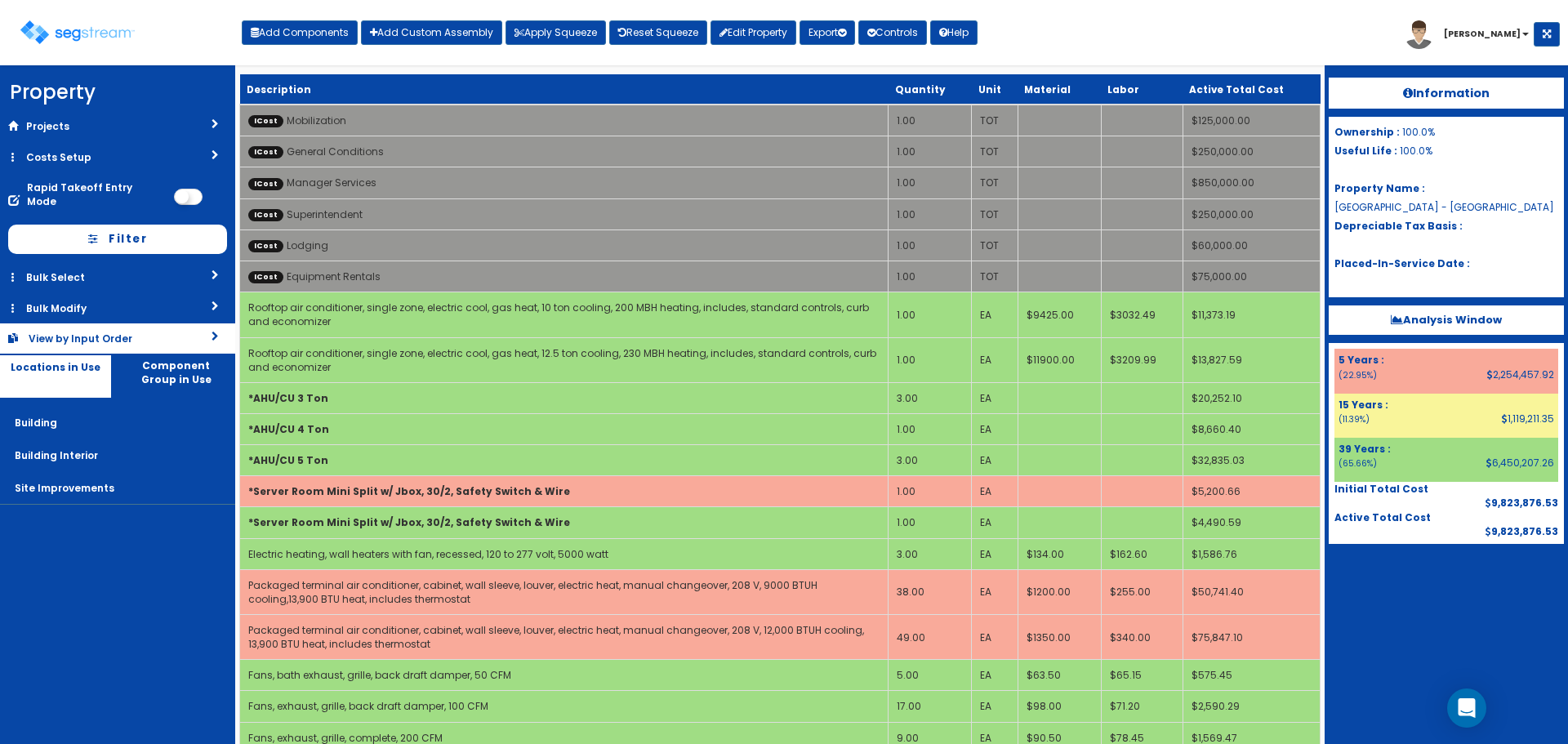
click at [99, 331] on div "View by Input Order" at bounding box center [94, 338] width 131 height 14
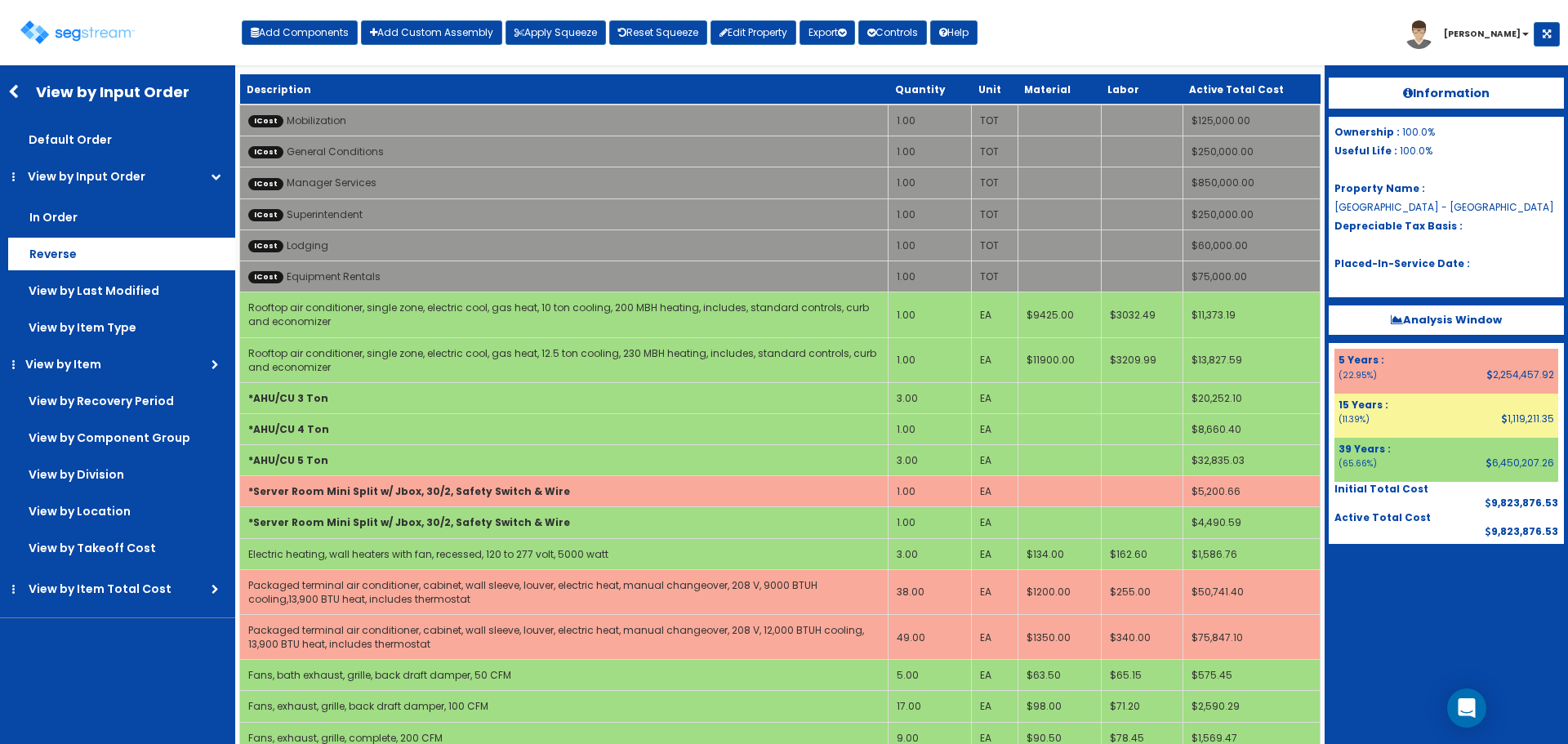
click at [75, 259] on label "Reverse" at bounding box center [122, 253] width 227 height 33
click at [0, 0] on input "Reverse" at bounding box center [0, 0] width 0 height 0
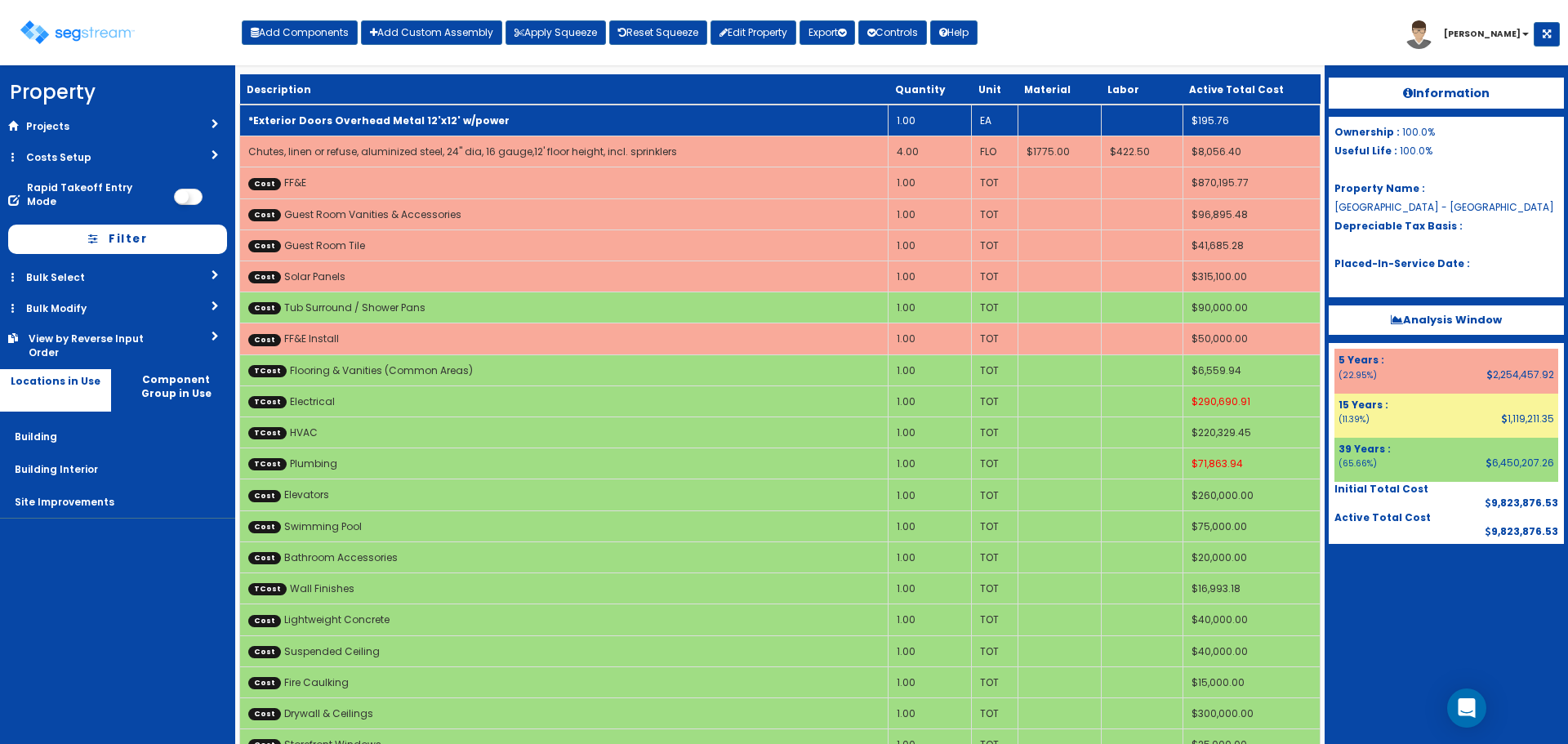
click at [490, 111] on td "*Exterior Doors Overhead Metal 12'x12' w/power" at bounding box center [565, 121] width 649 height 32
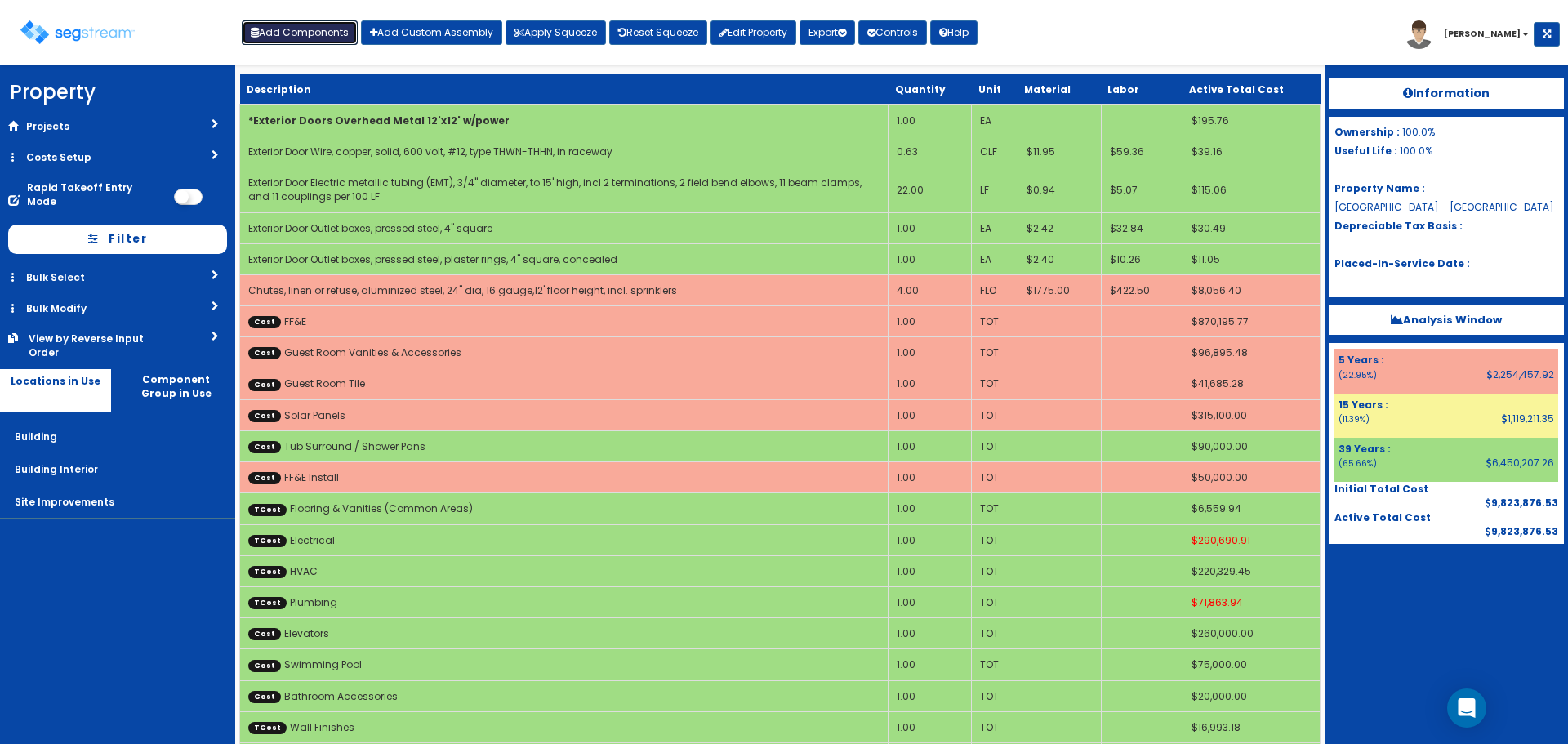
click at [314, 36] on button "Add Components" at bounding box center [300, 33] width 116 height 25
select select "39Y"
select select "default"
select select "6"
select select "5281465"
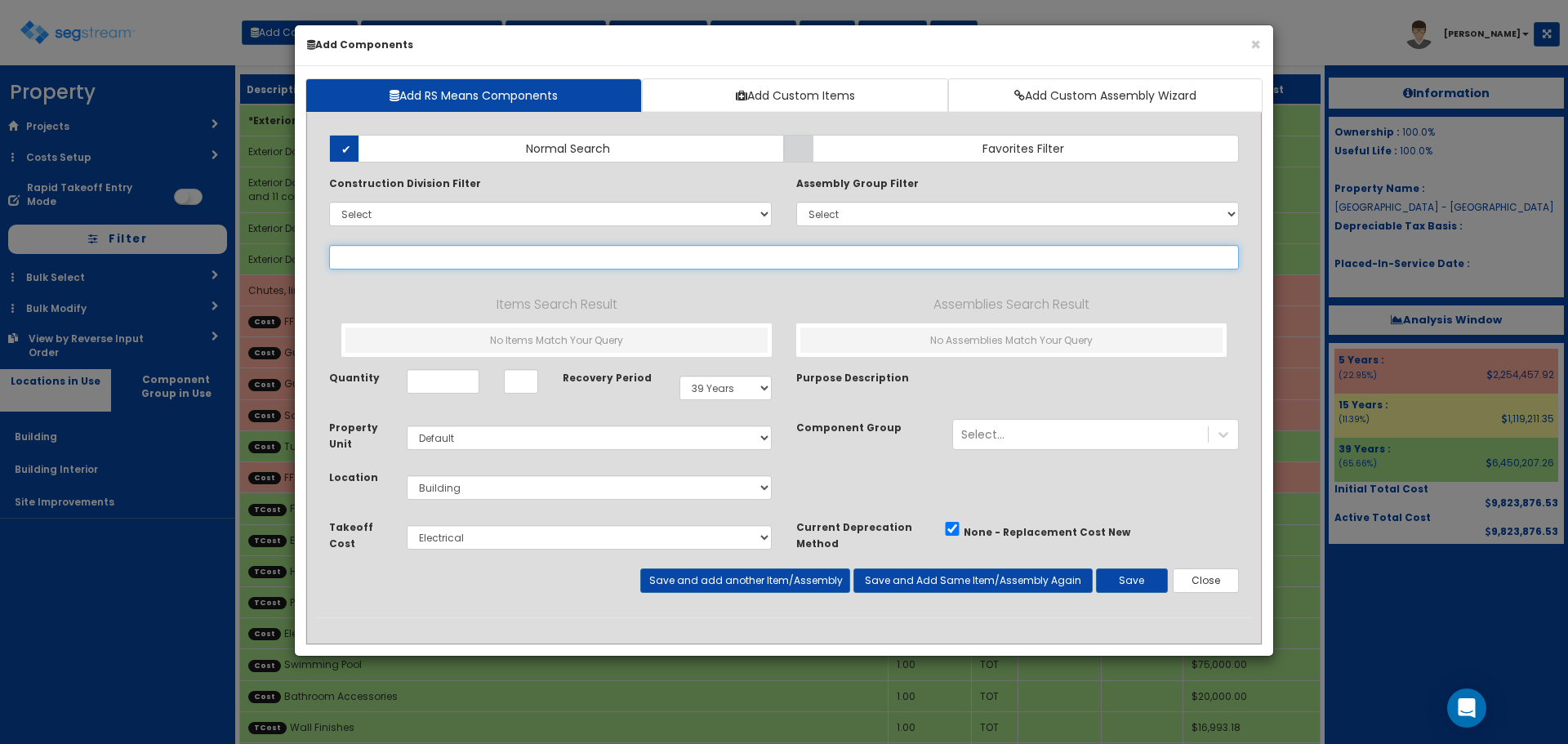
select select
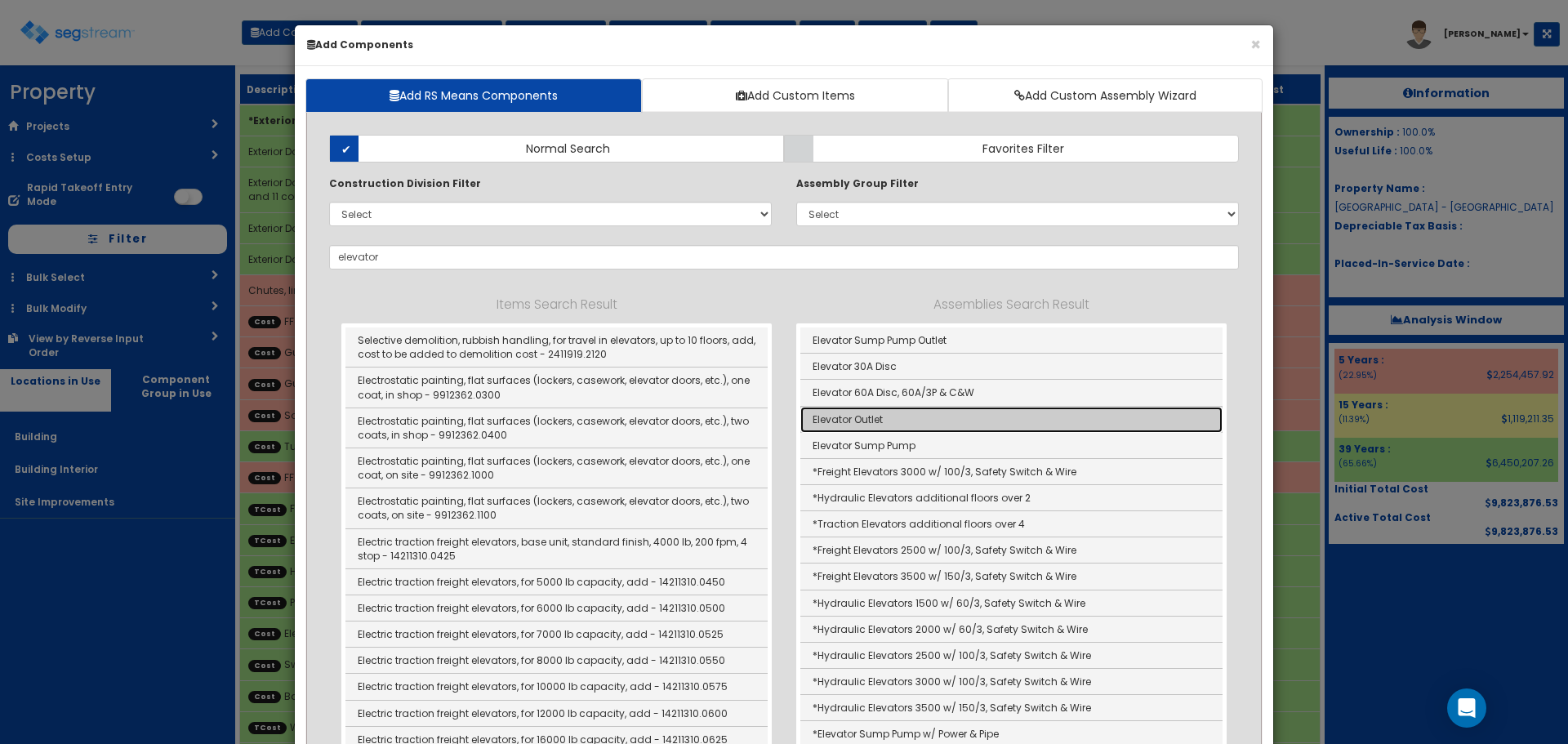
click at [894, 418] on link "Elevator Outlet" at bounding box center [1011, 419] width 422 height 26
type input "Elevator Outlet"
type input "Ea"
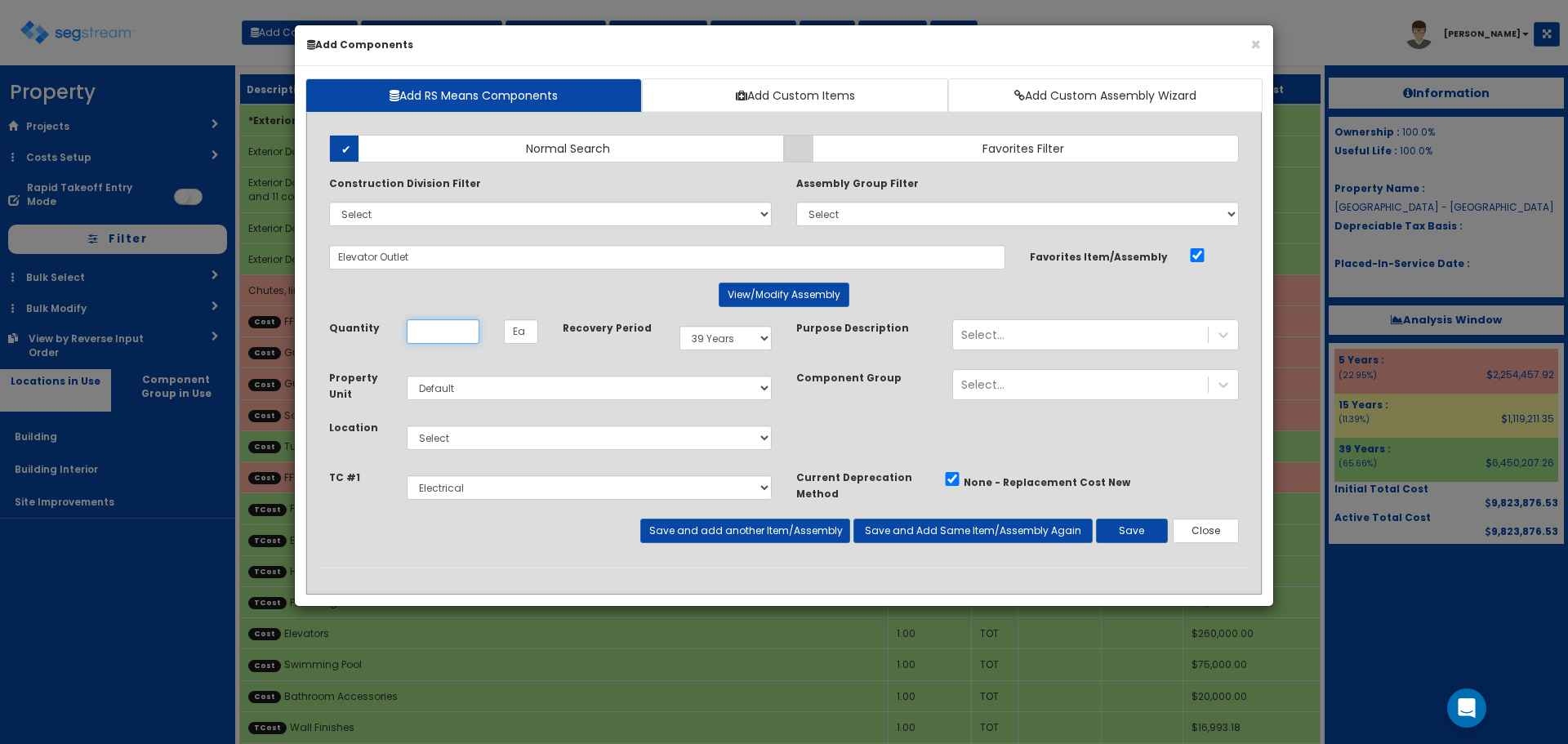
click at [441, 331] on input "Quantity" at bounding box center [443, 331] width 73 height 25
type input "4"
click at [456, 436] on select "Select Building Building Interior Site Improvements Add Additional Location" at bounding box center [588, 437] width 365 height 25
select select "6"
click at [406, 425] on select "Select Building Building Interior Site Improvements Add Additional Location" at bounding box center [588, 437] width 365 height 25
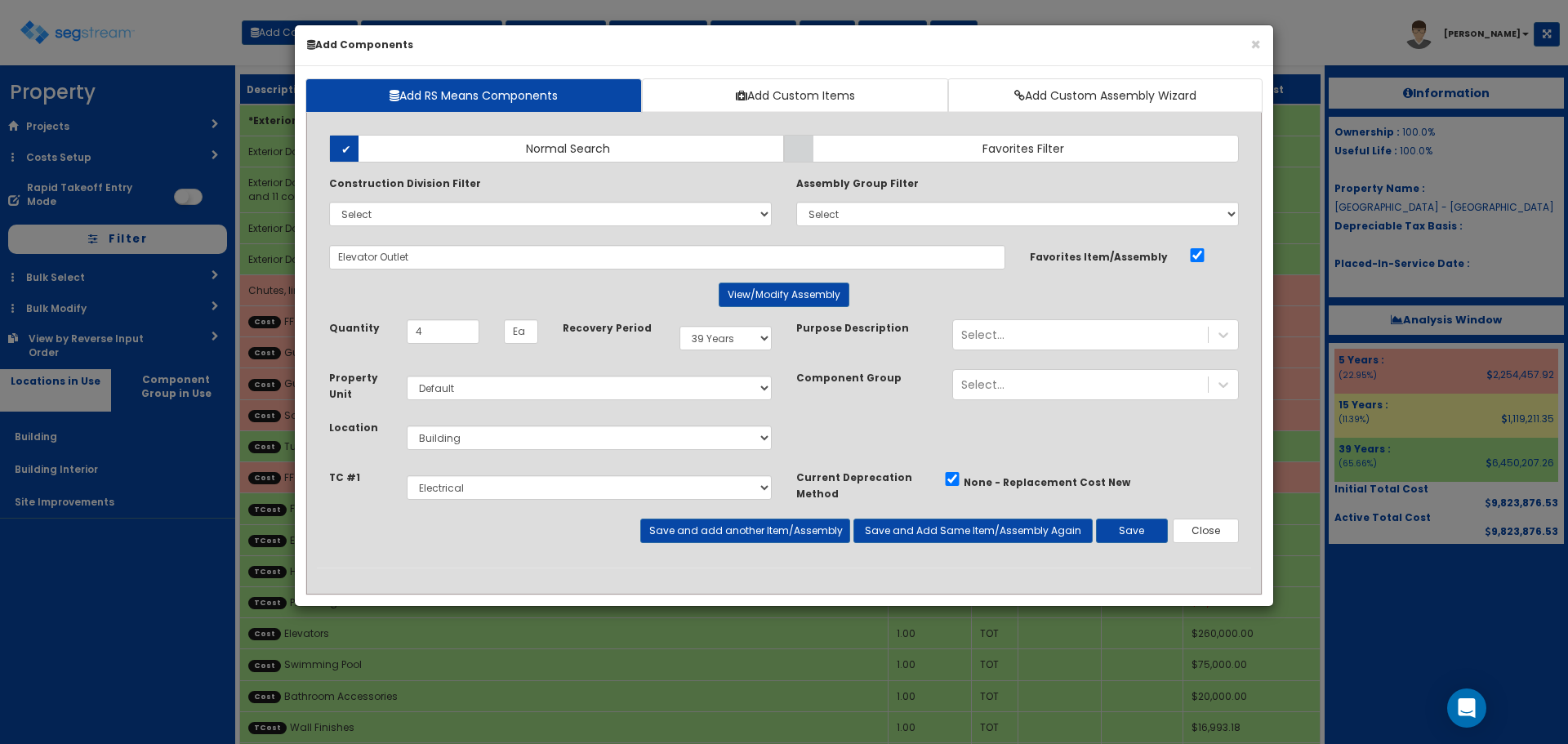
click at [756, 281] on div "Add Items Add Assemblies Both Normal Search Select" at bounding box center [784, 345] width 934 height 445
click at [768, 293] on button "View/Modify Assembly" at bounding box center [784, 294] width 131 height 25
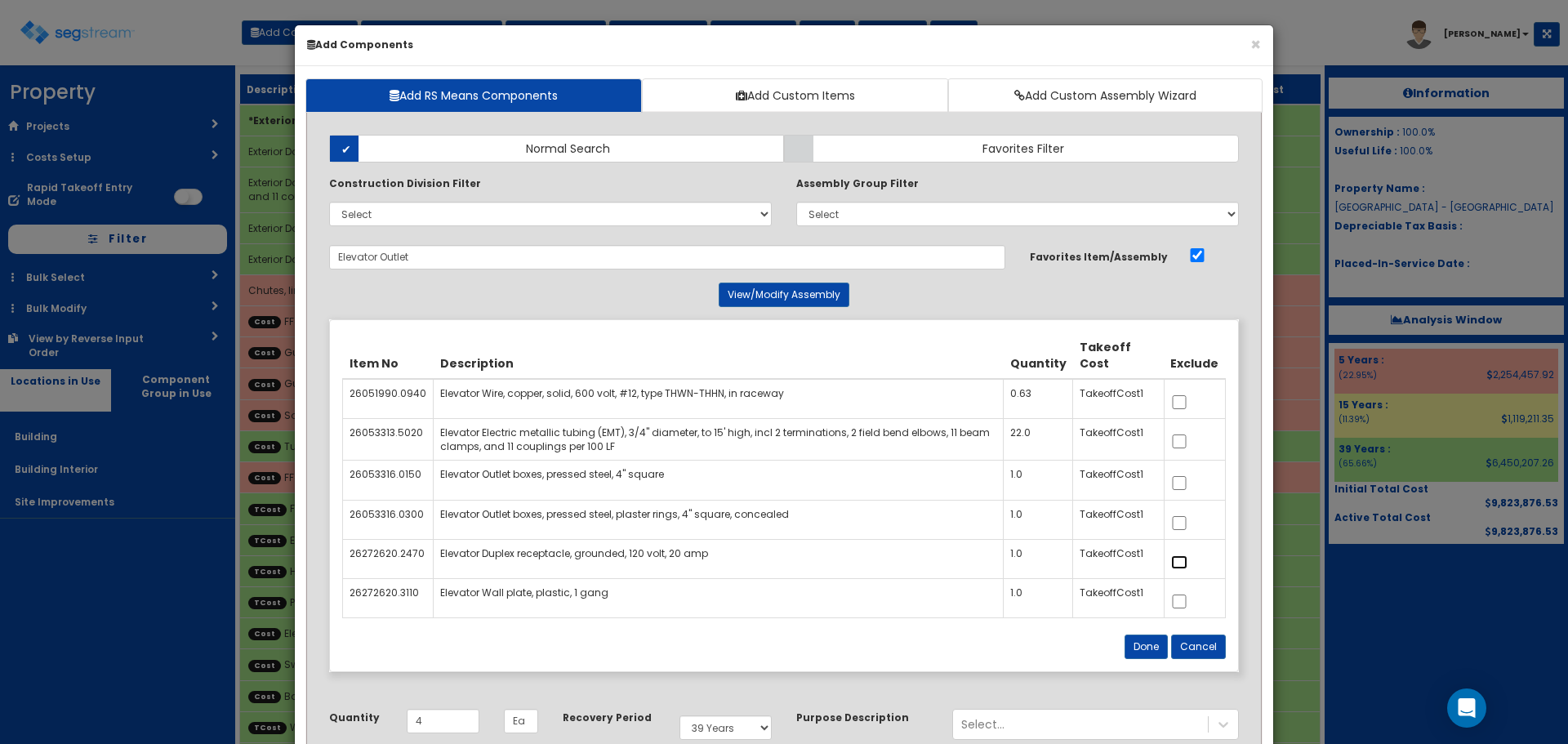
drag, startPoint x: 1179, startPoint y: 564, endPoint x: 1182, endPoint y: 585, distance: 21.2
click at [1181, 564] on input "checkbox" at bounding box center [1179, 562] width 17 height 14
checkbox input "true"
click at [1181, 599] on input "checkbox" at bounding box center [1179, 601] width 17 height 14
checkbox input "true"
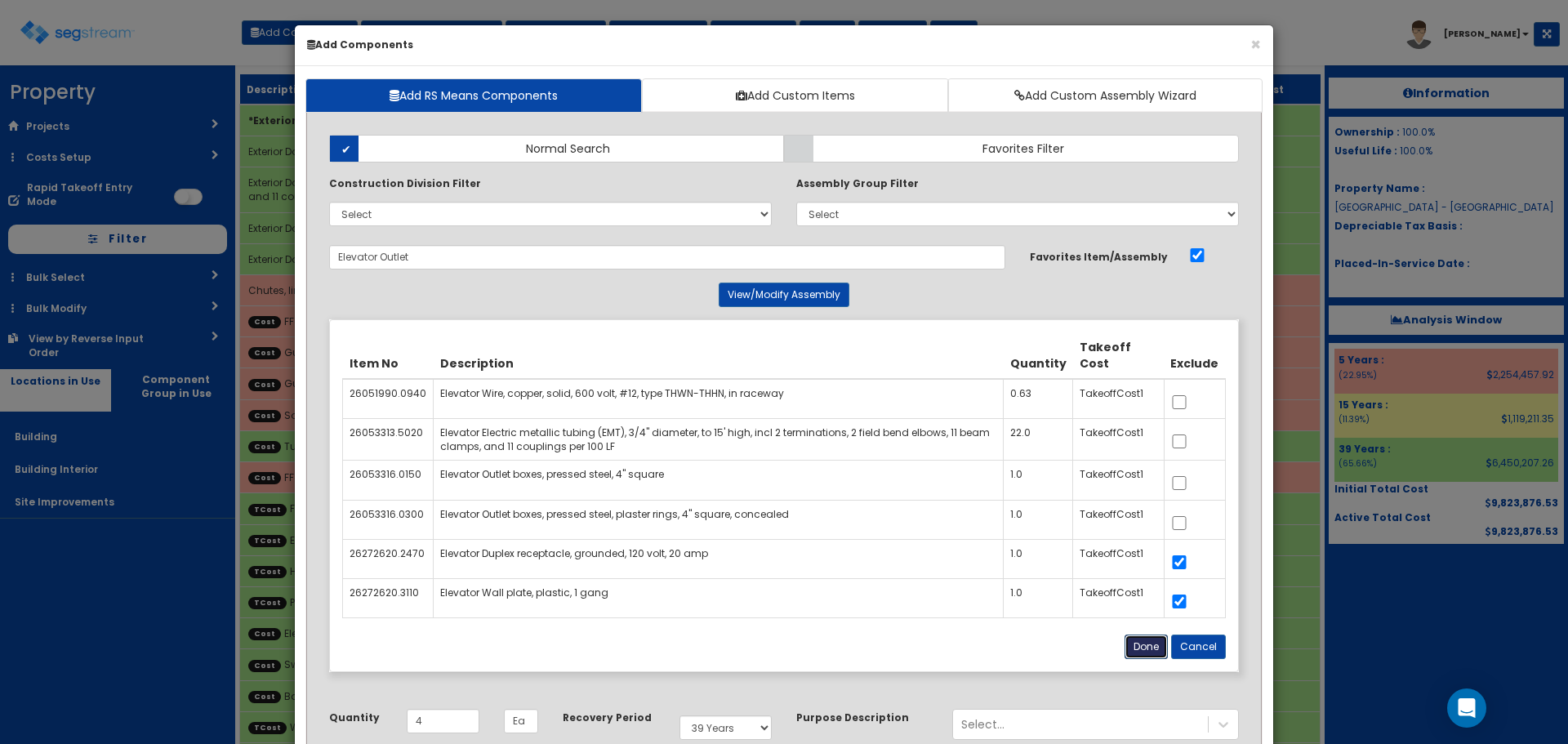
click at [1147, 644] on button "Done" at bounding box center [1147, 646] width 44 height 25
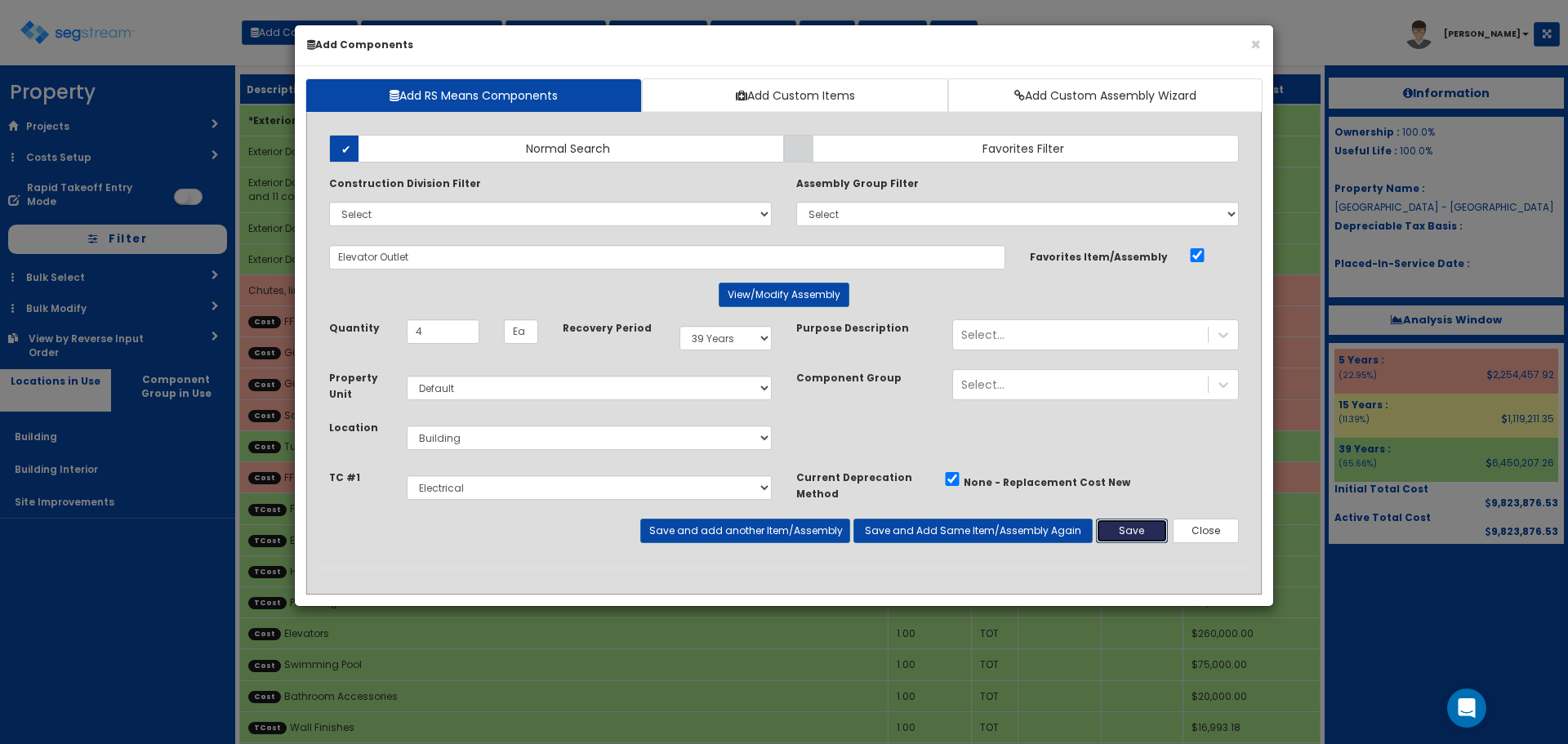
click at [1128, 530] on button "Save" at bounding box center [1132, 531] width 72 height 25
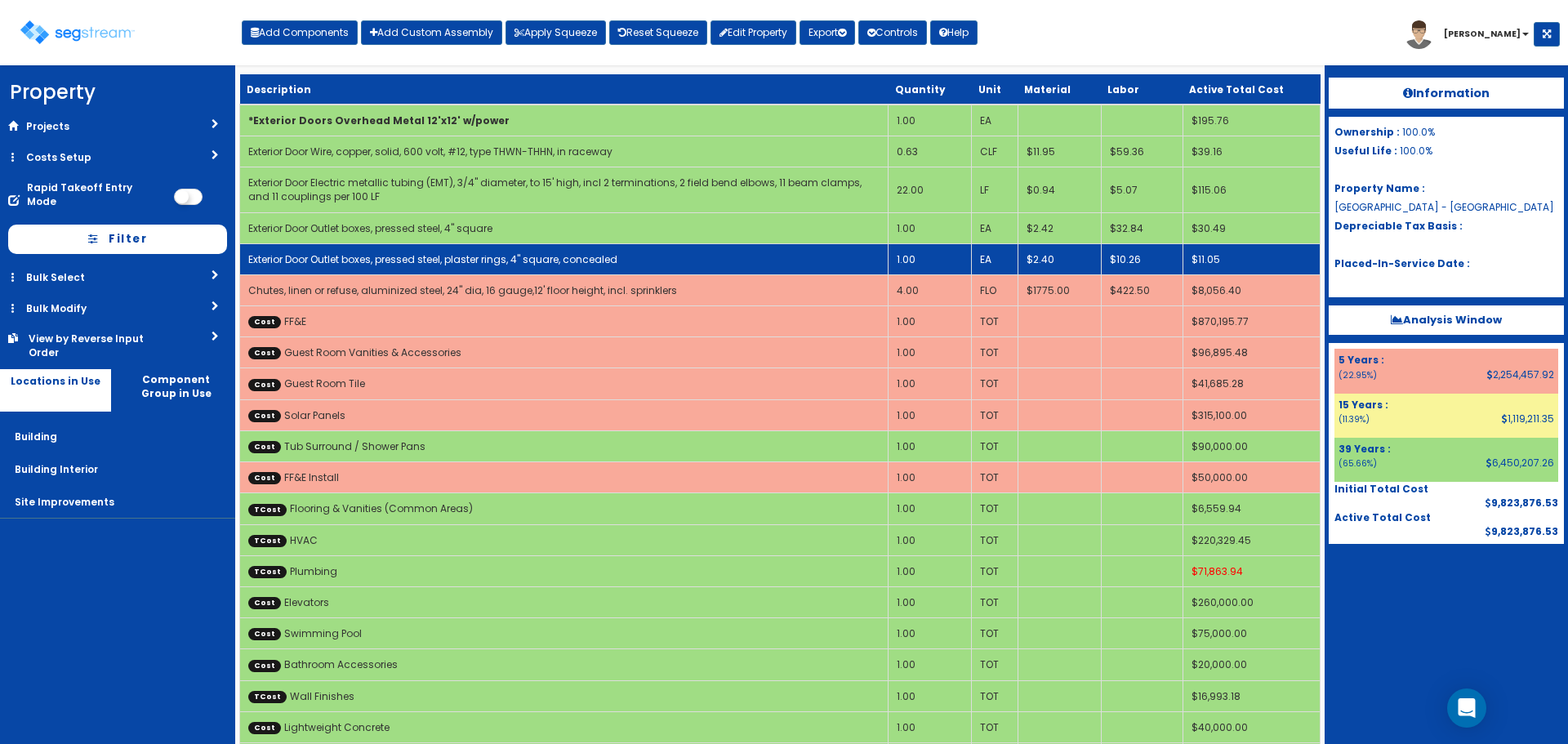
click at [672, 244] on td "Exterior Door Outlet boxes, pressed steel, plaster rings, 4" square, concealed" at bounding box center [565, 258] width 649 height 31
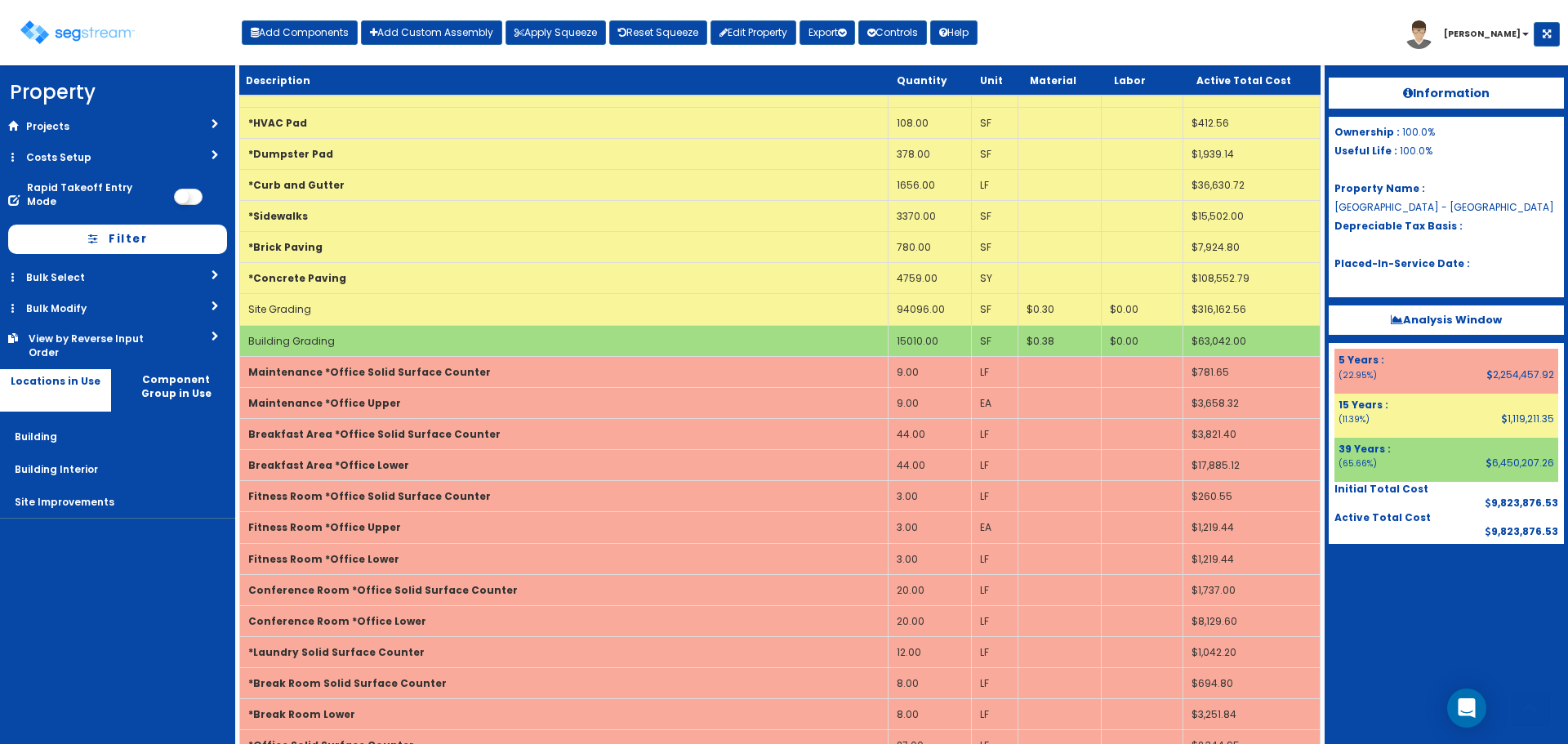
scroll to position [2380, 0]
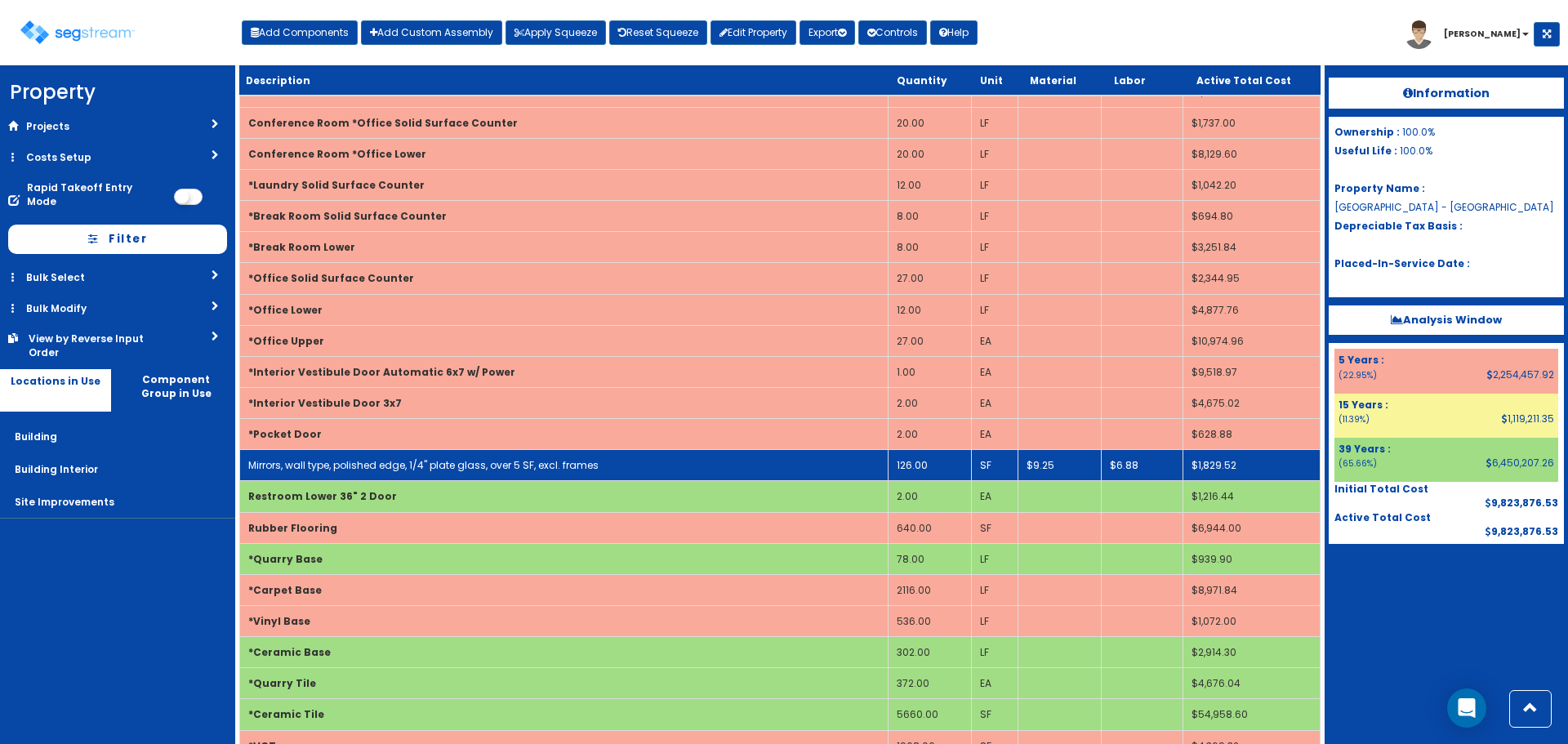
click at [364, 462] on link "Mirrors, wall type, polished edge, 1/4" plate glass, over 5 SF, excl. frames" at bounding box center [423, 464] width 350 height 14
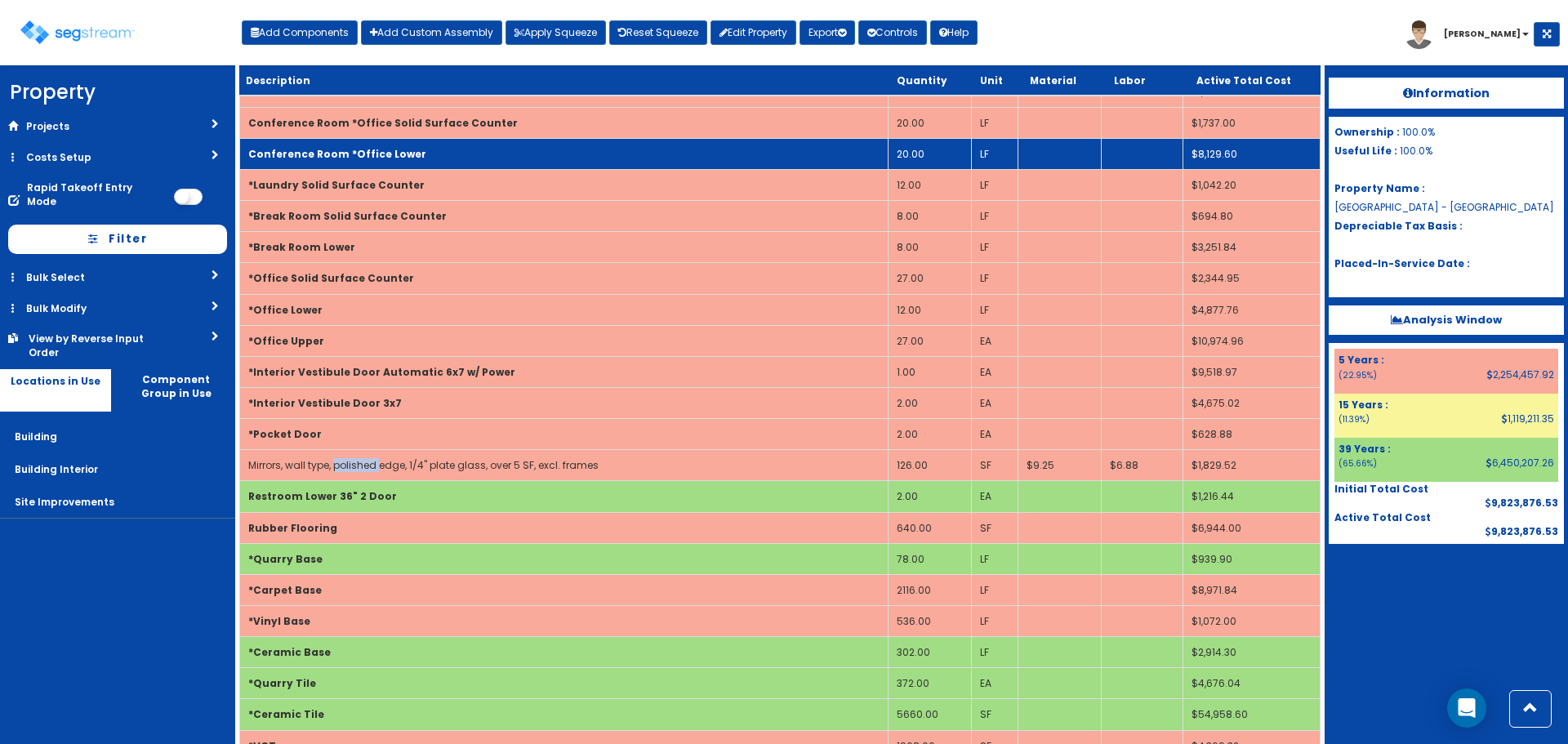
select select "5281459"
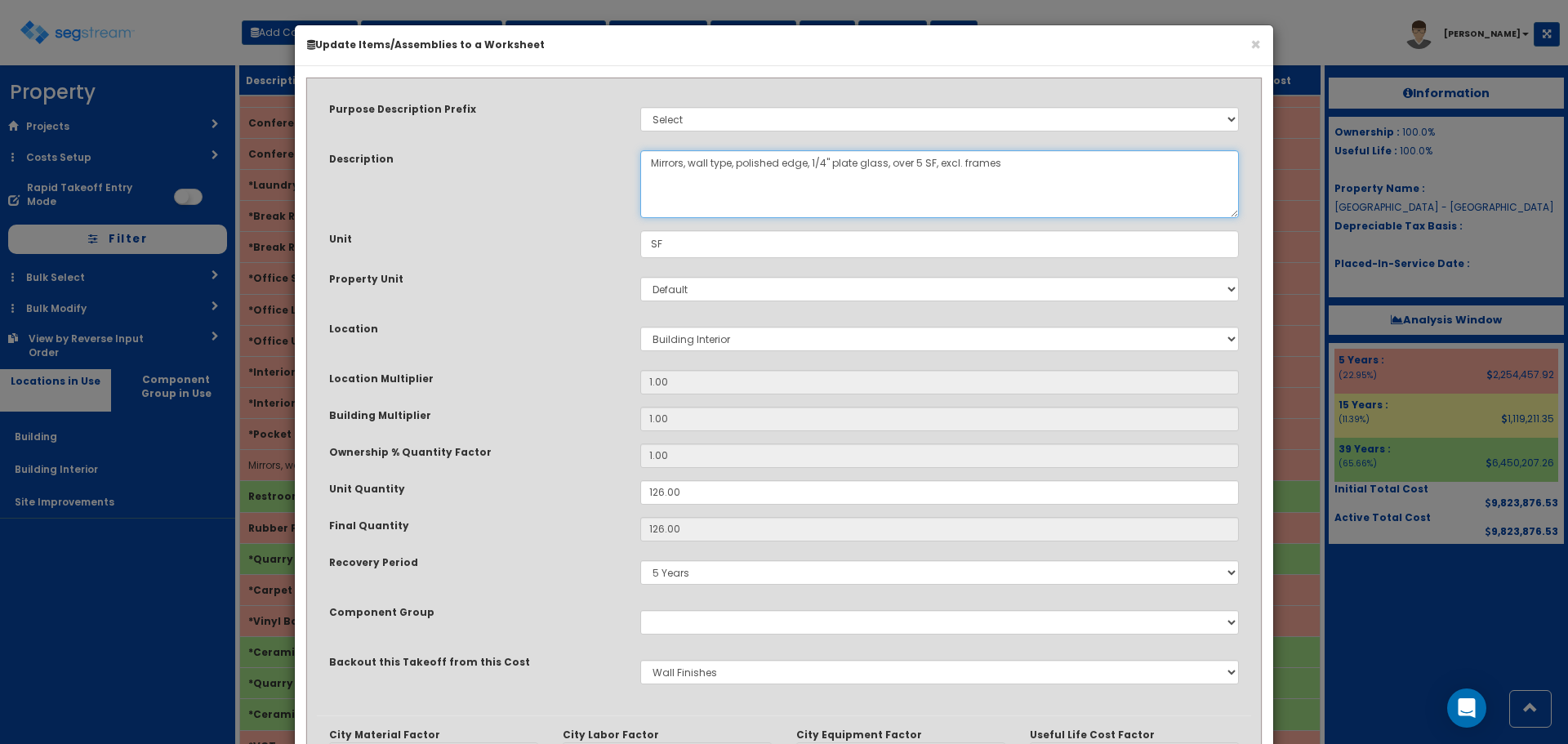
click at [649, 161] on textarea "Mirrors, wall type, polished edge, 1/4" plate glass, over 5 SF, excl. frames" at bounding box center [940, 184] width 599 height 68
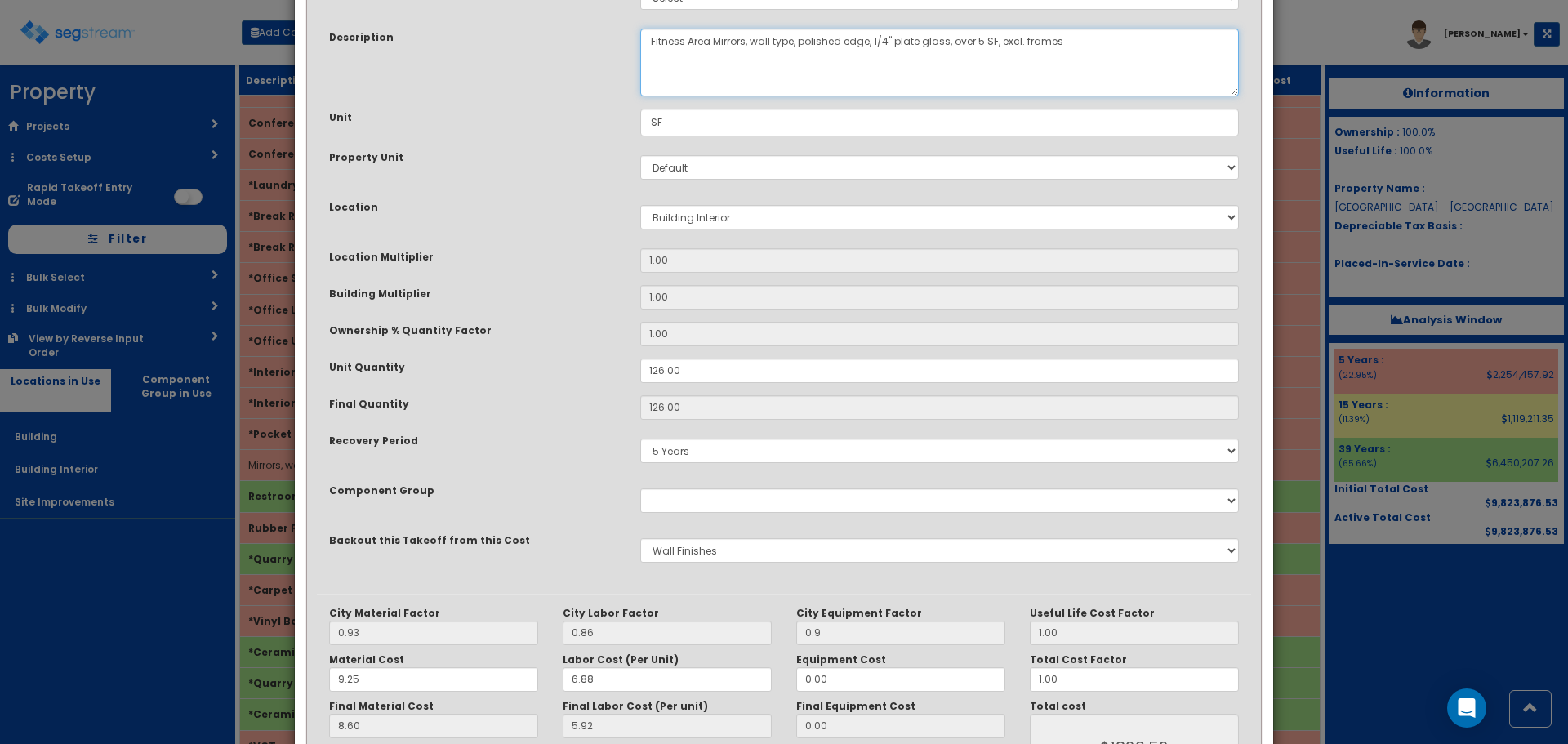
scroll to position [254, 0]
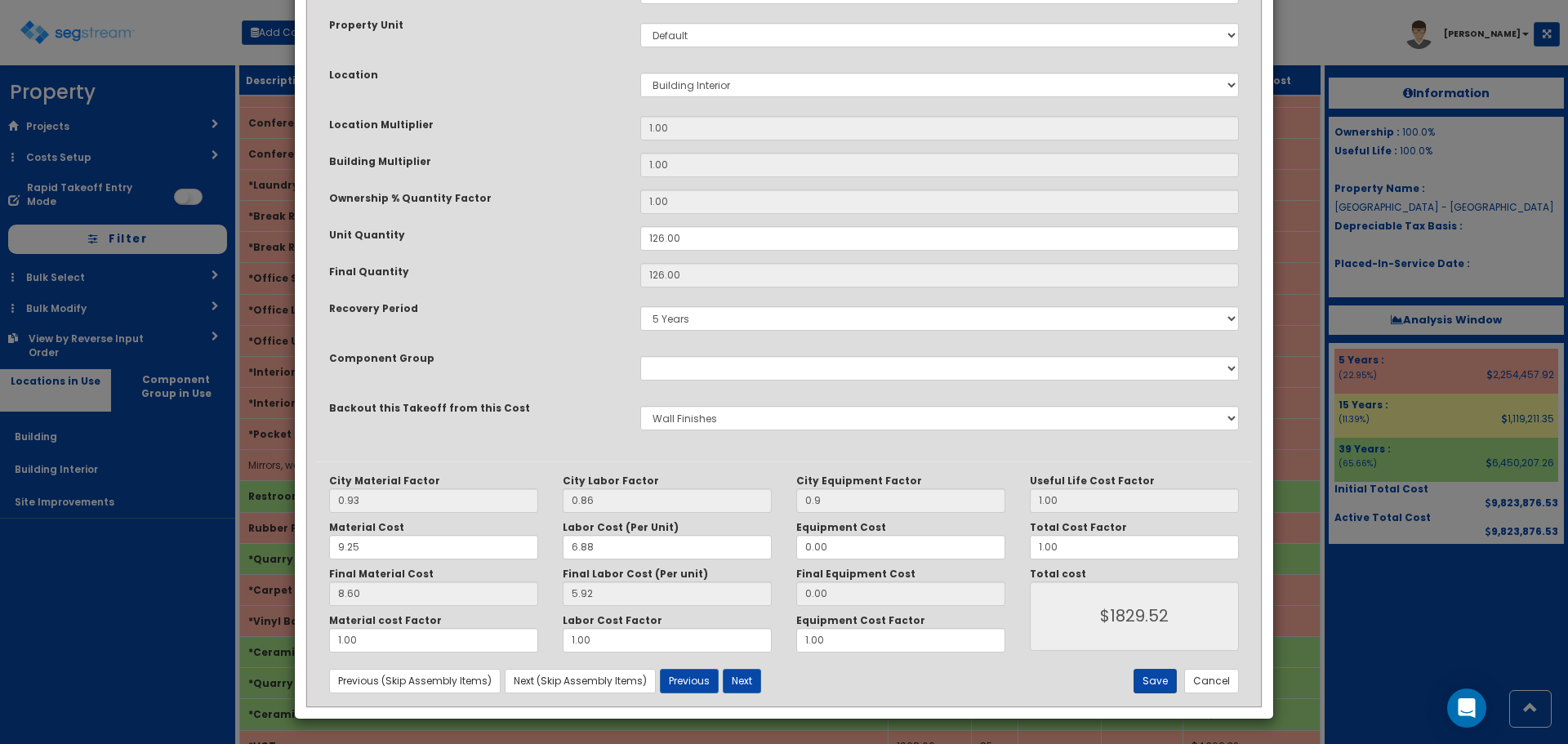
type textarea "Fitness Area Mirrors, wall type, polished edge, 1/4" plate glass, over 5 SF, ex…"
click at [1148, 683] on button "Save" at bounding box center [1156, 681] width 44 height 25
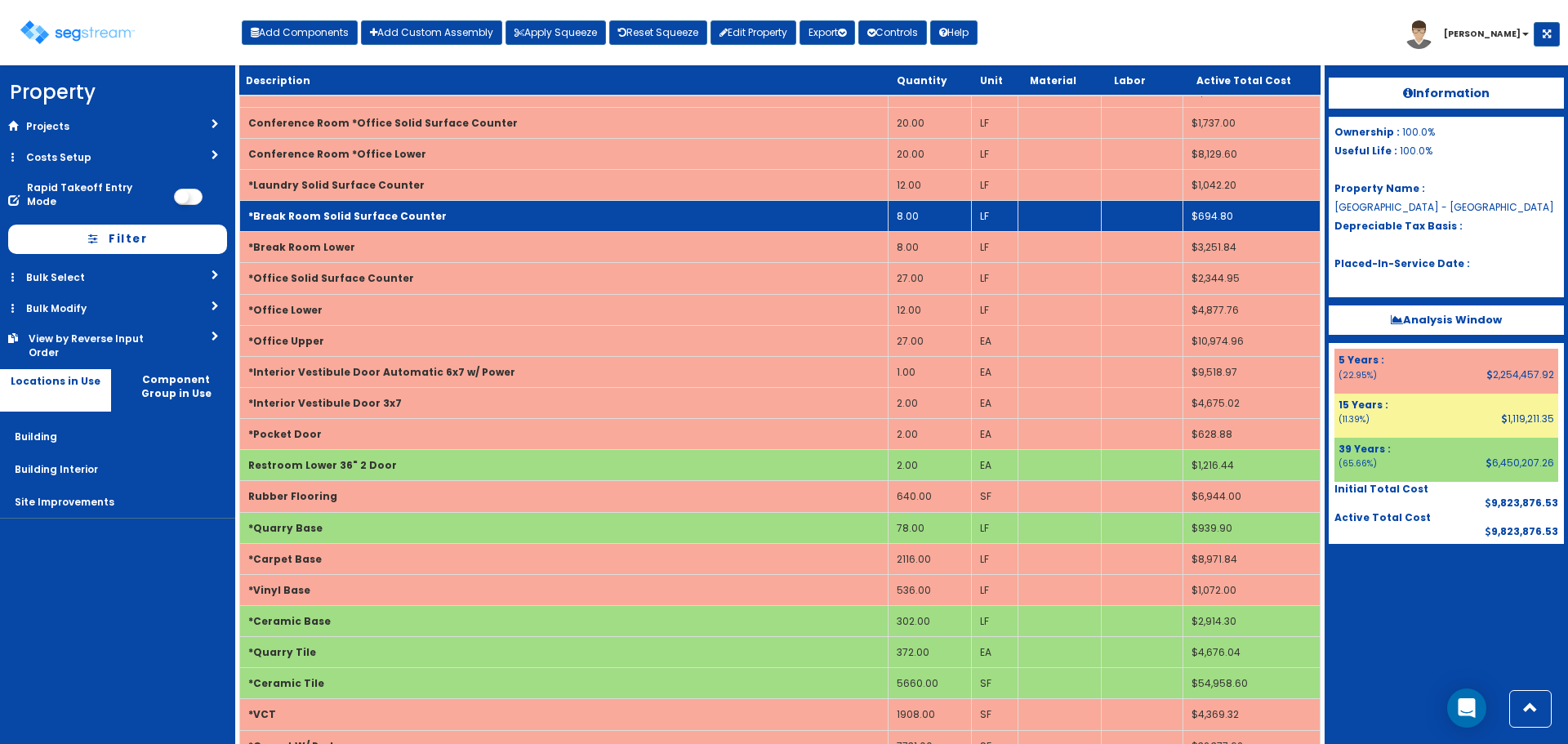
click at [640, 223] on td "*Break Room Solid Surface Counter" at bounding box center [565, 215] width 649 height 31
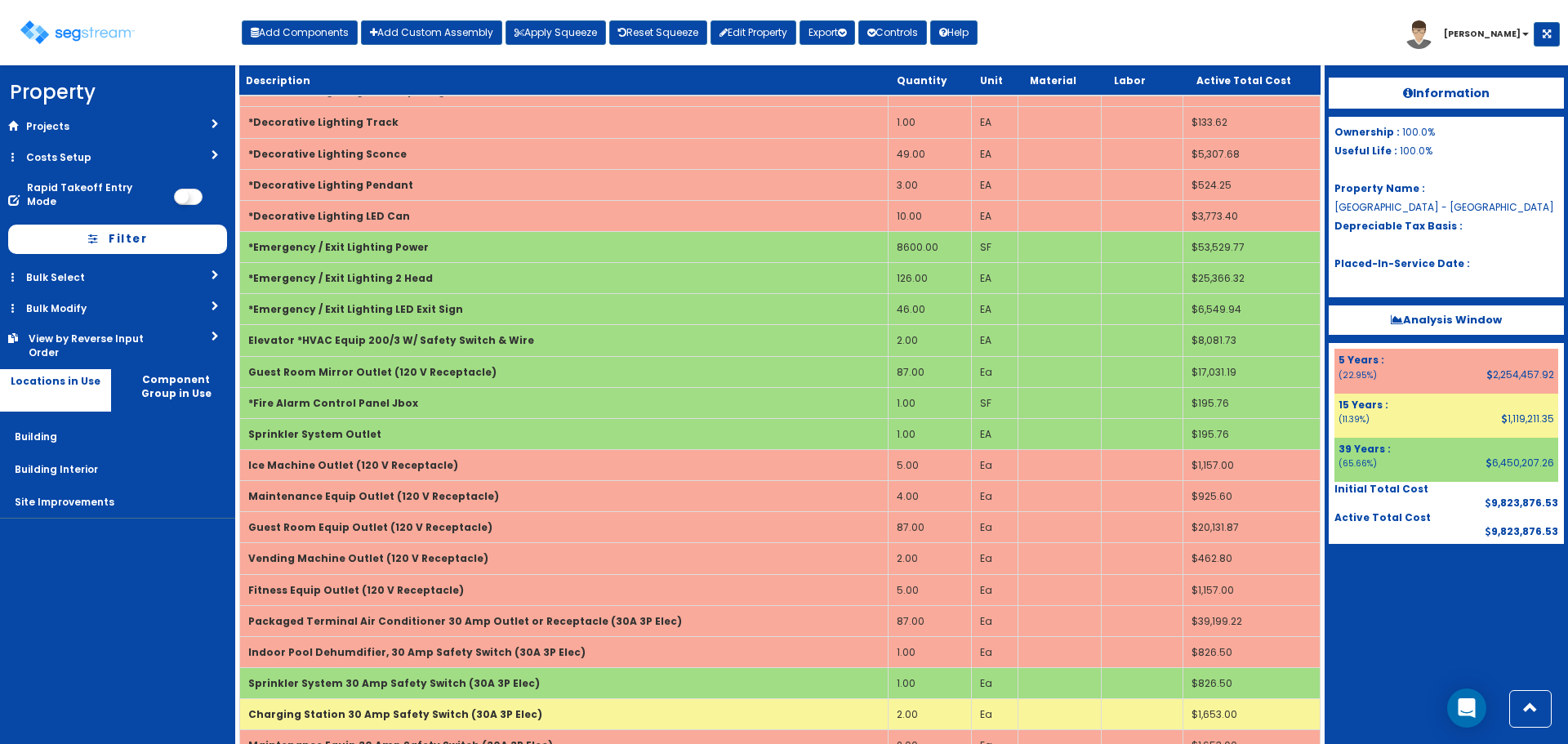
scroll to position [0, 0]
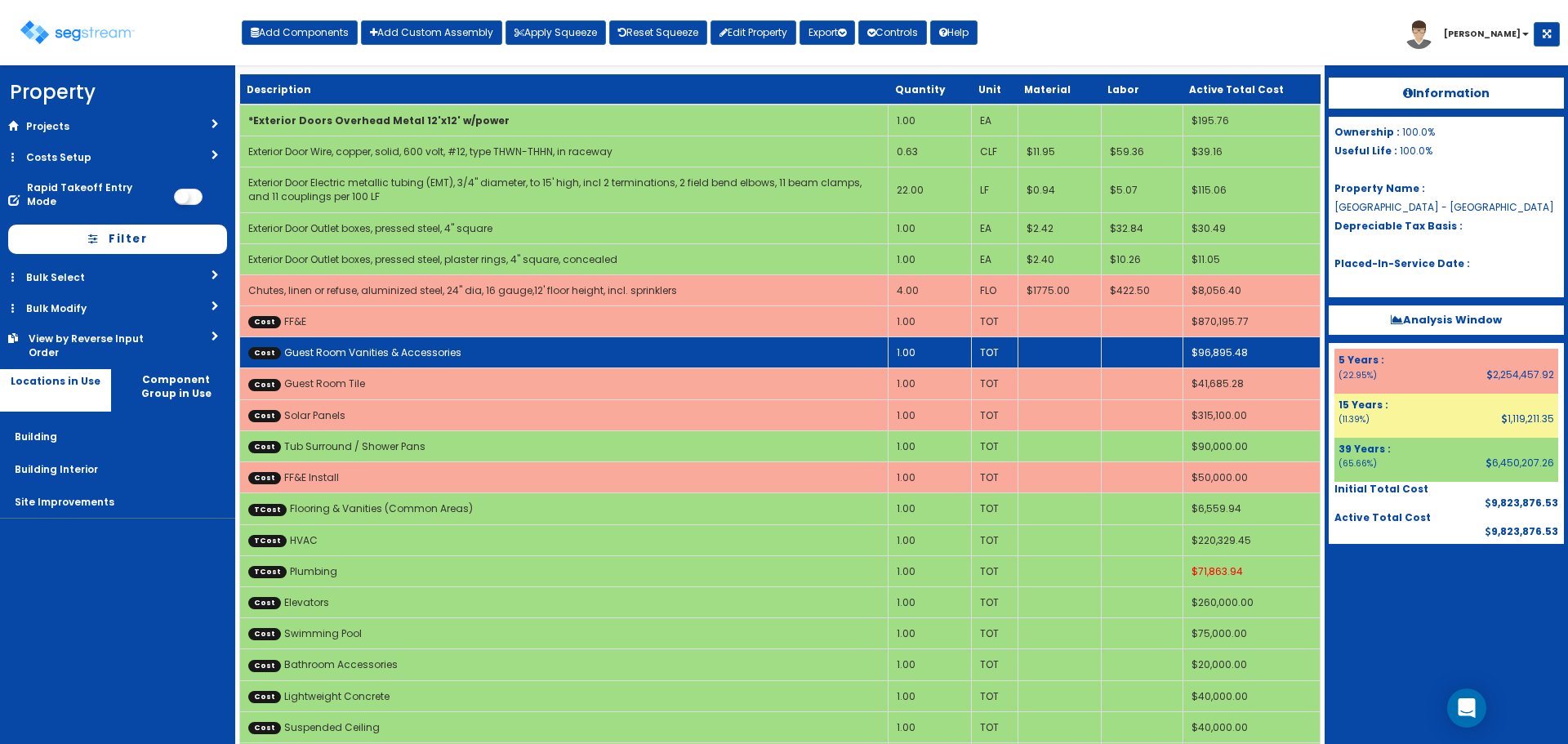
click at [390, 355] on link "Cost Guest Room Vanities & Accessories" at bounding box center [355, 352] width 214 height 14
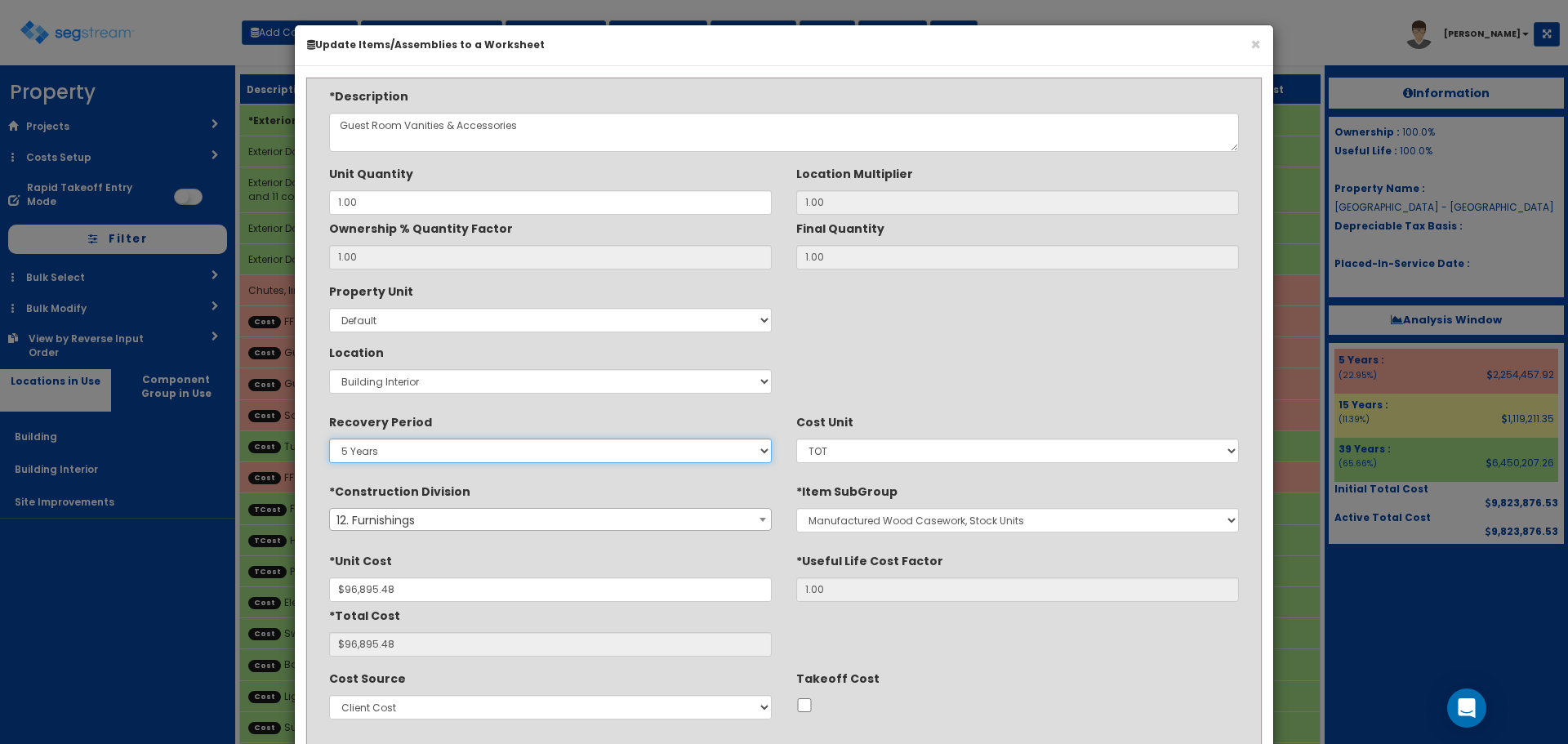
click at [411, 452] on select "5 Years 7 Years 9 Years 10 Years 15 Years 15 Year QLI 15 Year QRP 15 Year QIP 2…" at bounding box center [551, 451] width 443 height 25
select select "39Y"
click at [329, 439] on select "5 Years 7 Years 9 Years 10 Years 15 Years 15 Year QLI 15 Year QRP 15 Year QIP 2…" at bounding box center [551, 451] width 443 height 25
click at [855, 348] on div "Property Unit Select Default Location Select Building Building Interior Site Im…" at bounding box center [784, 339] width 934 height 123
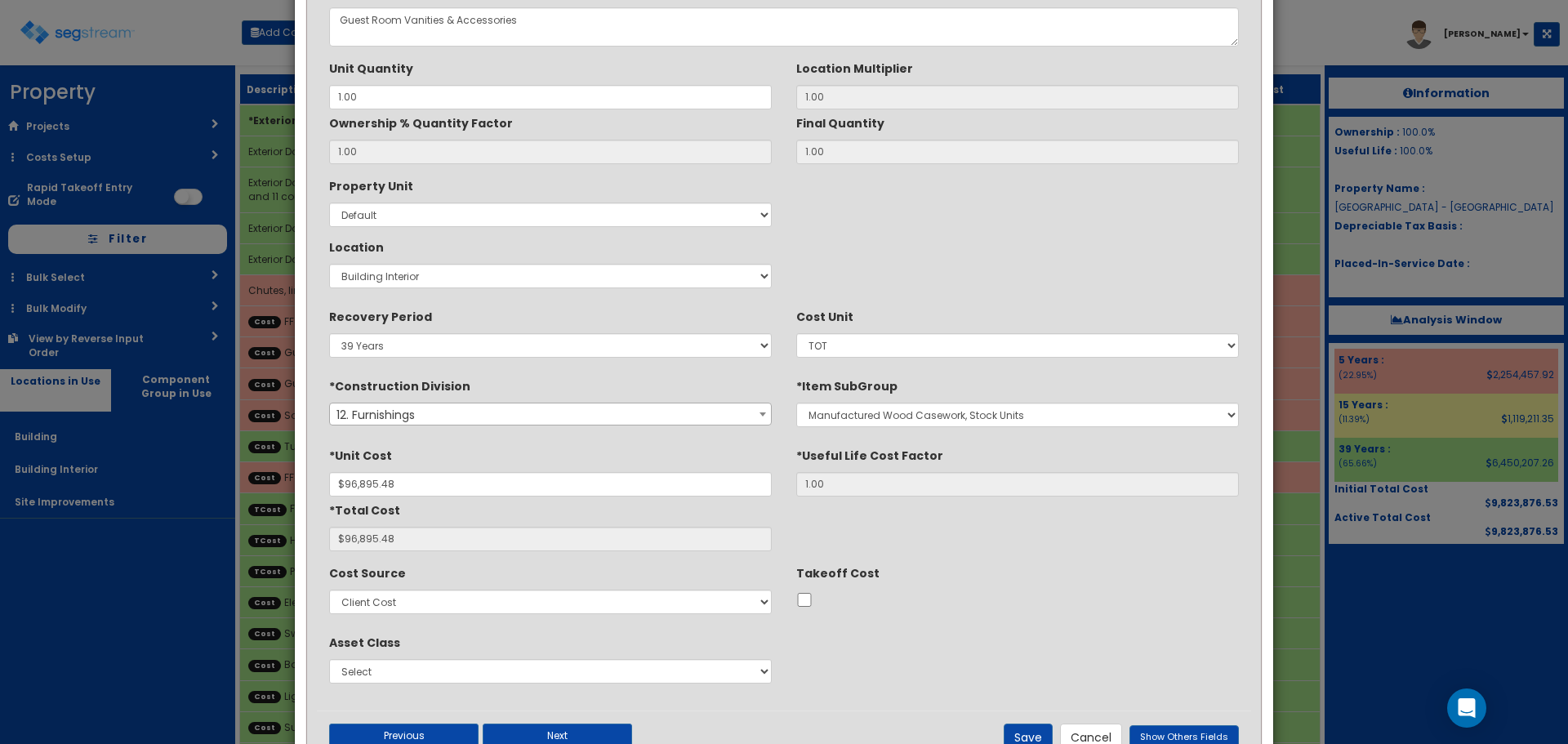
scroll to position [163, 0]
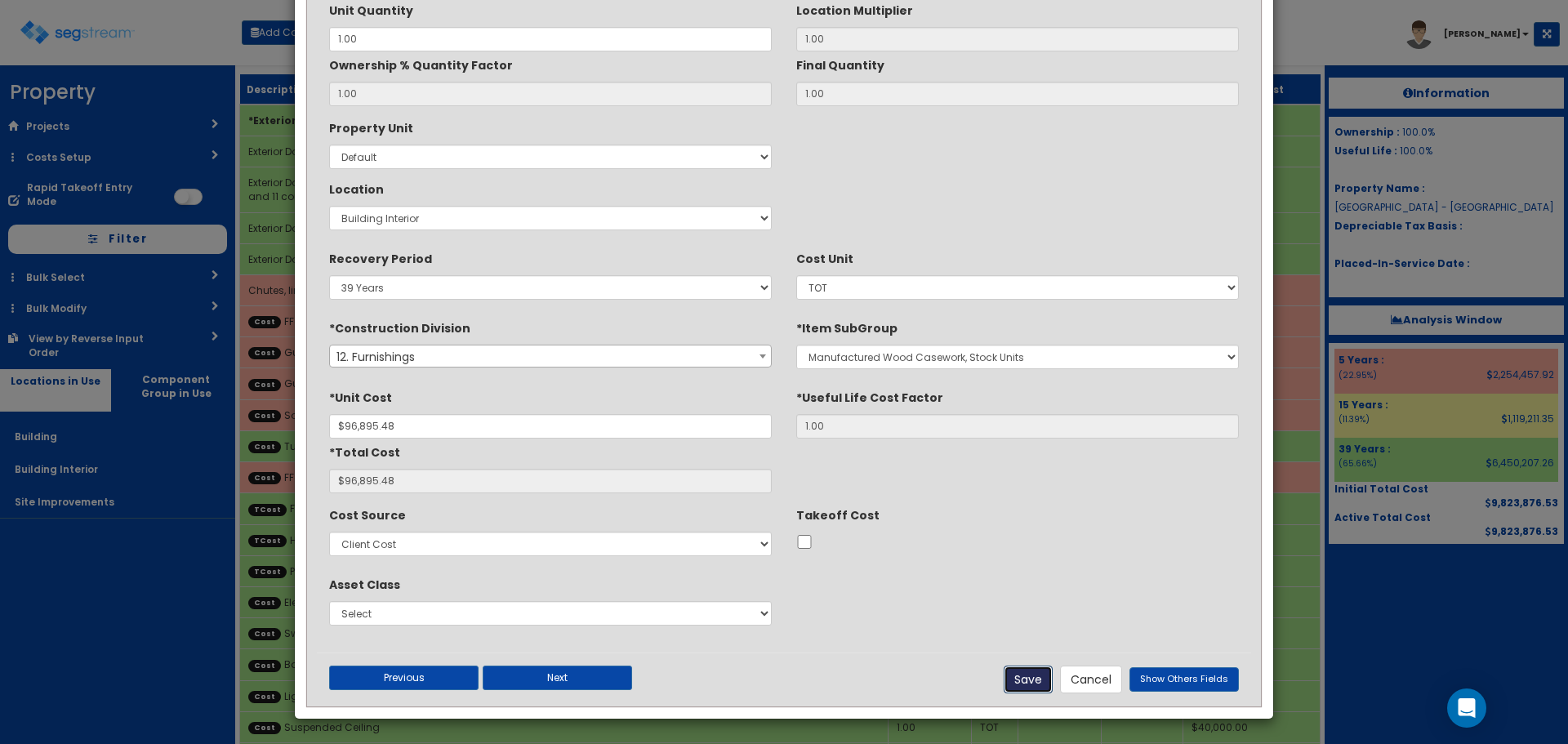
click at [1019, 679] on button "Save" at bounding box center [1028, 679] width 49 height 28
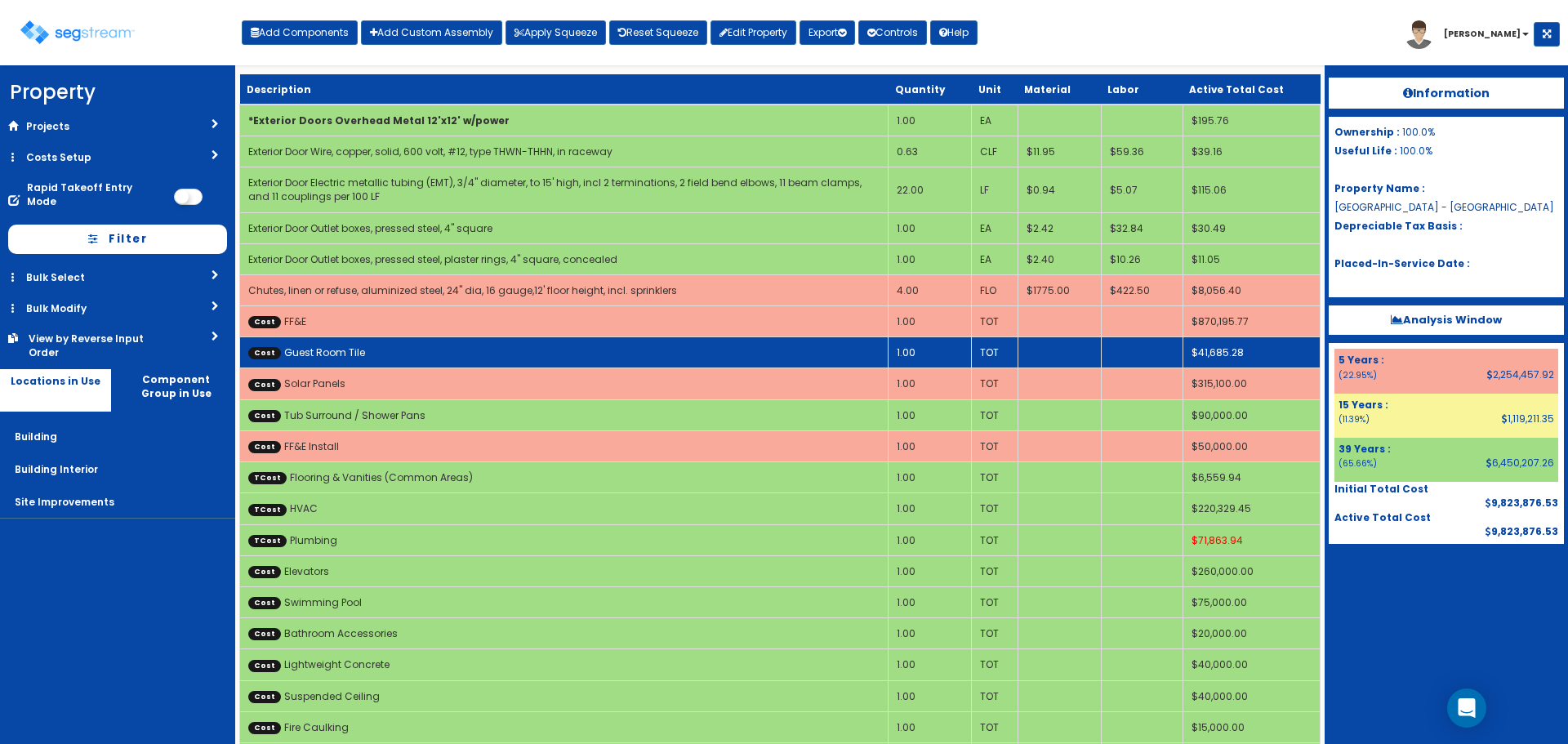
click at [353, 350] on link "Cost Guest Room Tile" at bounding box center [306, 352] width 117 height 14
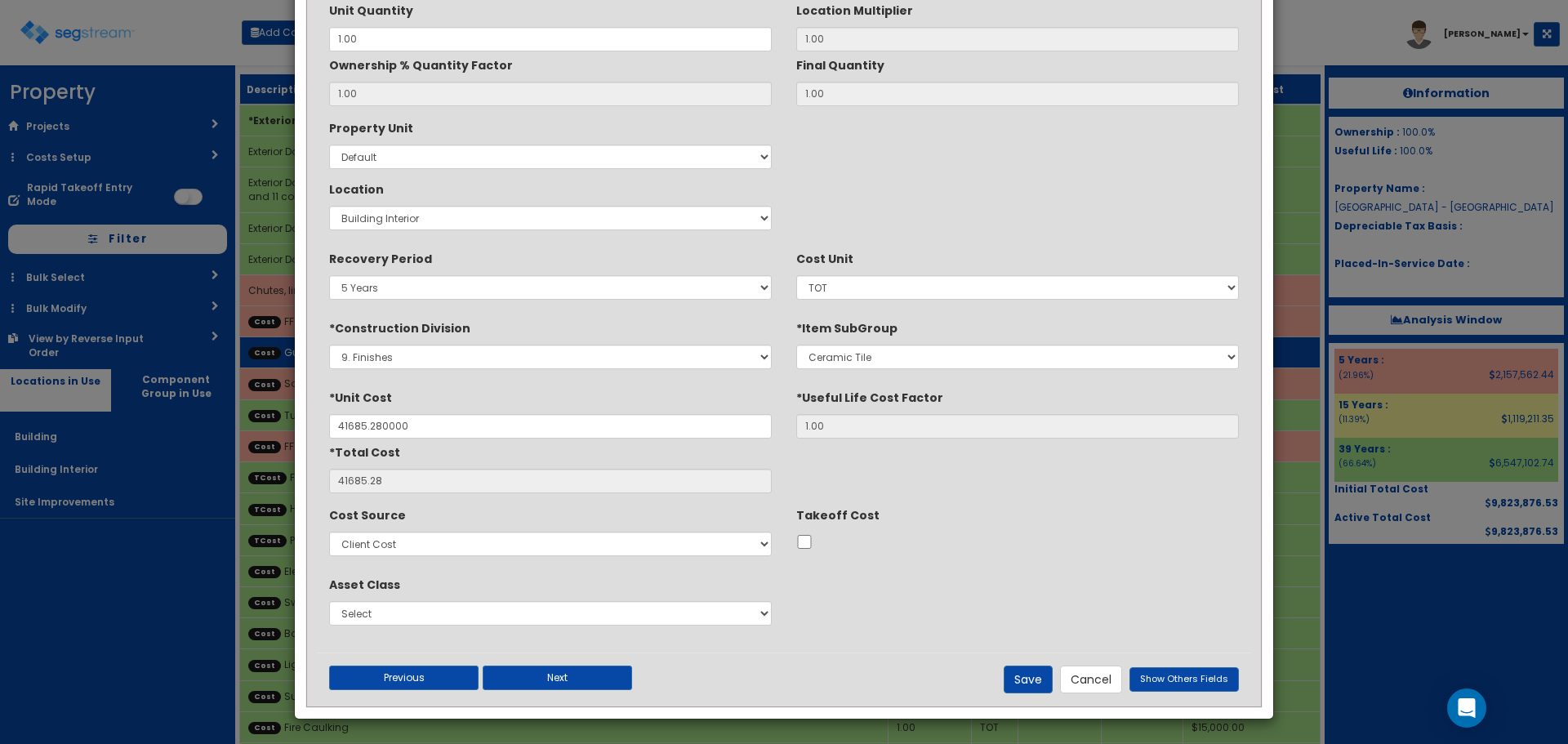
type input "$41,685.28"
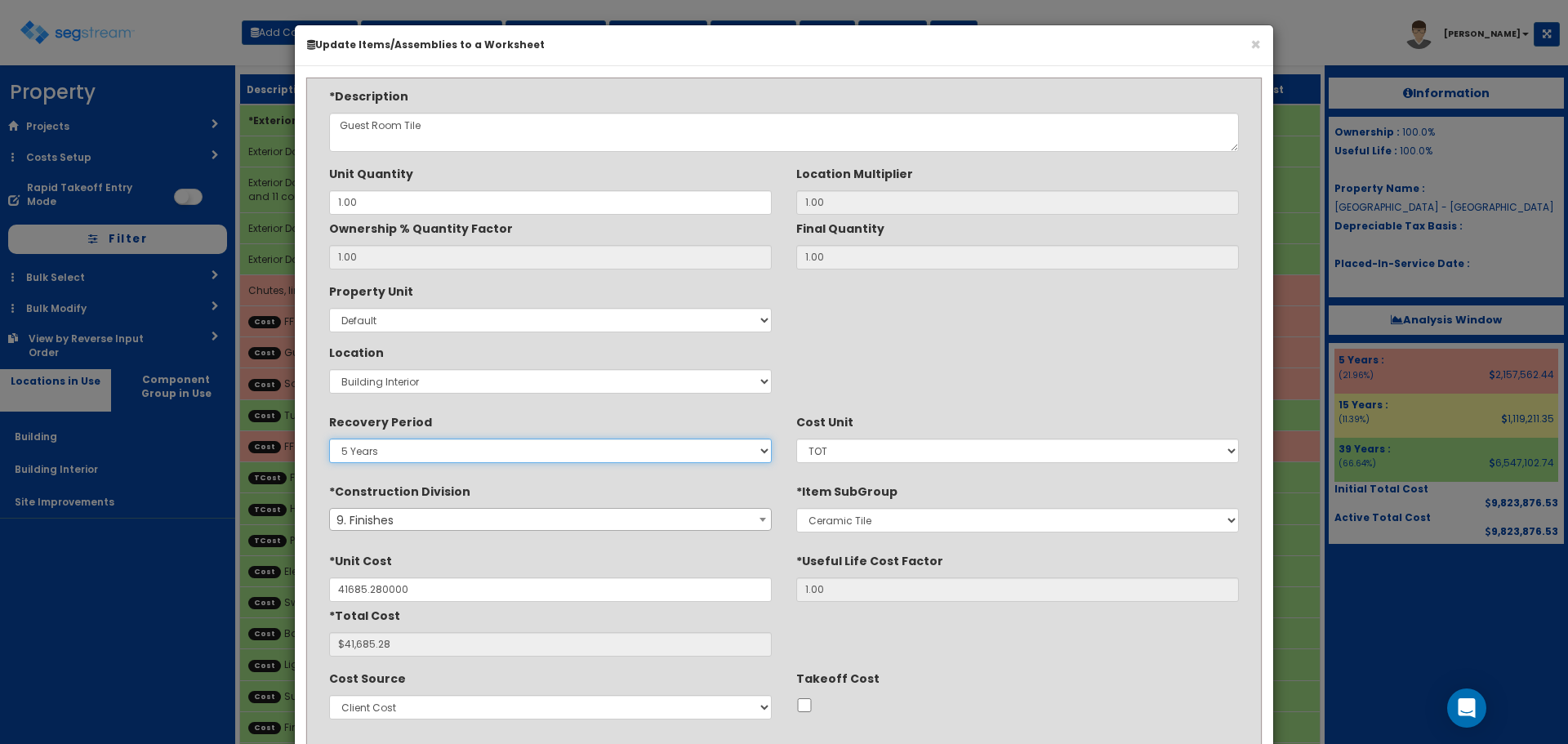
click at [380, 450] on select "5 Years 7 Years 9 Years 10 Years 15 Years 15 Year QLI 15 Year QRP 15 Year QIP 2…" at bounding box center [551, 451] width 443 height 25
select select "39Y"
click at [329, 439] on select "5 Years 7 Years 9 Years 10 Years 15 Years 15 Year QLI 15 Year QRP 15 Year QIP 2…" at bounding box center [551, 451] width 443 height 25
drag, startPoint x: 829, startPoint y: 364, endPoint x: 887, endPoint y: 401, distance: 68.8
click at [831, 364] on div "Property Unit Select Default Location Select Building Building Interior Site Im…" at bounding box center [784, 339] width 934 height 123
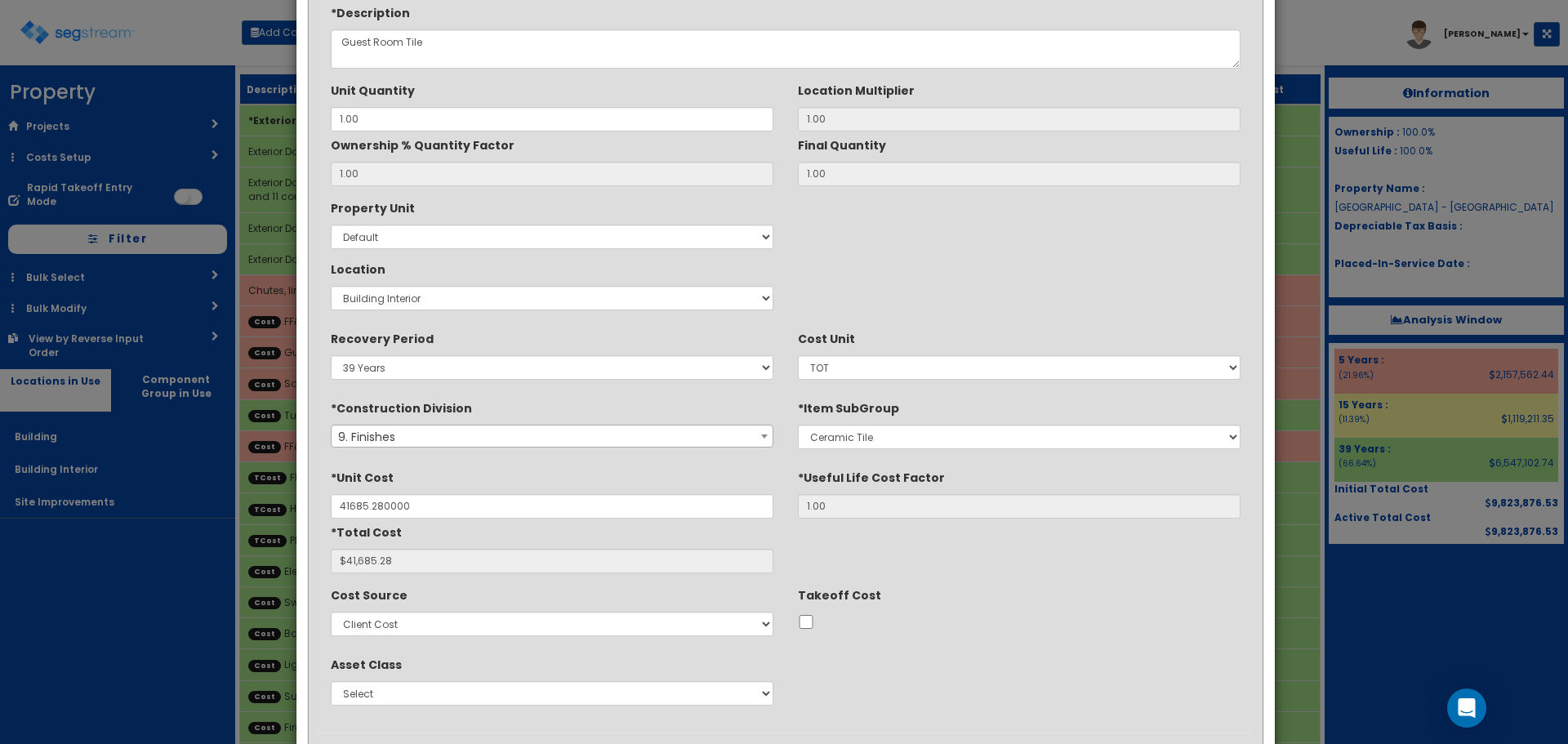
scroll to position [163, 0]
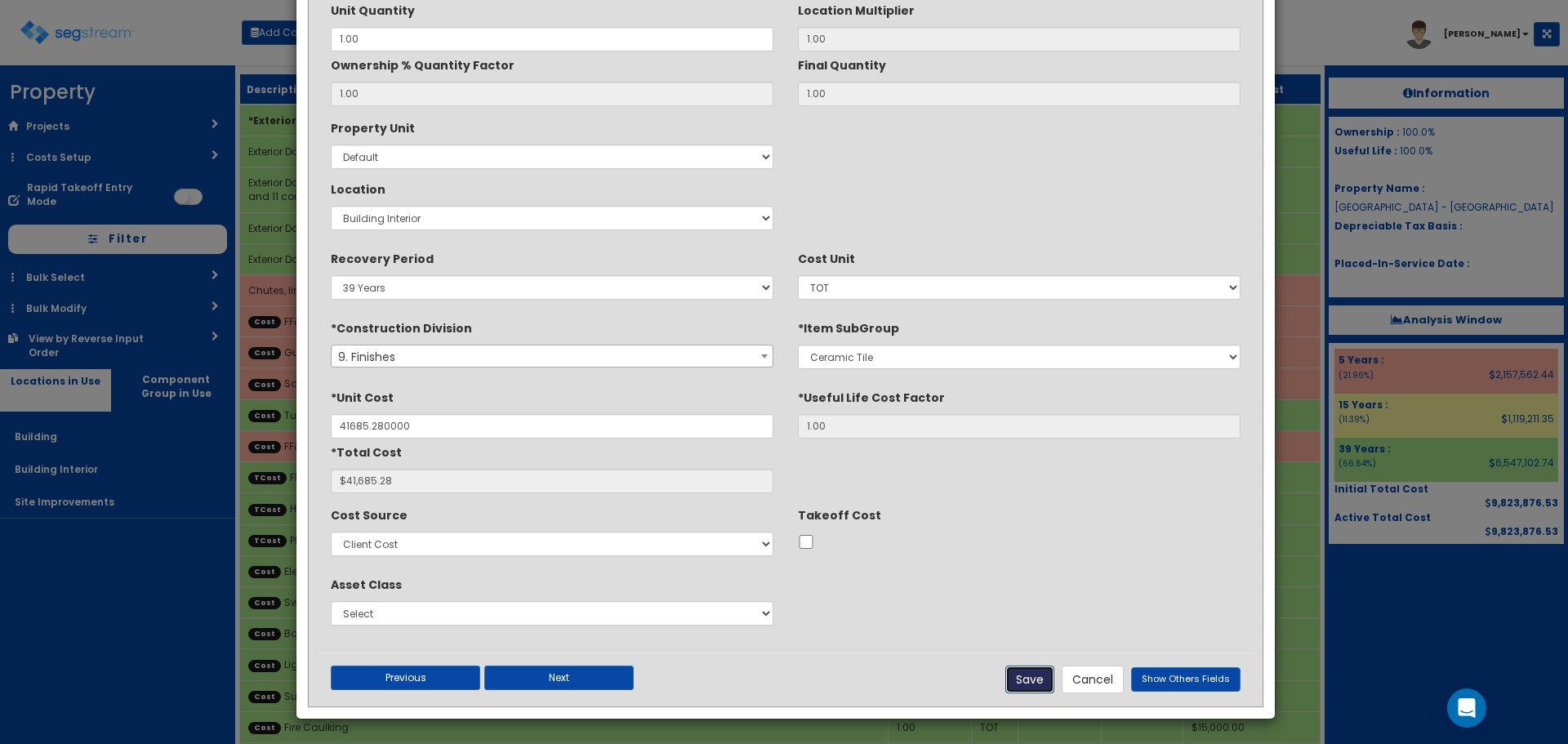
click at [1036, 670] on button "Save" at bounding box center [1030, 679] width 49 height 28
